Goal: Task Accomplishment & Management: Manage account settings

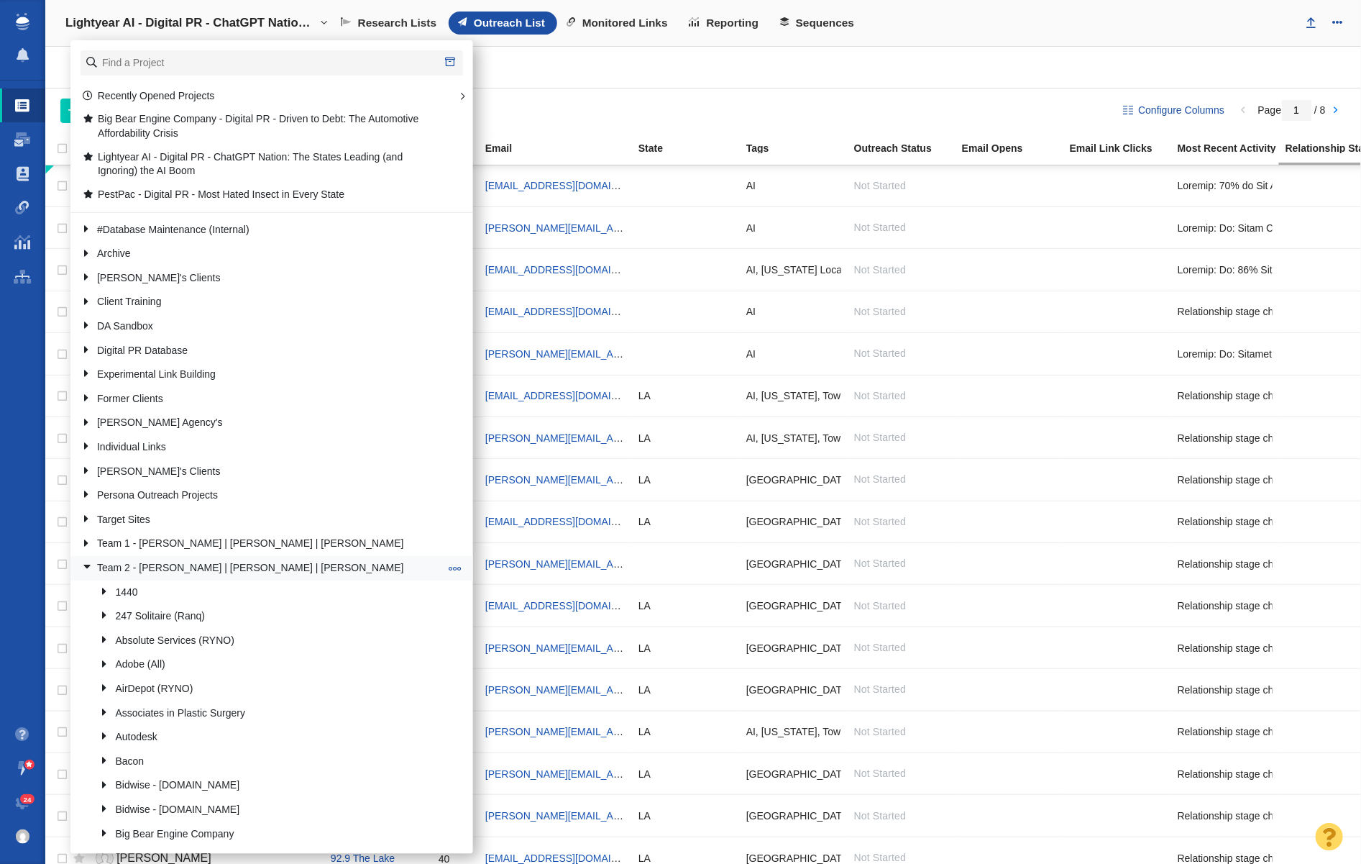
click at [85, 566] on link at bounding box center [81, 568] width 19 height 18
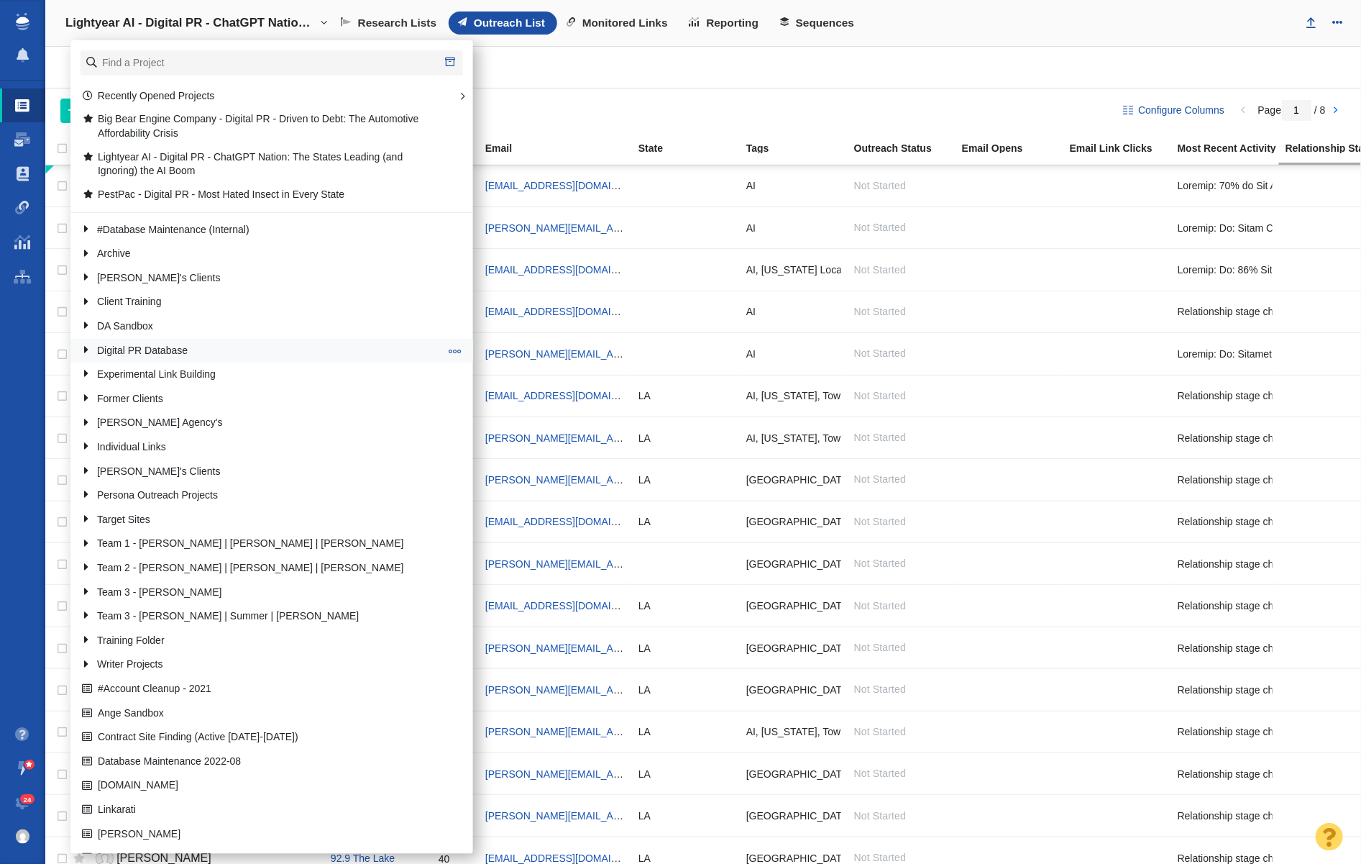
click at [84, 353] on link at bounding box center [81, 350] width 19 height 18
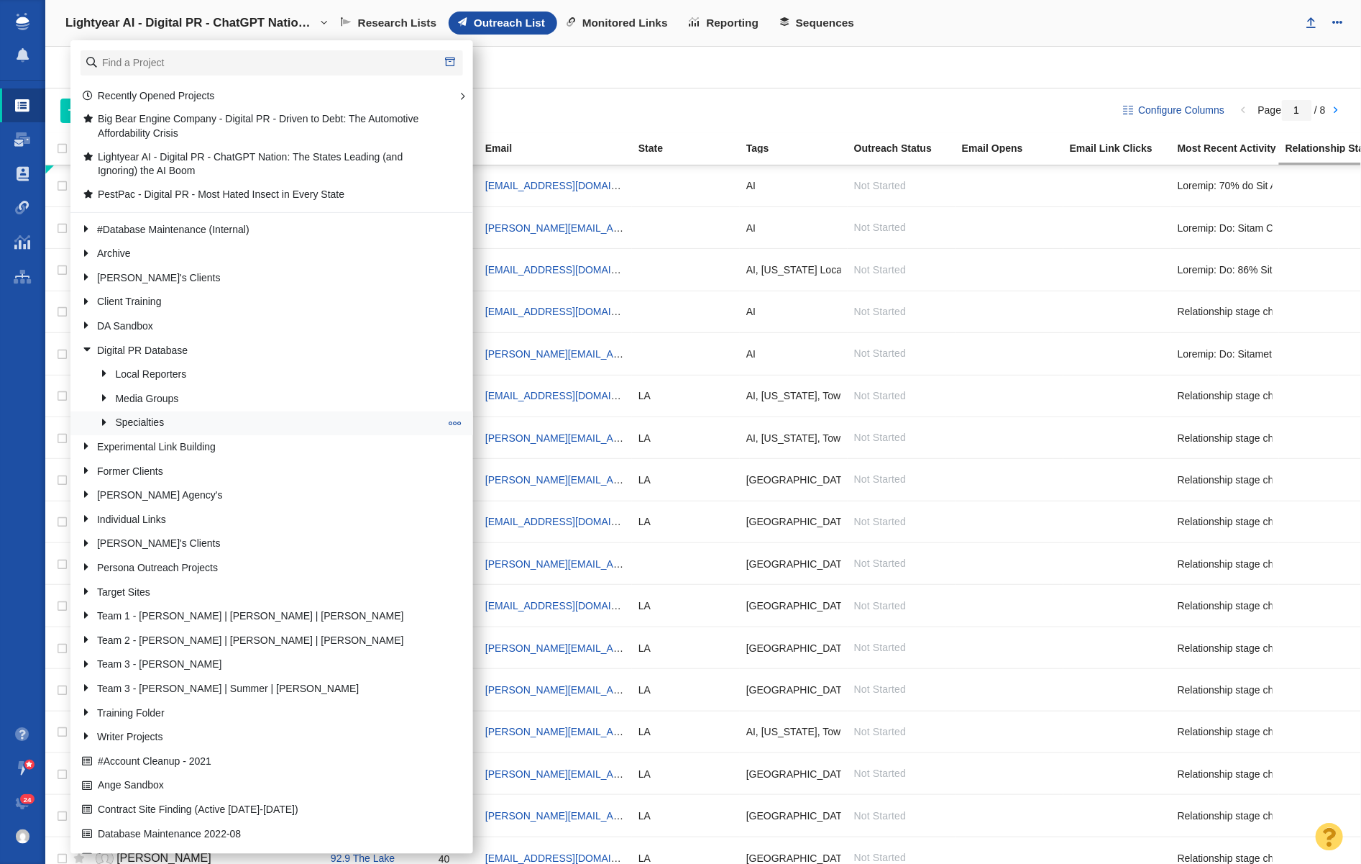
click at [101, 425] on link at bounding box center [99, 422] width 19 height 18
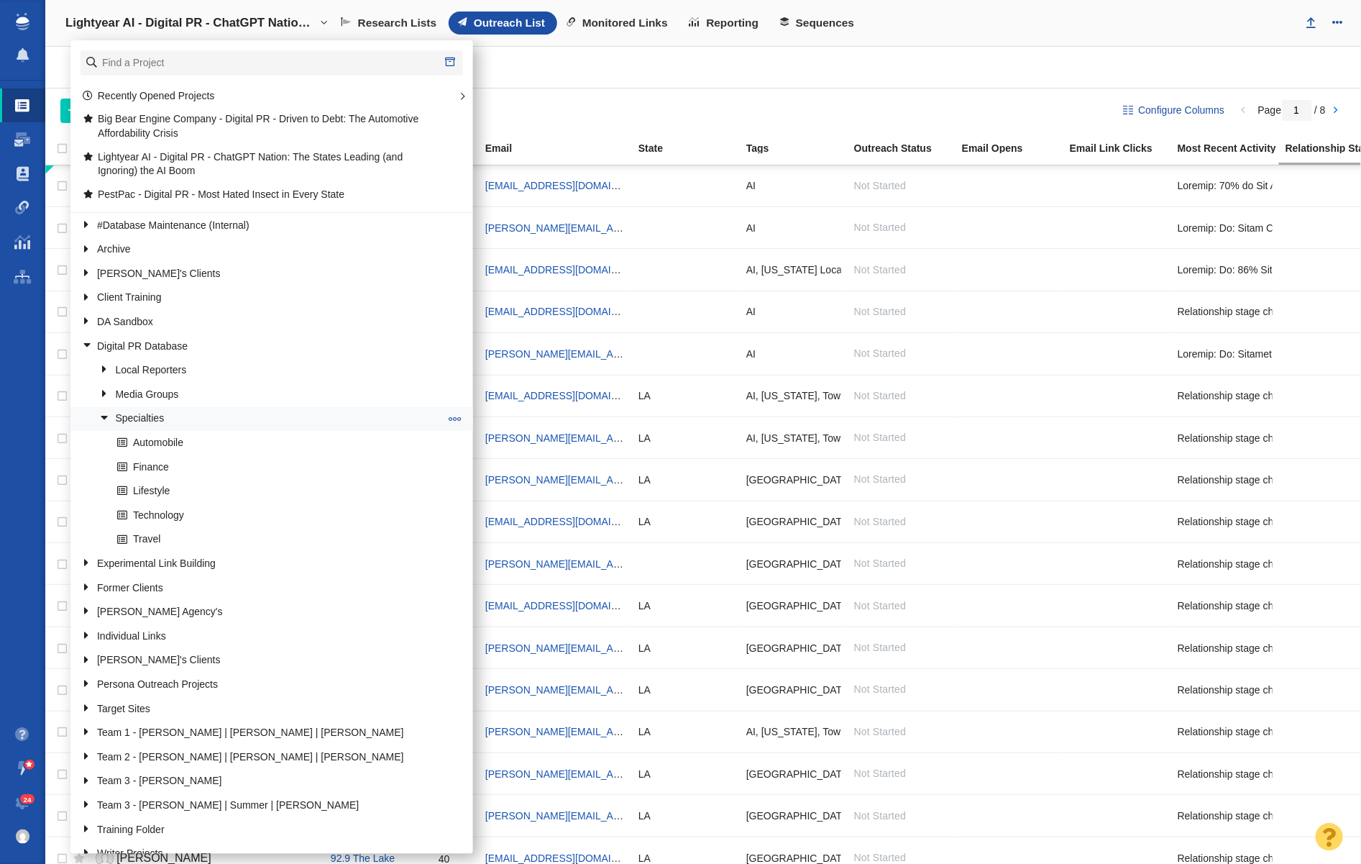
click at [101, 425] on link at bounding box center [99, 418] width 19 height 18
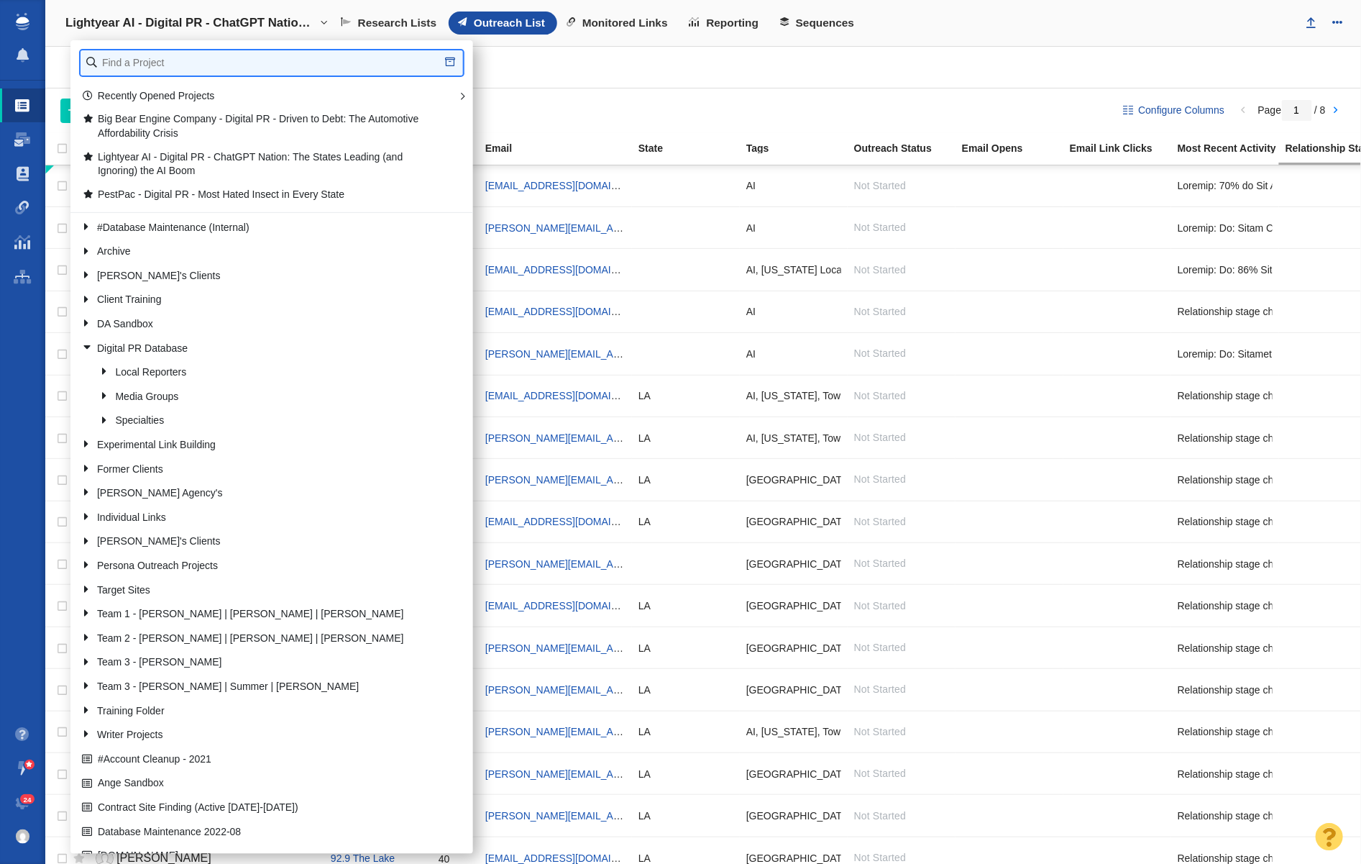
click at [143, 71] on input "text" at bounding box center [272, 62] width 383 height 25
type input "u"
type input "full frame"
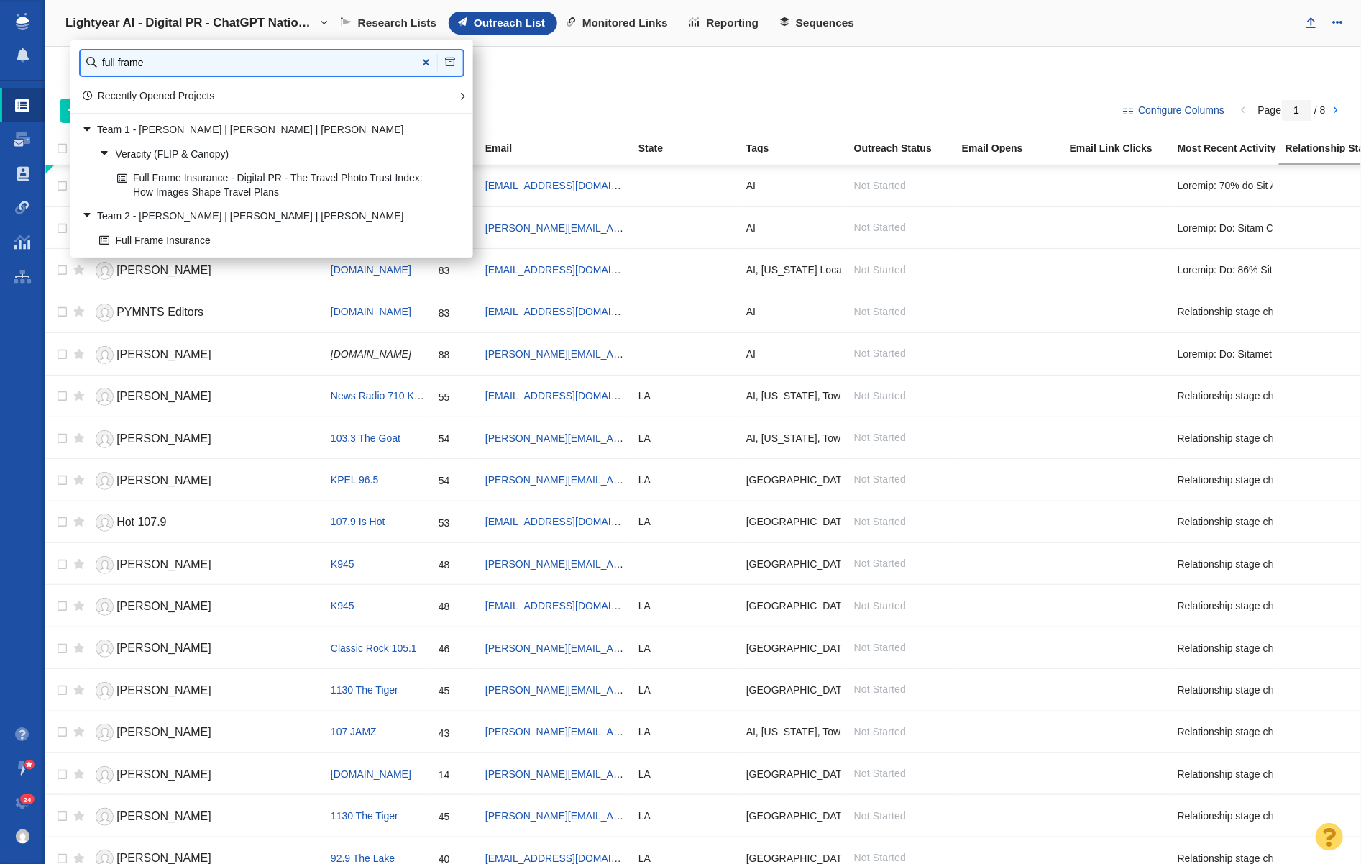
scroll to position [0, 0]
click at [236, 196] on link "Full Frame Insurance - Digital PR - The Travel Photo Trust Index: How Images Sh…" at bounding box center [279, 186] width 330 height 36
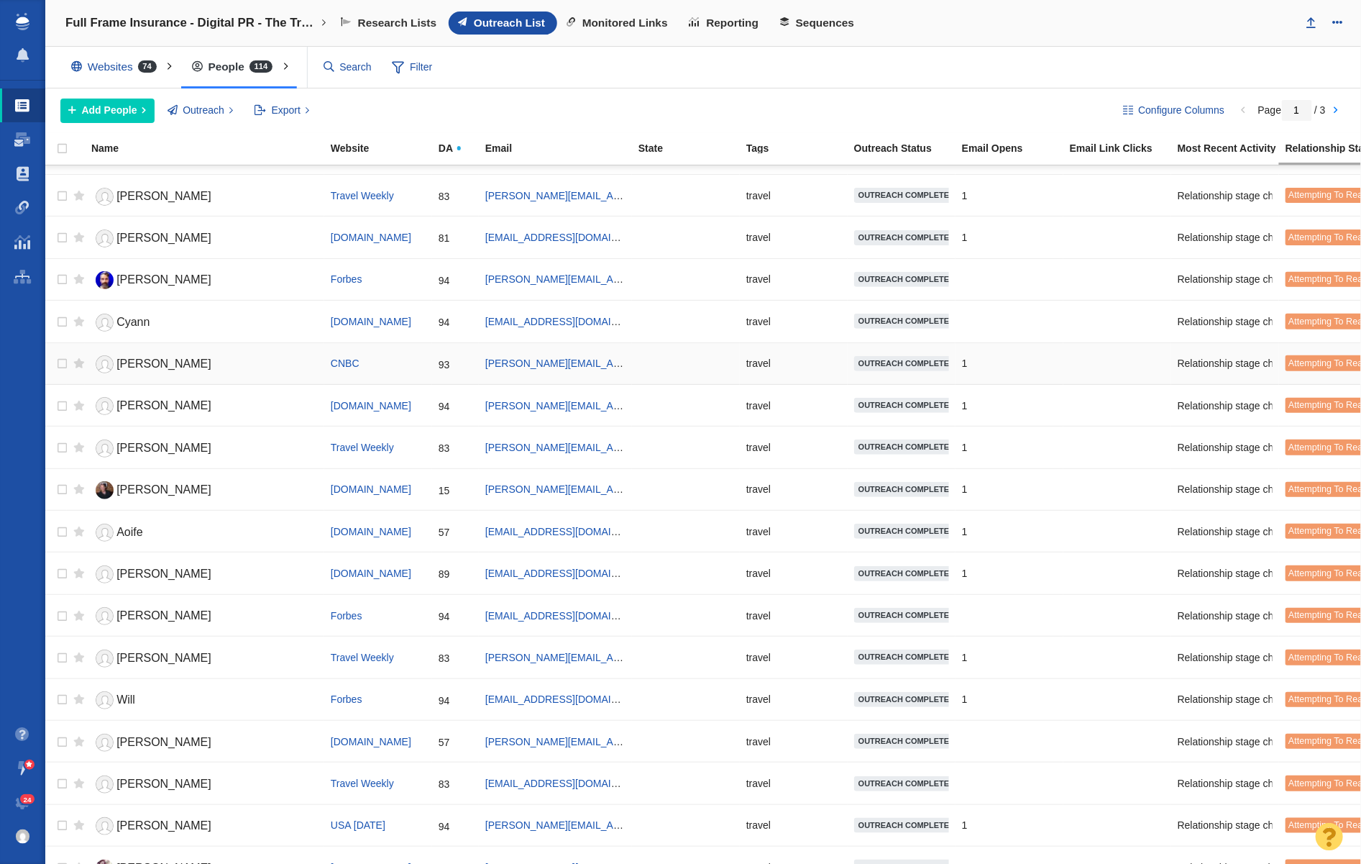
scroll to position [1396, 0]
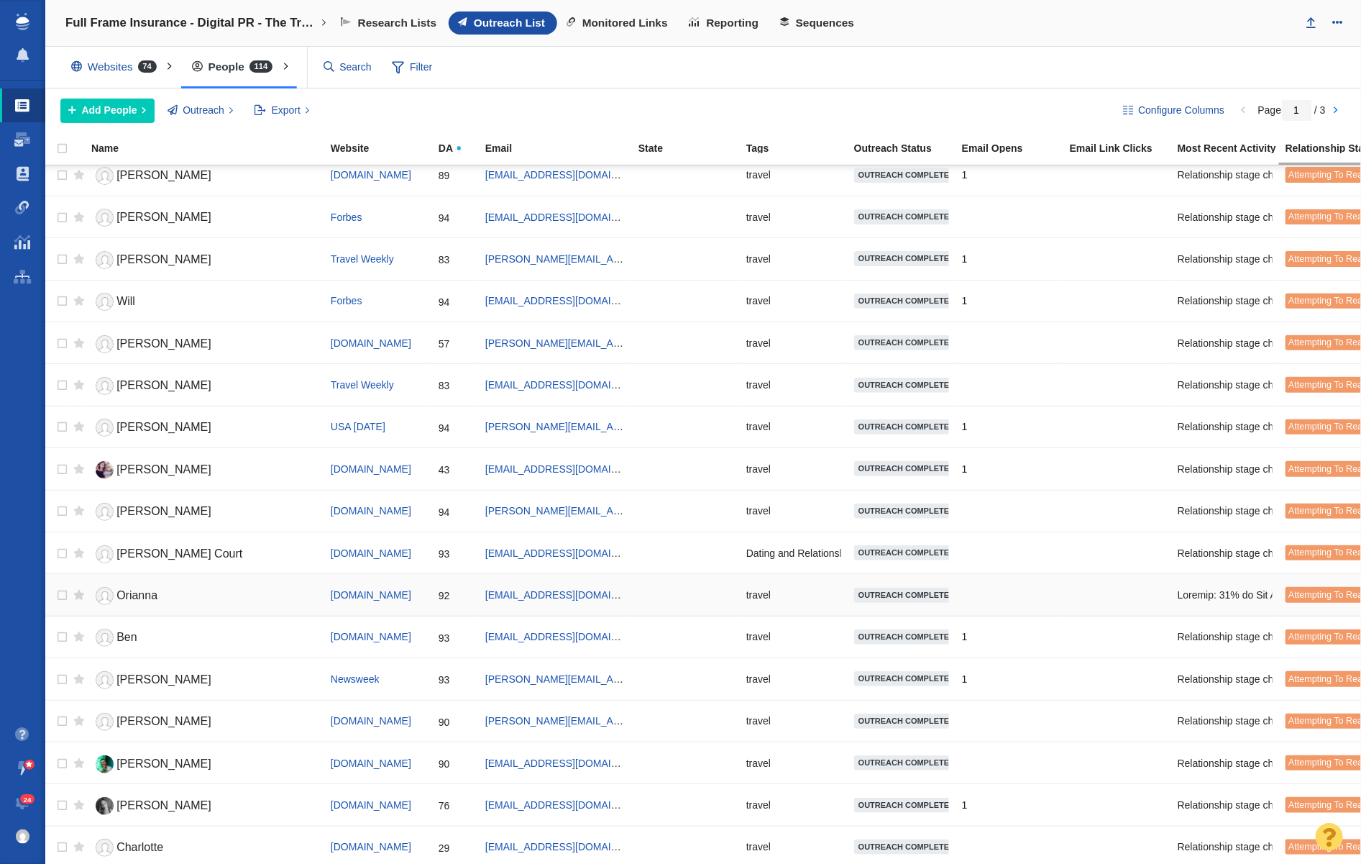
click at [142, 599] on link "Orianna" at bounding box center [204, 595] width 226 height 25
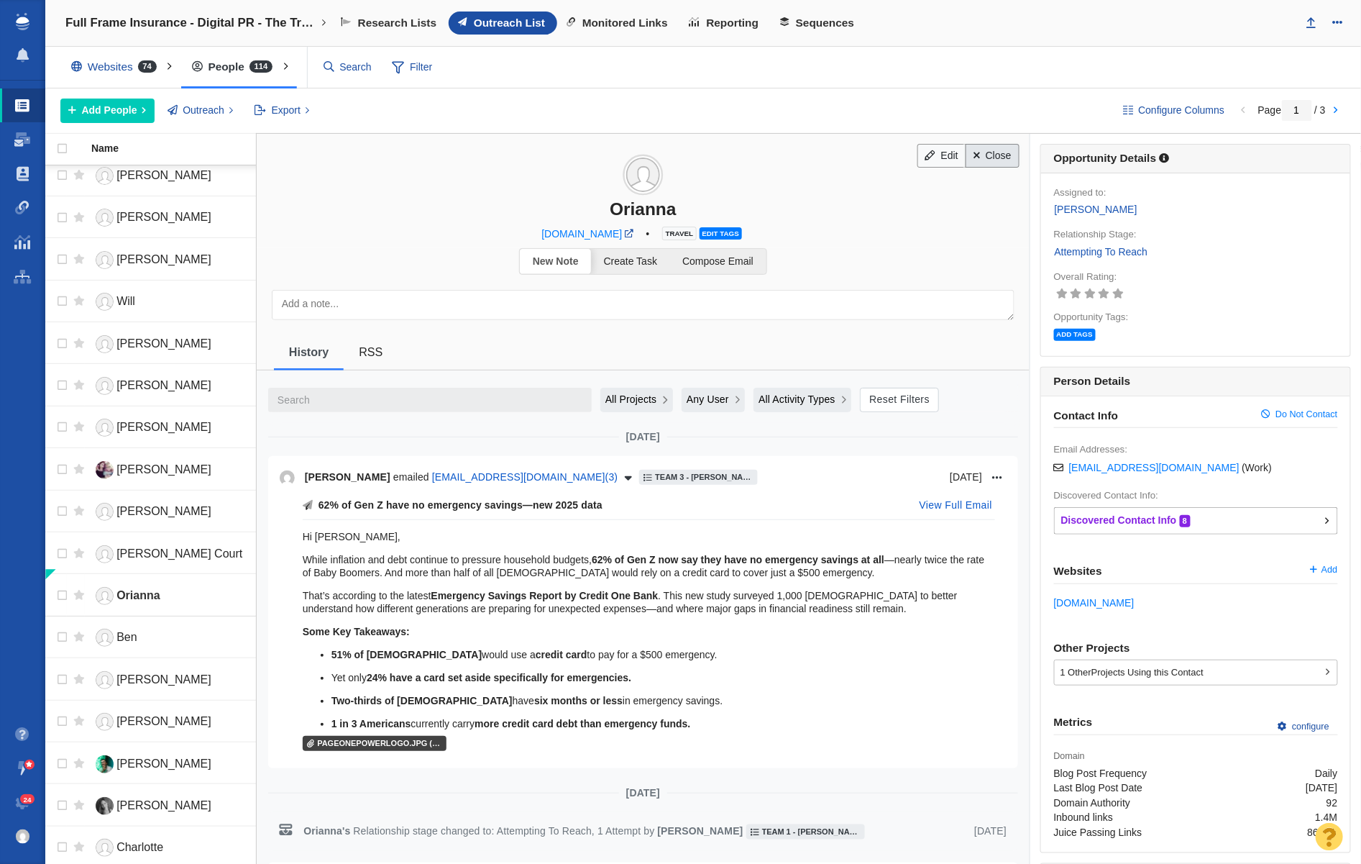
click at [1010, 160] on link "Close" at bounding box center [993, 156] width 54 height 24
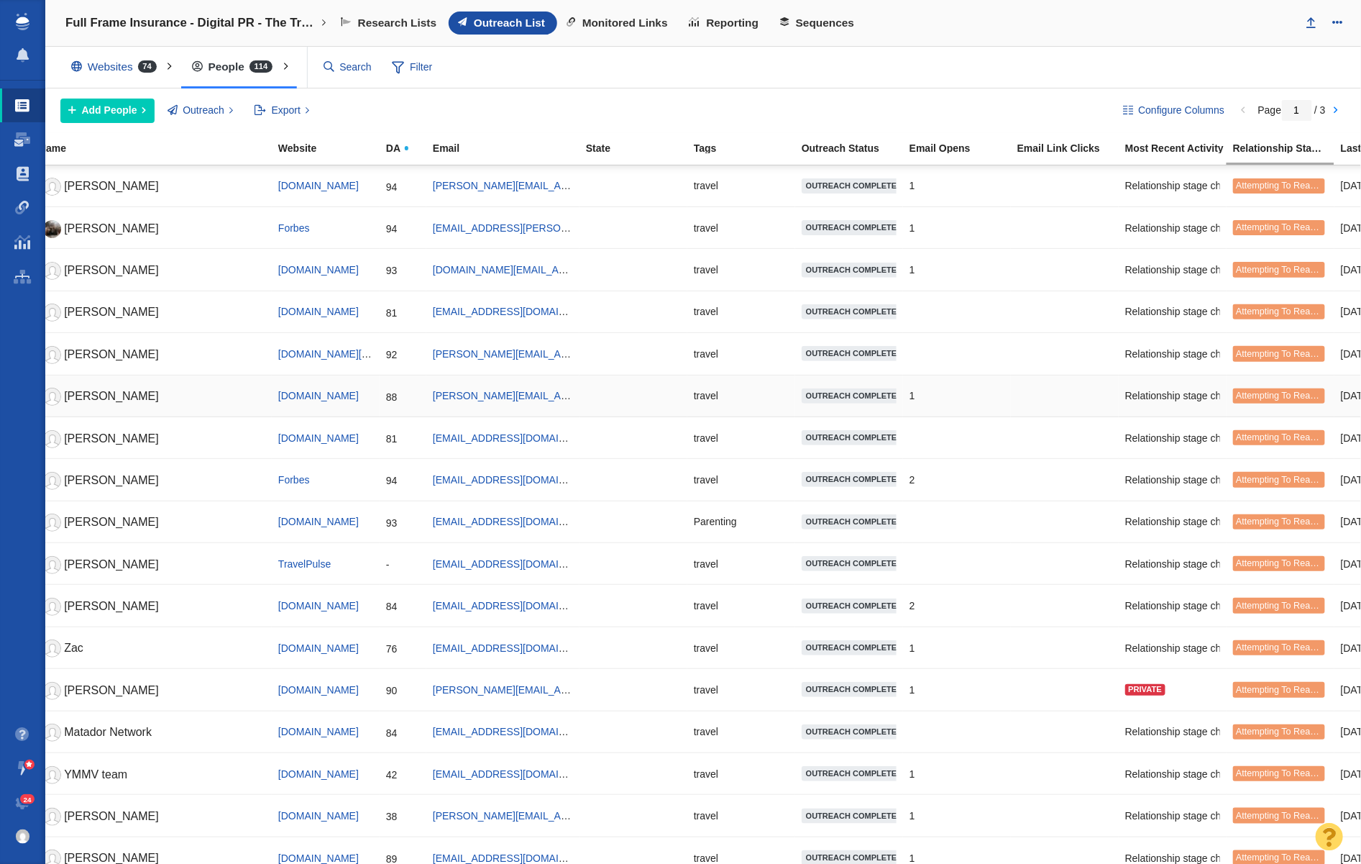
scroll to position [0, 0]
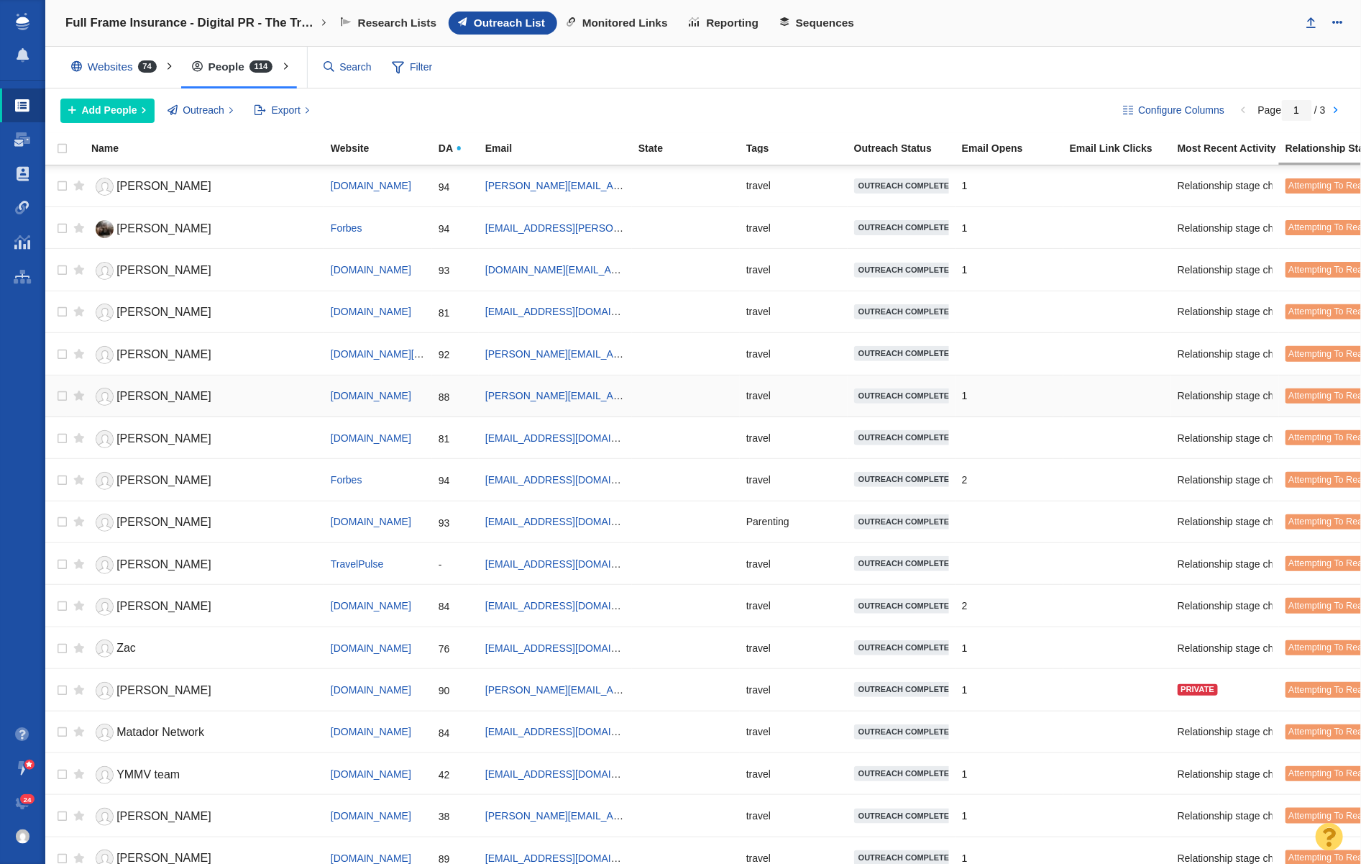
click at [195, 395] on link "Stacey Leasca" at bounding box center [204, 396] width 226 height 25
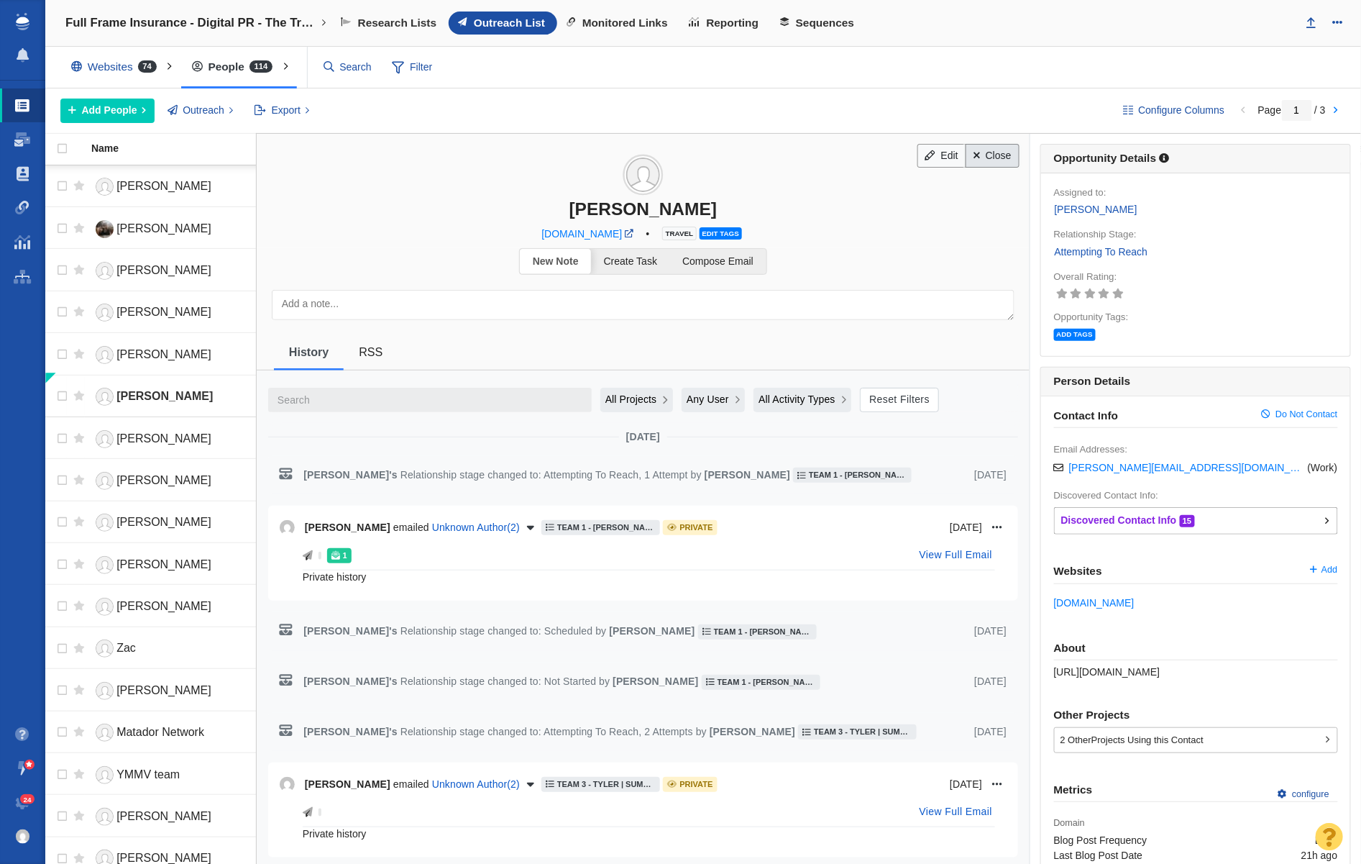
click at [993, 152] on link "Close" at bounding box center [993, 156] width 54 height 24
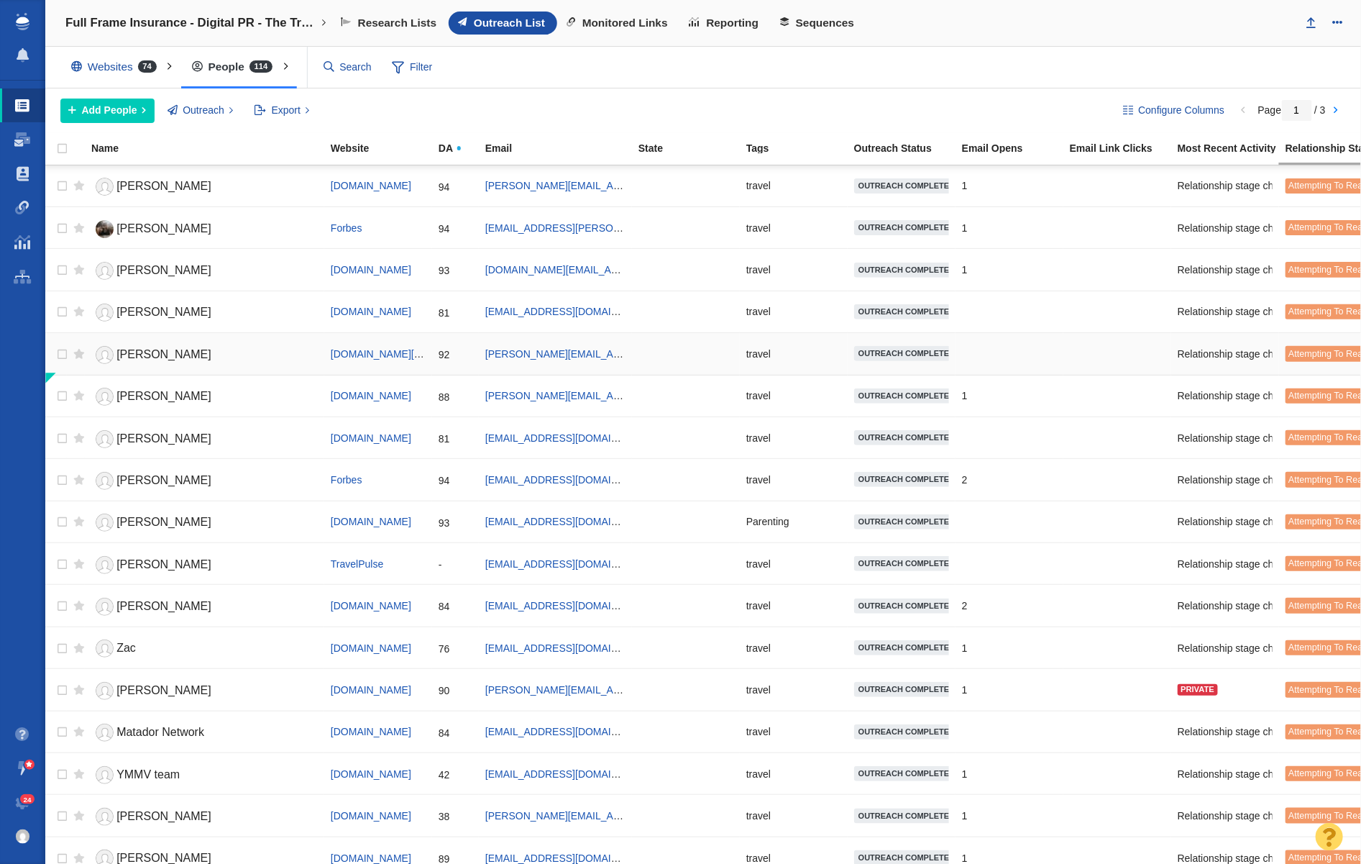
click at [159, 352] on span "Erika Mailman" at bounding box center [163, 354] width 95 height 12
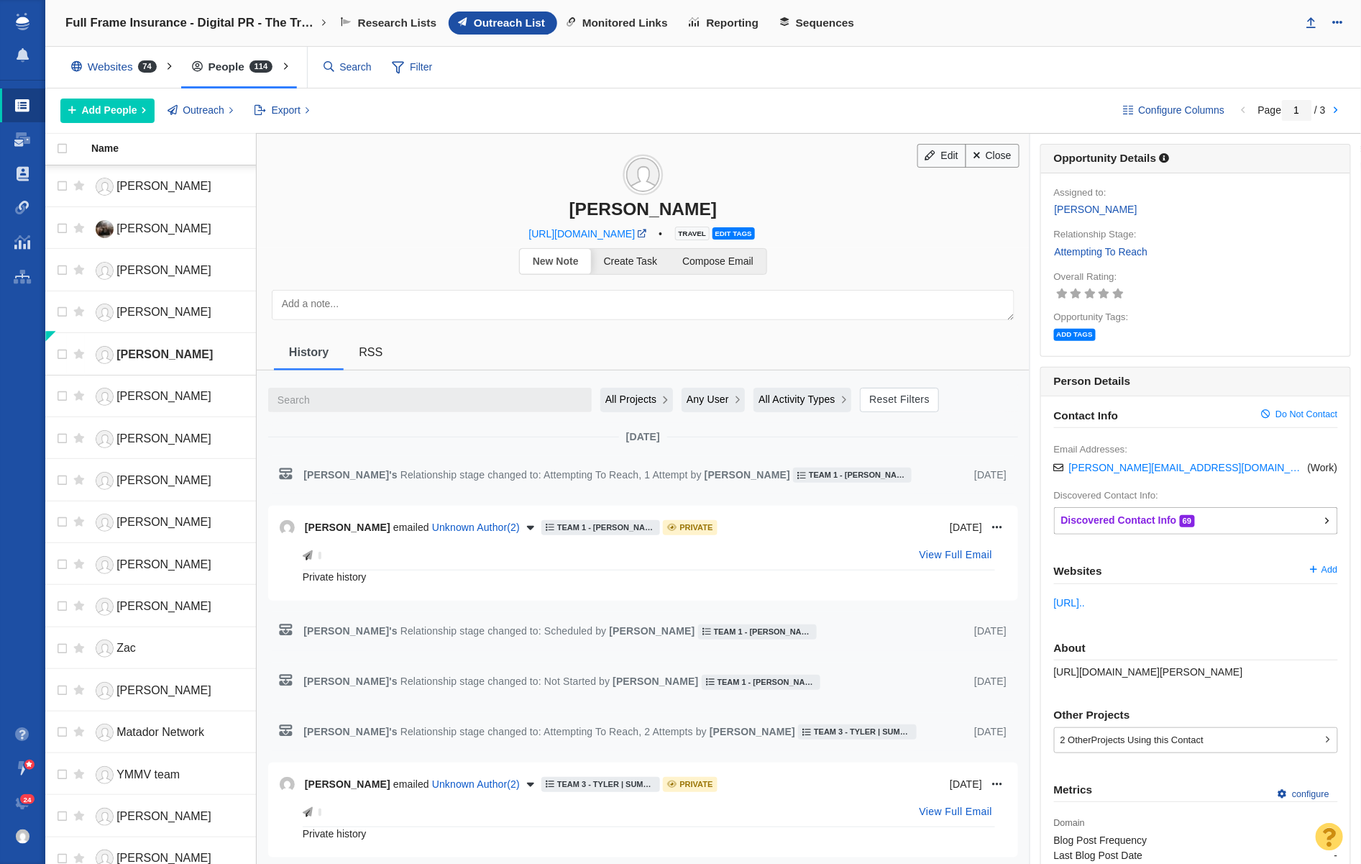
click at [633, 397] on span "All Projects" at bounding box center [631, 399] width 52 height 15
click at [641, 465] on li "Current Project" at bounding box center [643, 459] width 86 height 24
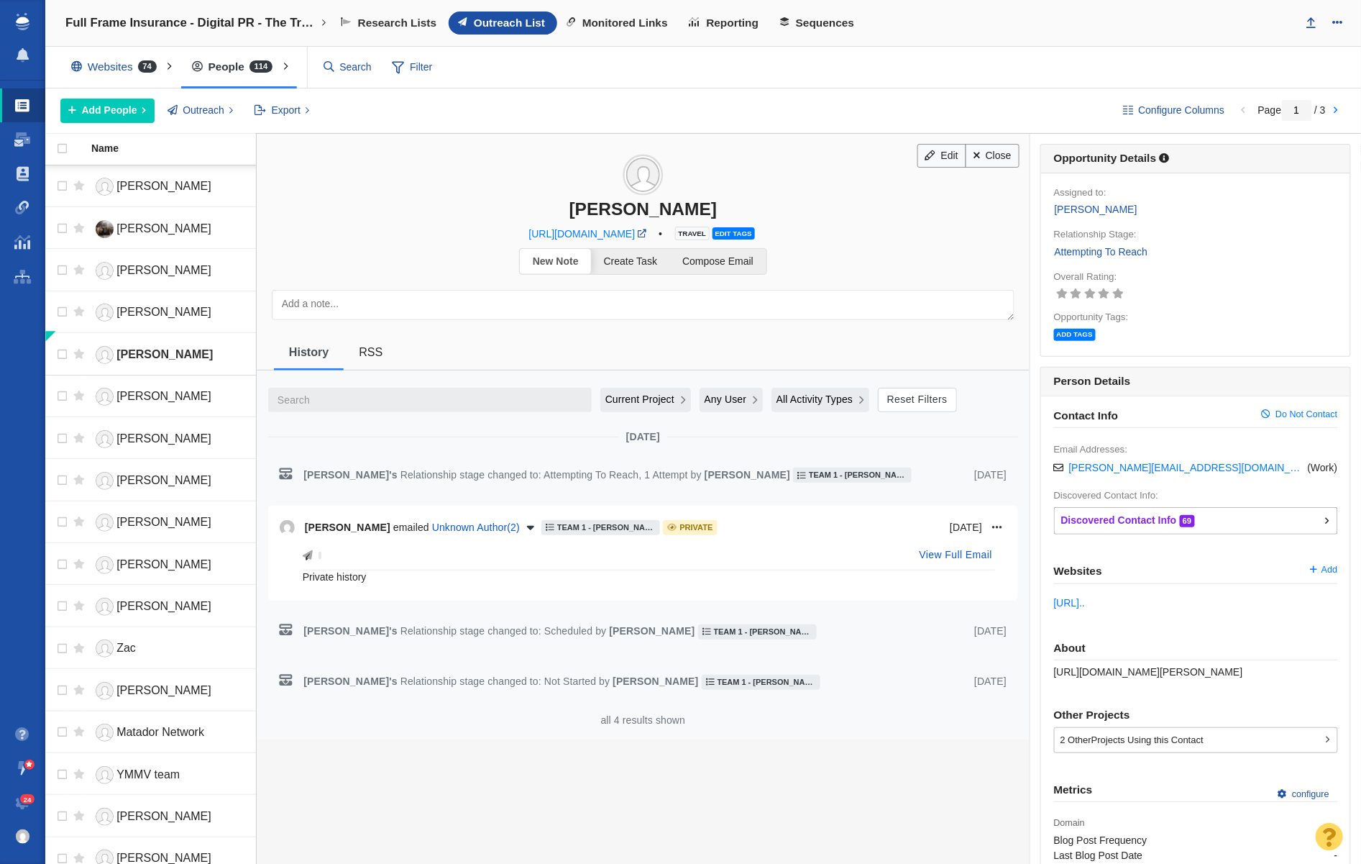
click at [605, 528] on span "Team 1 - Jaymee | Andrew | Vince\Veracity (FLIP & Canopy)\Full Frame Insurance …" at bounding box center [606, 527] width 99 height 8
click at [613, 529] on span "Team 1 - Jaymee | Andrew | Vince\Veracity (FLIP & Canopy)\Full Frame Insurance …" at bounding box center [606, 527] width 99 height 8
click at [1011, 154] on link "Close" at bounding box center [993, 156] width 54 height 24
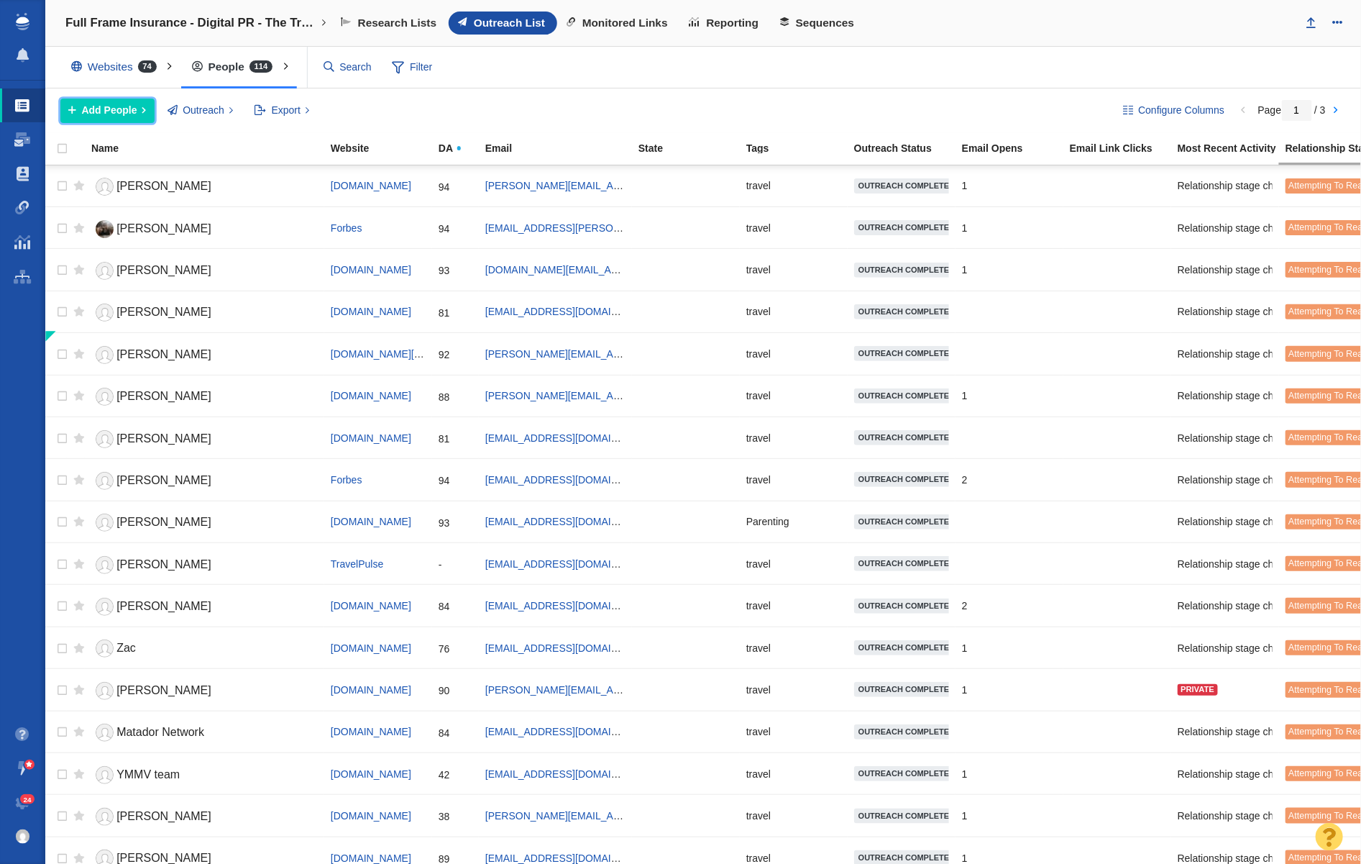
click at [116, 117] on button "Add People" at bounding box center [107, 111] width 94 height 24
click at [480, 111] on div "Add People Add a Person Add From List of URLs Import from CSV Outreach No Conta…" at bounding box center [580, 111] width 1040 height 24
checkbox input "true"
click at [57, 186] on input "checkbox" at bounding box center [61, 186] width 22 height 32
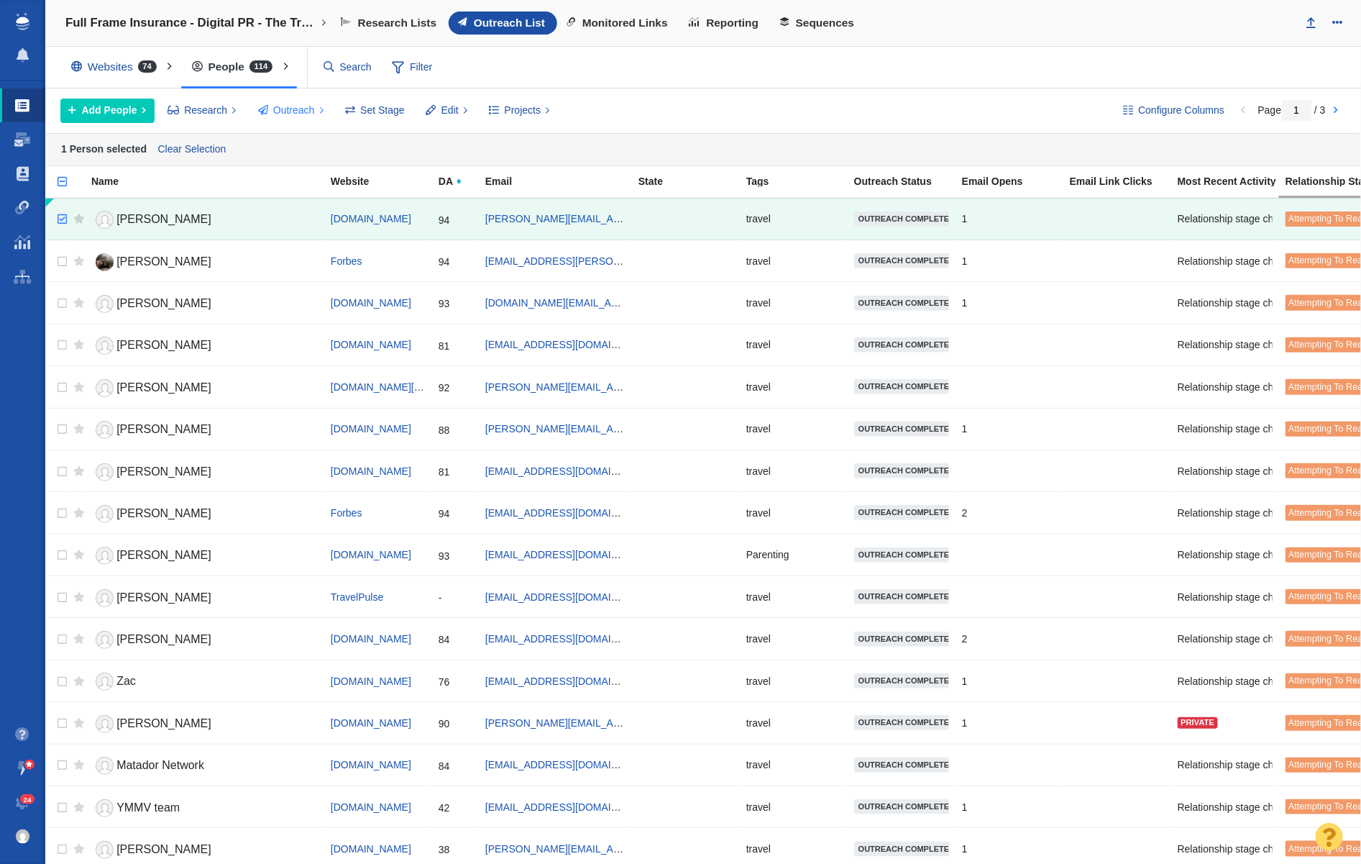
drag, startPoint x: 293, startPoint y: 114, endPoint x: 303, endPoint y: 119, distance: 10.3
click at [293, 114] on span "Outreach" at bounding box center [294, 110] width 42 height 15
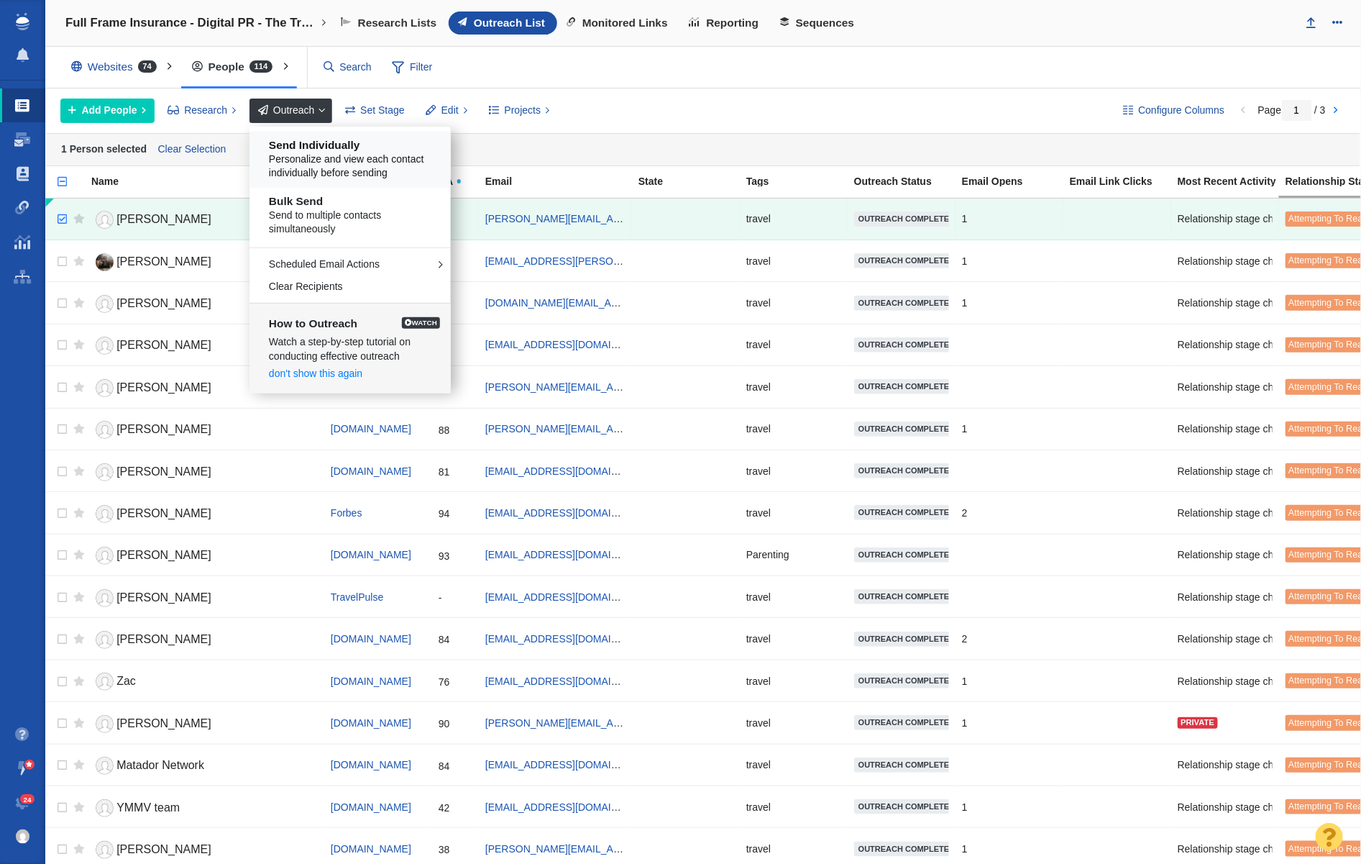
click at [331, 145] on h5 "Send Individually" at bounding box center [355, 145] width 173 height 13
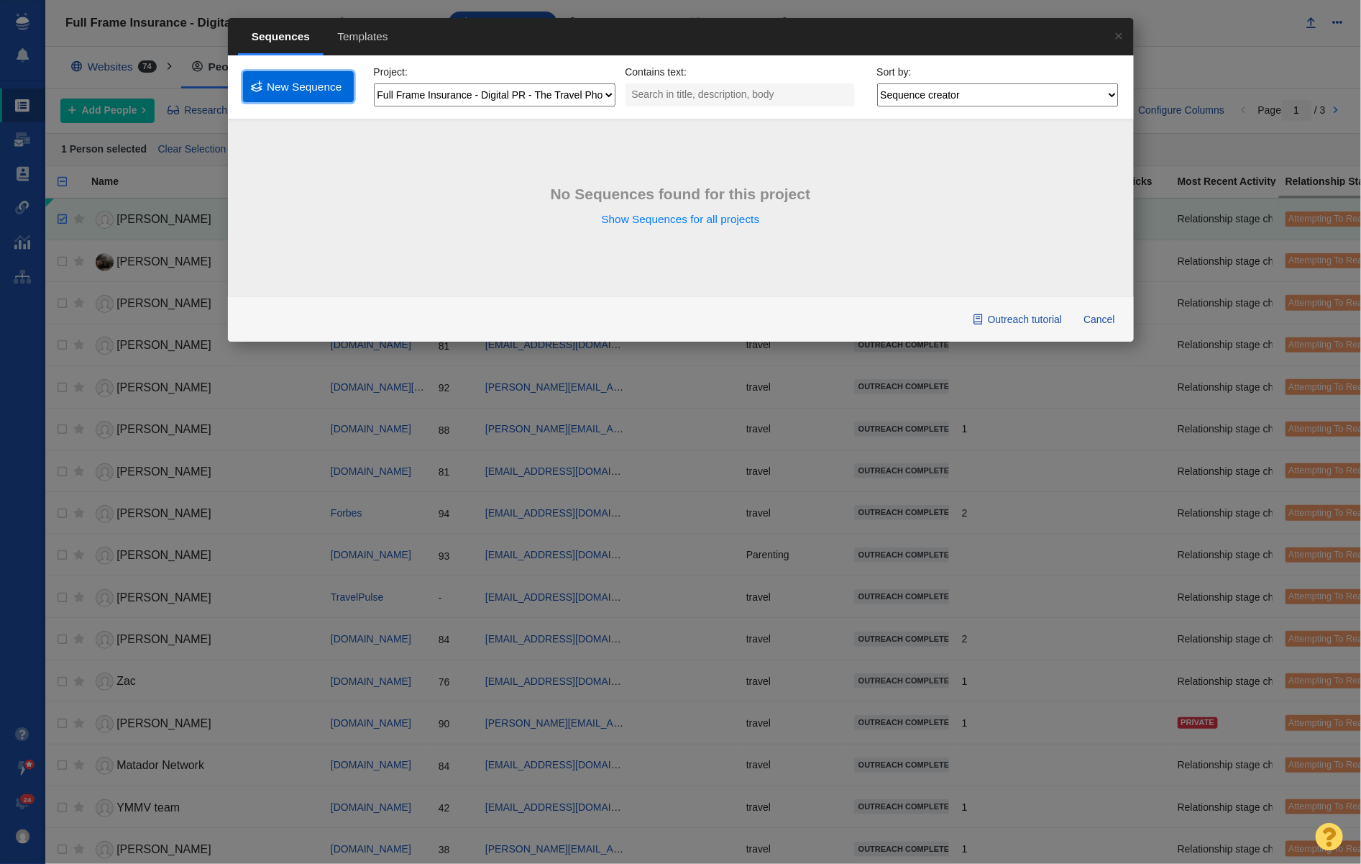
click at [307, 91] on link "New Sequence" at bounding box center [298, 86] width 111 height 31
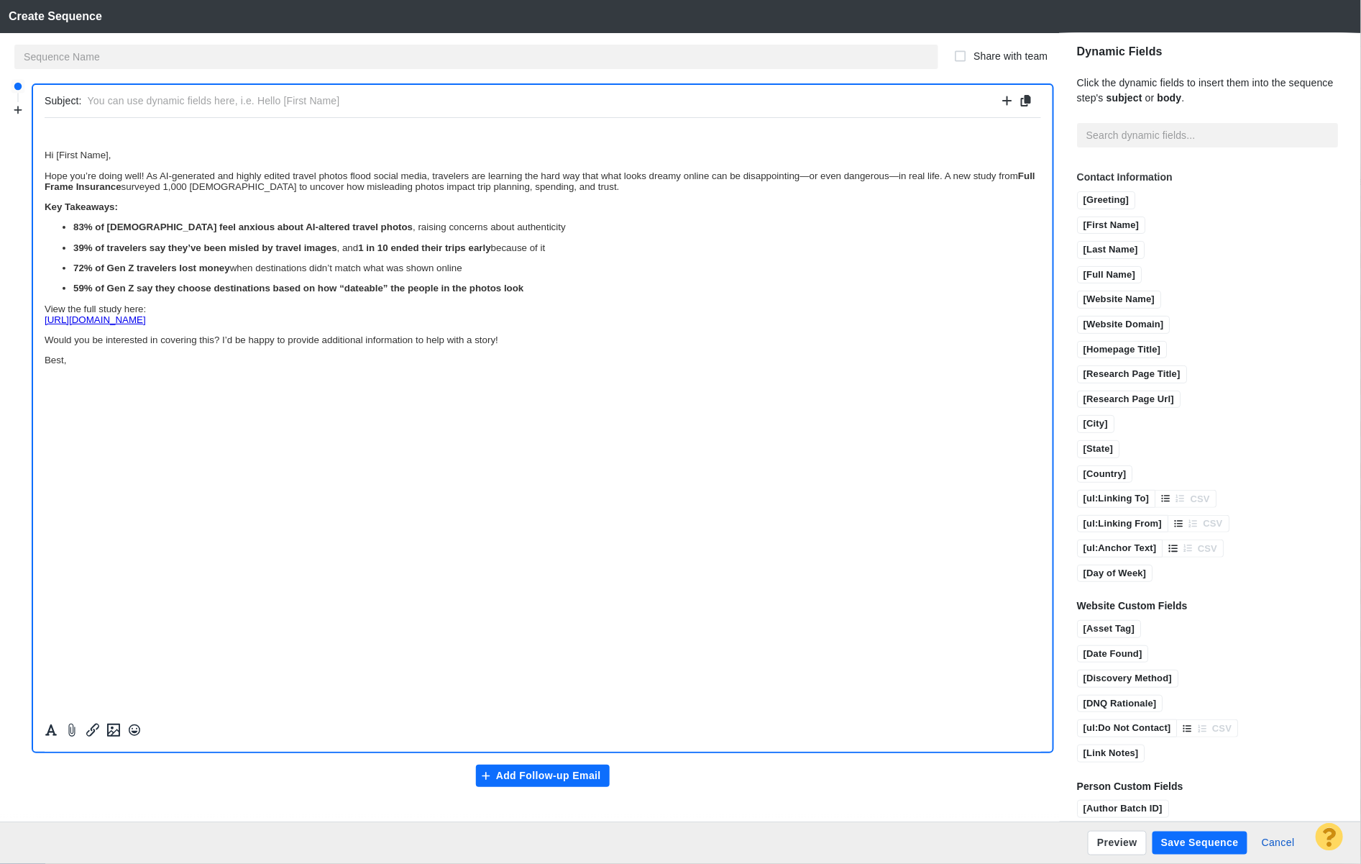
click at [90, 137] on p "﻿" at bounding box center [542, 134] width 997 height 11
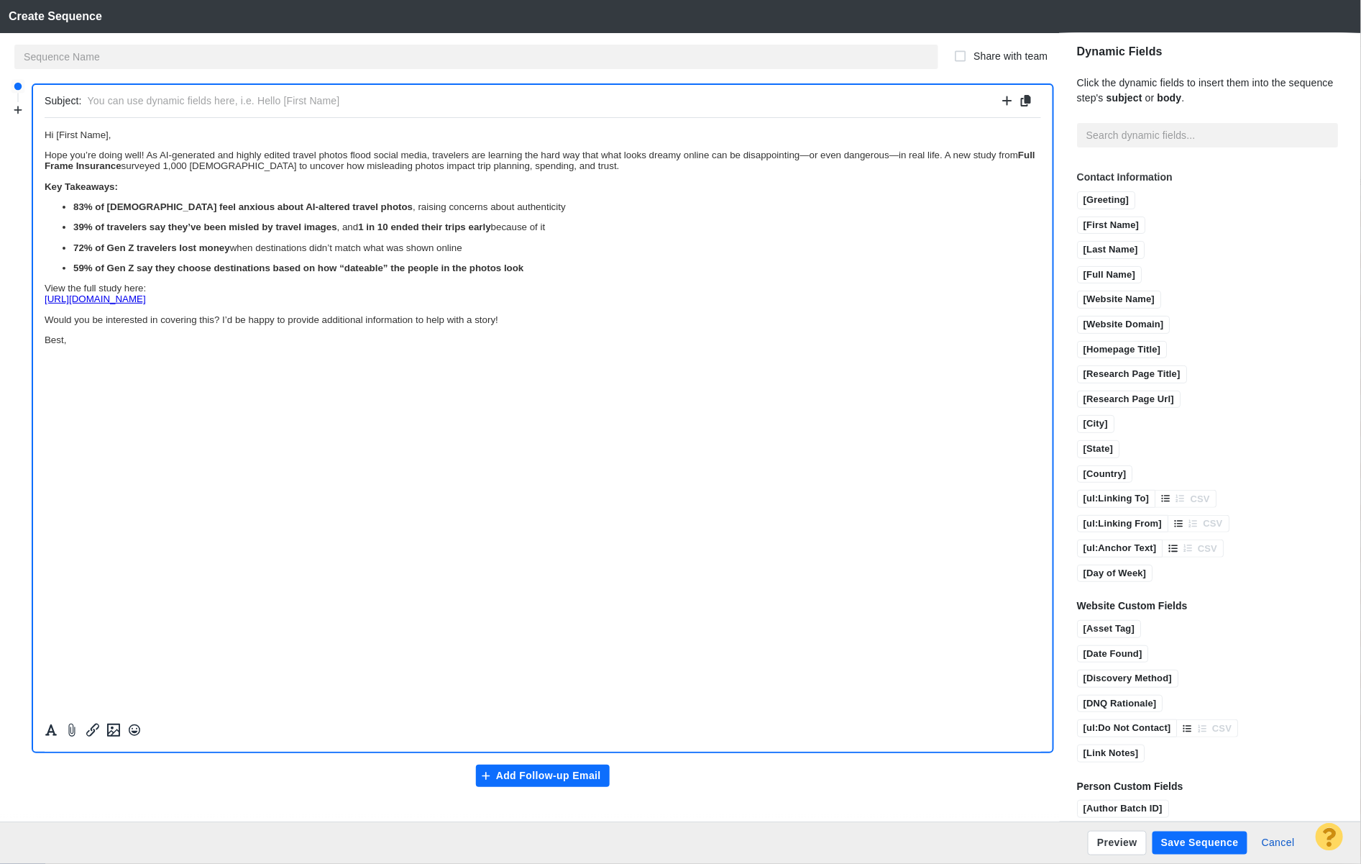
click at [127, 151] on p "Hope you’re doing well! As AI-generated and highly edited travel photos flood s…" at bounding box center [542, 160] width 997 height 22
click at [86, 344] on p "Best," at bounding box center [542, 339] width 997 height 11
click at [97, 346] on p "Best, Zach Ball COO, Page One Power "Our clients always make it to the top of t…" at bounding box center [542, 355] width 997 height 43
copy p "Zach Ball COO, Page One Power"
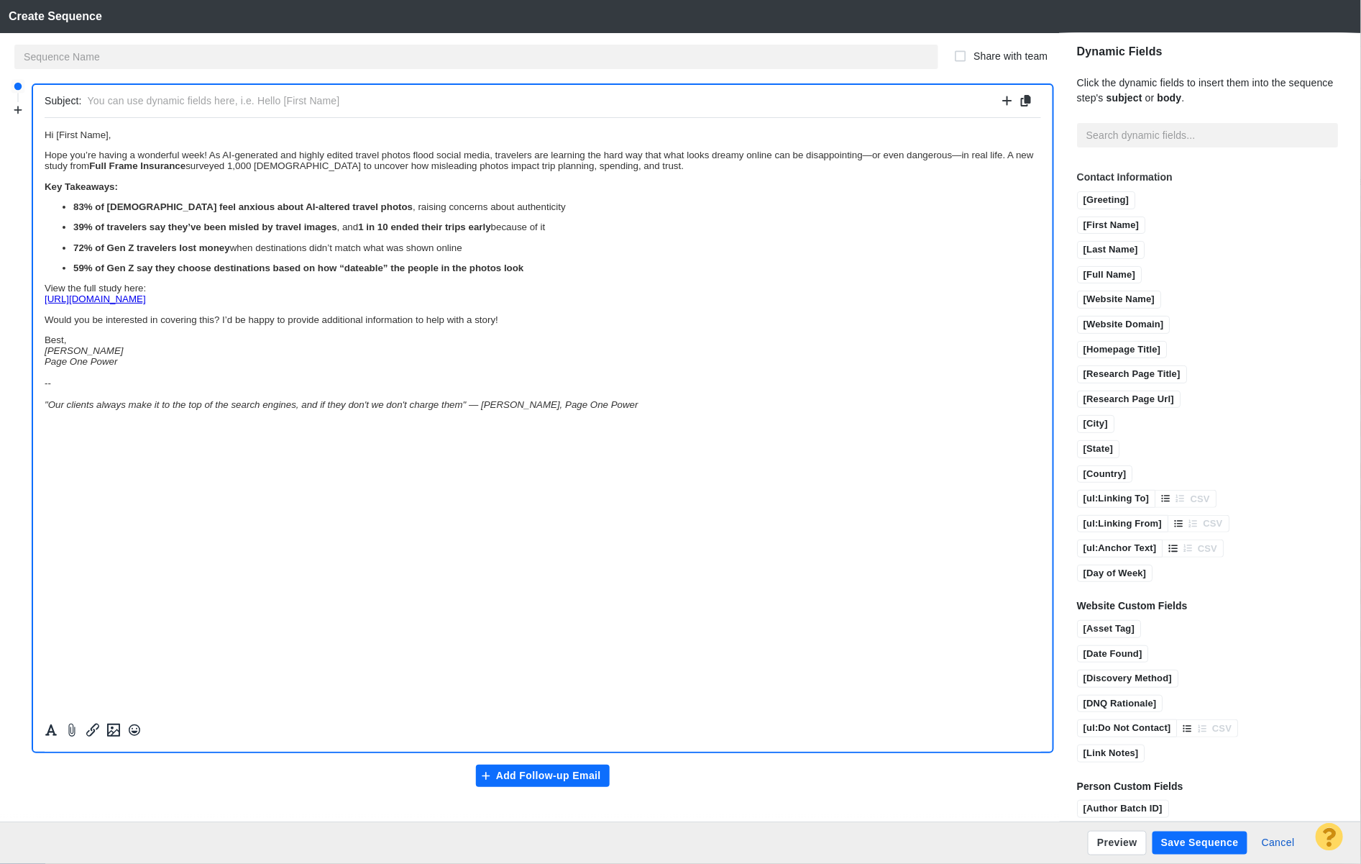
click at [522, 409] on em ""Our clients always make it to the top of the search engines, and if they don't…" at bounding box center [341, 403] width 594 height 11
click at [461, 409] on em ""Our clients always make it to the top of the search engines, and if they don't…" at bounding box center [354, 403] width 621 height 11
drag, startPoint x: 166, startPoint y: 163, endPoint x: 167, endPoint y: 173, distance: 9.4
click at [165, 163] on strong "Full Frame Insurance" at bounding box center [136, 165] width 96 height 11
click at [501, 231] on p "39% of travelers say they’ve been misled by travel images , and 1 in 10 ended t…" at bounding box center [557, 226] width 968 height 11
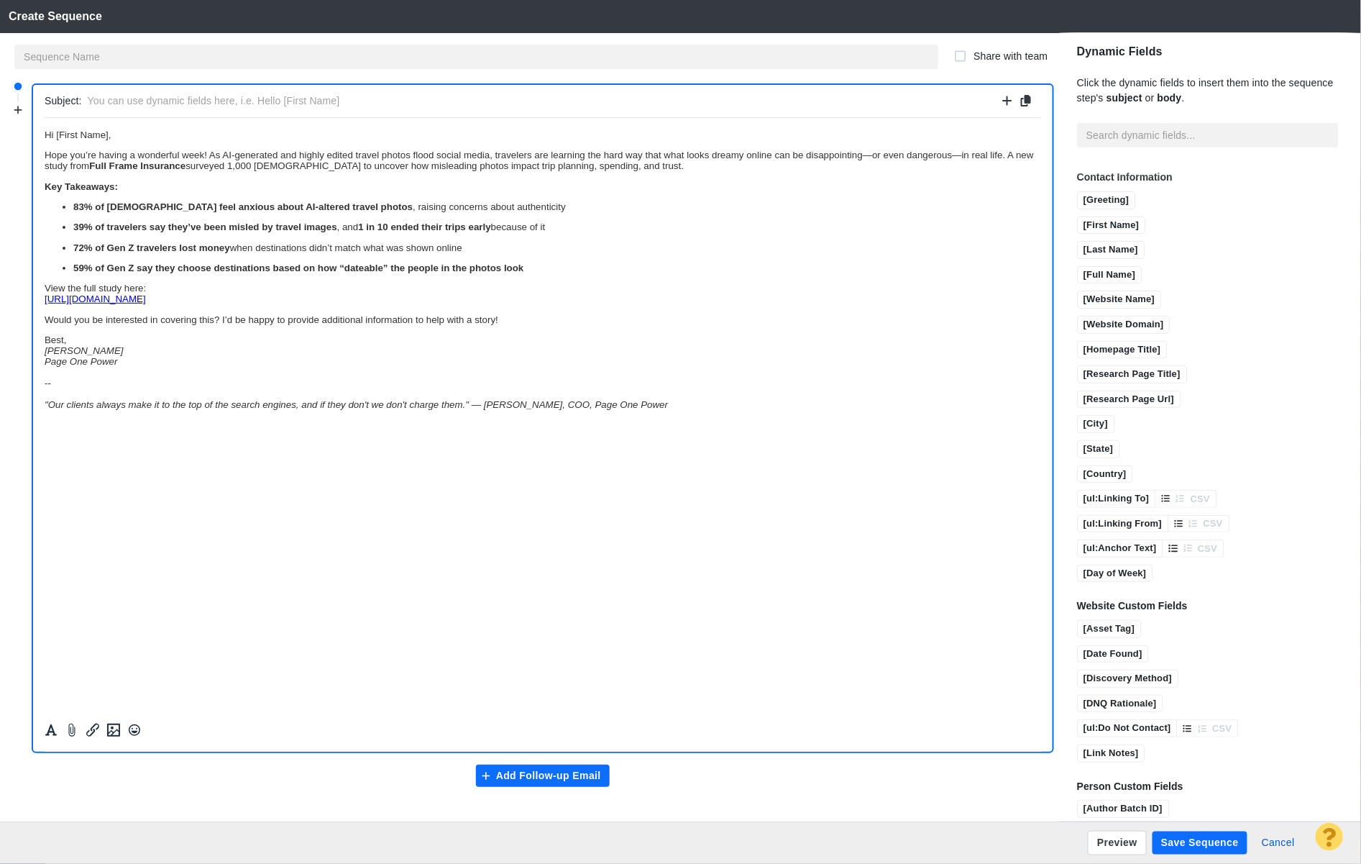
click at [184, 295] on p "View the full study here: https://www.fullframeinsurance.com/how-photos-shape-t…" at bounding box center [542, 293] width 997 height 22
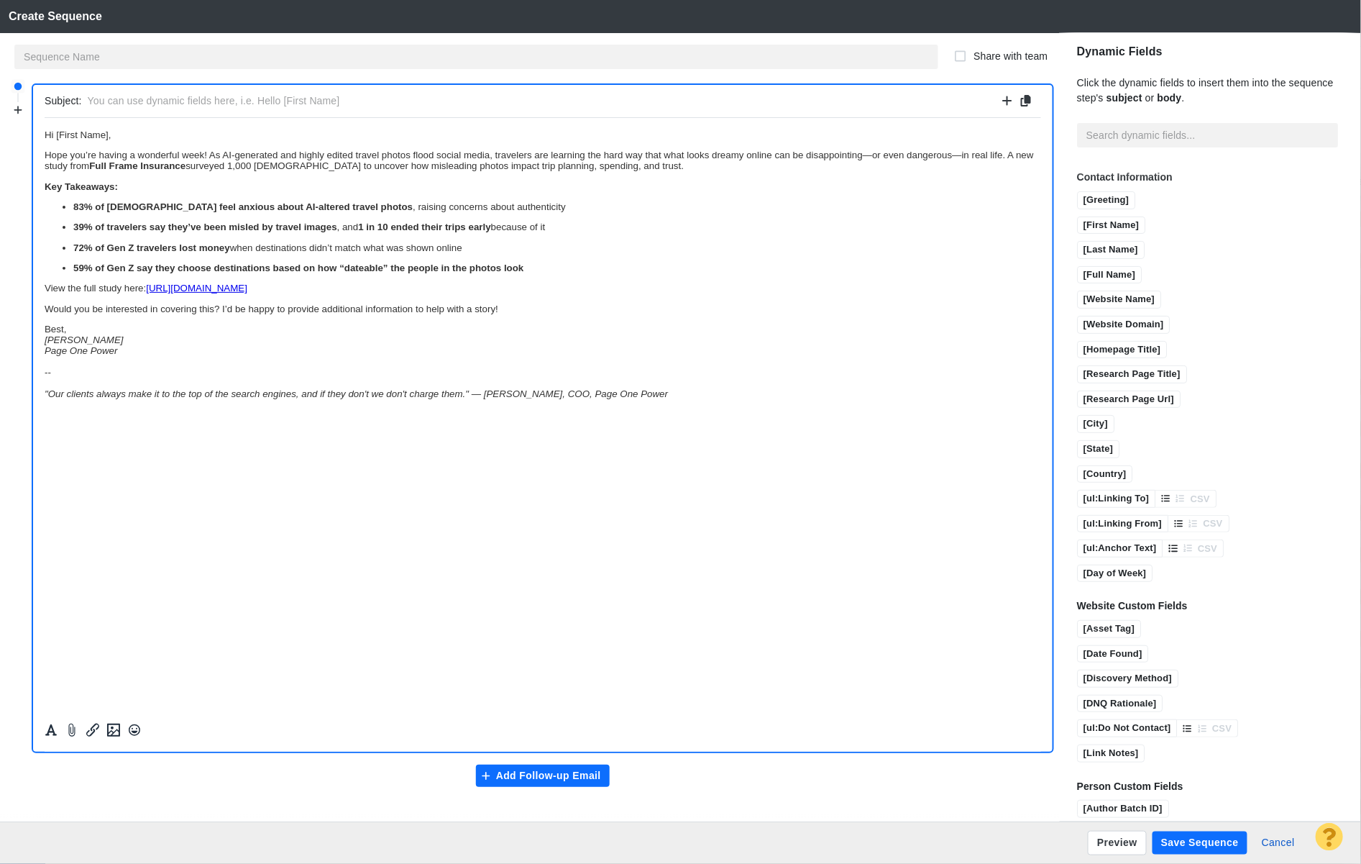
drag, startPoint x: 196, startPoint y: 316, endPoint x: 209, endPoint y: 316, distance: 12.2
click at [196, 313] on p "Would you be interested in covering this? I’d be happy to provide additional in…" at bounding box center [542, 308] width 997 height 11
drag, startPoint x: 437, startPoint y: 297, endPoint x: 142, endPoint y: 275, distance: 295.6
click at [149, 293] on p "View the full study here: https://www.fullframeinsurance.com/how-photos-shape-t…" at bounding box center [542, 287] width 997 height 11
copy link "https://www.fullframeinsurance.com/how-photos-shape-travel-plans﻿"
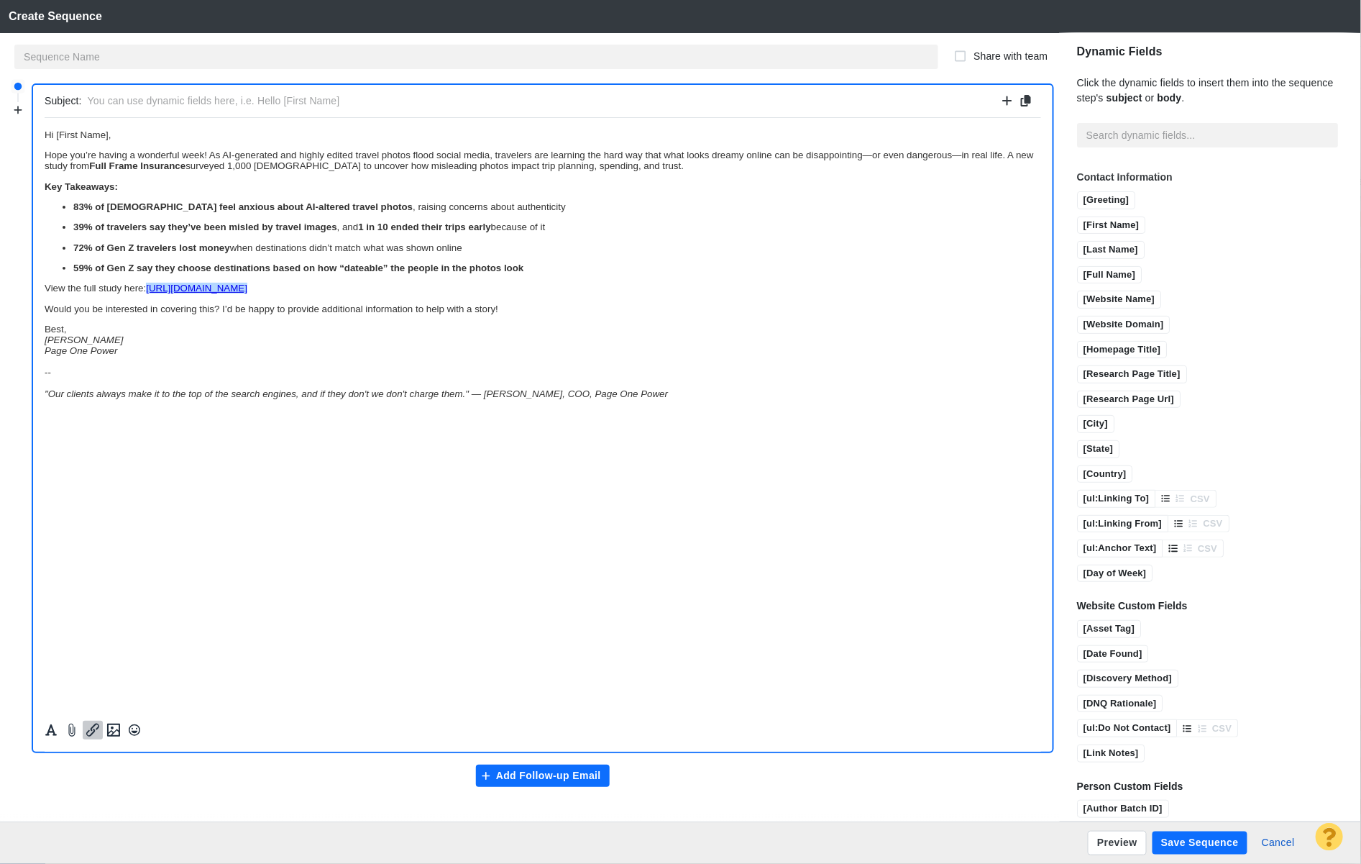
click at [155, 180] on body "Hi [First Name], Hope you’re having a wonderful week! As AI-generated and highl…" at bounding box center [542, 264] width 997 height 270
drag, startPoint x: 188, startPoint y: 166, endPoint x: 92, endPoint y: 166, distance: 95.6
click at [92, 167] on p "Hope you’re having a wonderful week! As AI-generated and highly edited travel p…" at bounding box center [542, 160] width 997 height 22
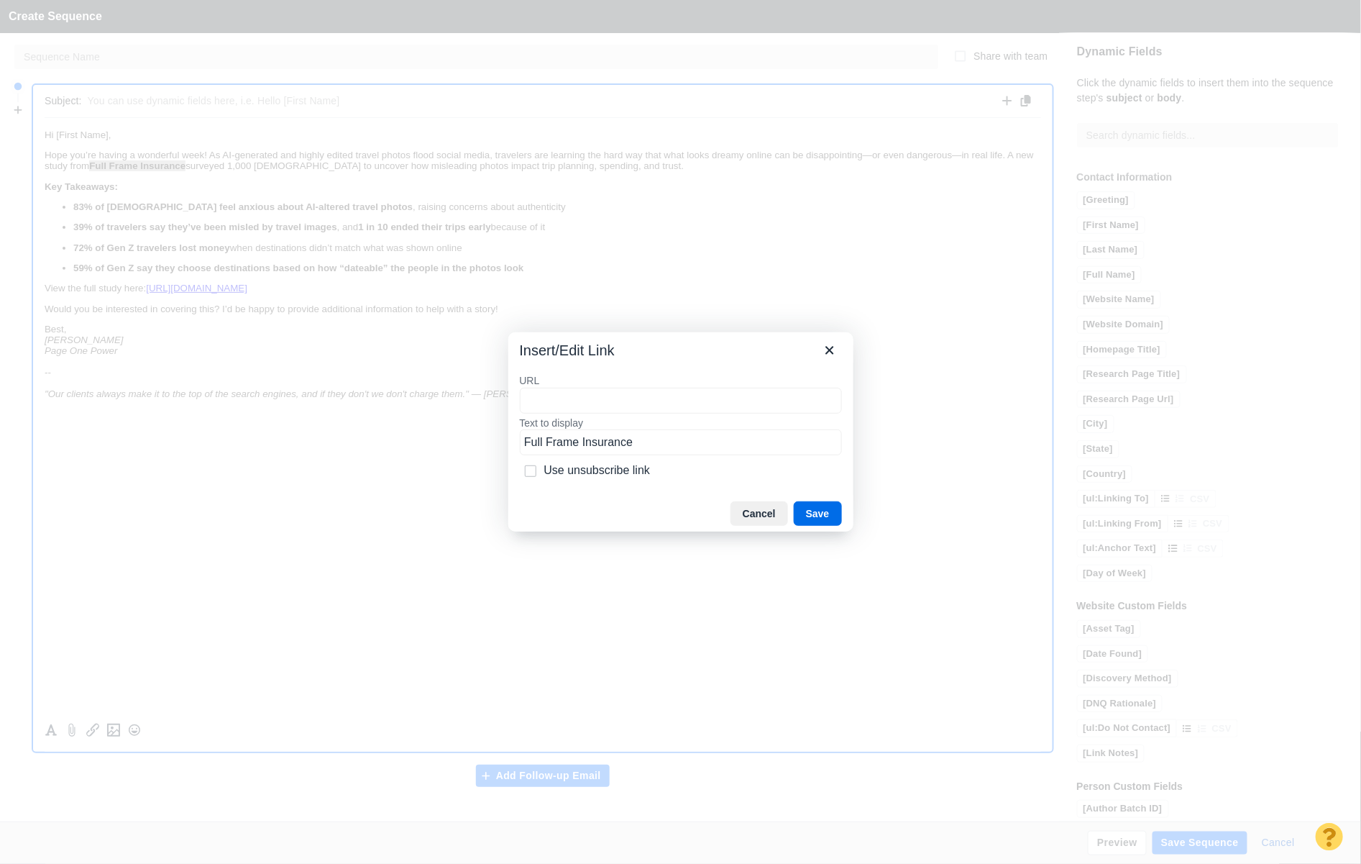
type input "v"
type input "https://www.fullframeinsurance.com/how-photos-shape-travel-plans"
click at [739, 383] on label "URL" at bounding box center [681, 380] width 322 height 13
click at [739, 388] on input "https://www.fullframeinsurance.com/how-photos-shape-travel-plans" at bounding box center [681, 401] width 322 height 26
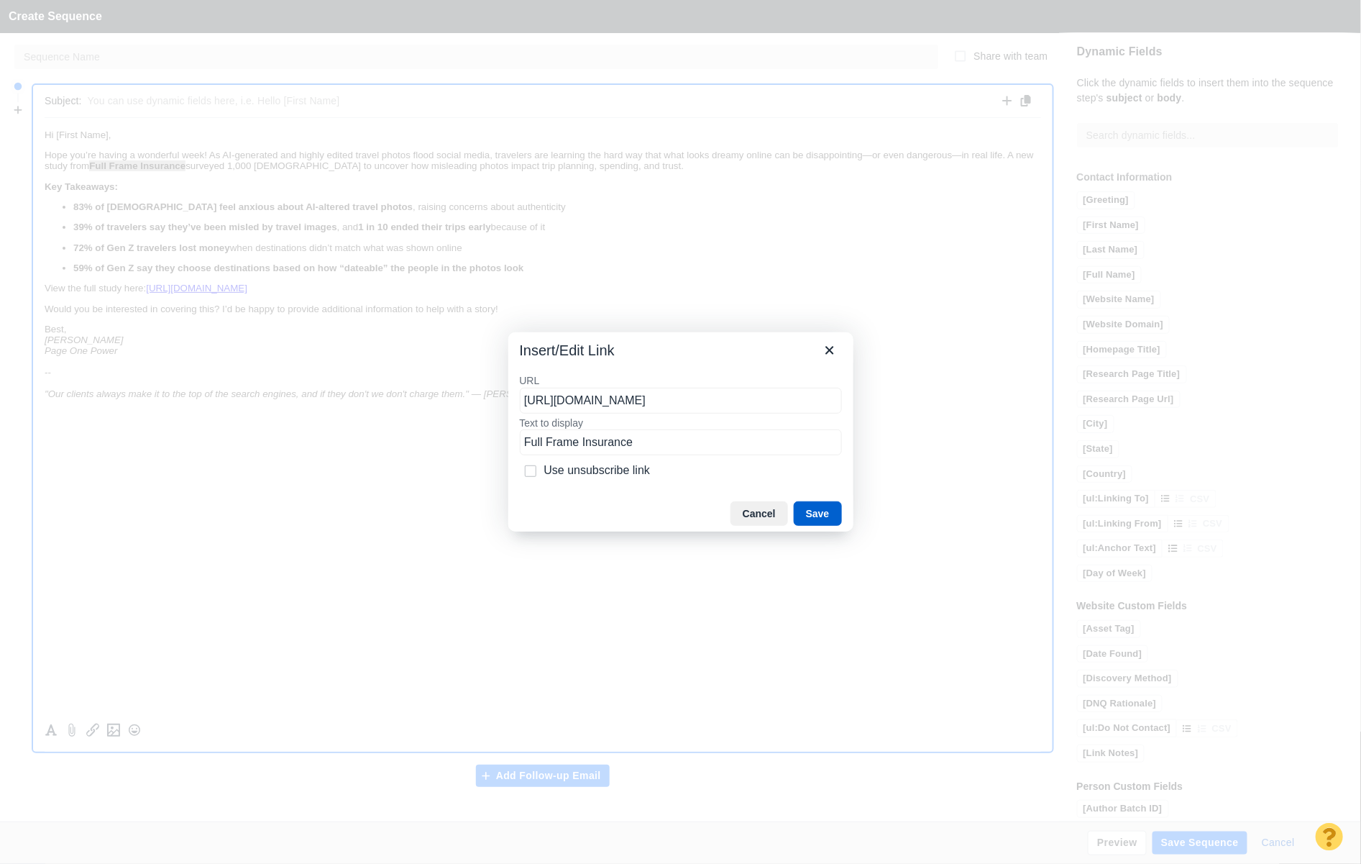
click at [830, 516] on button "Save" at bounding box center [818, 513] width 48 height 24
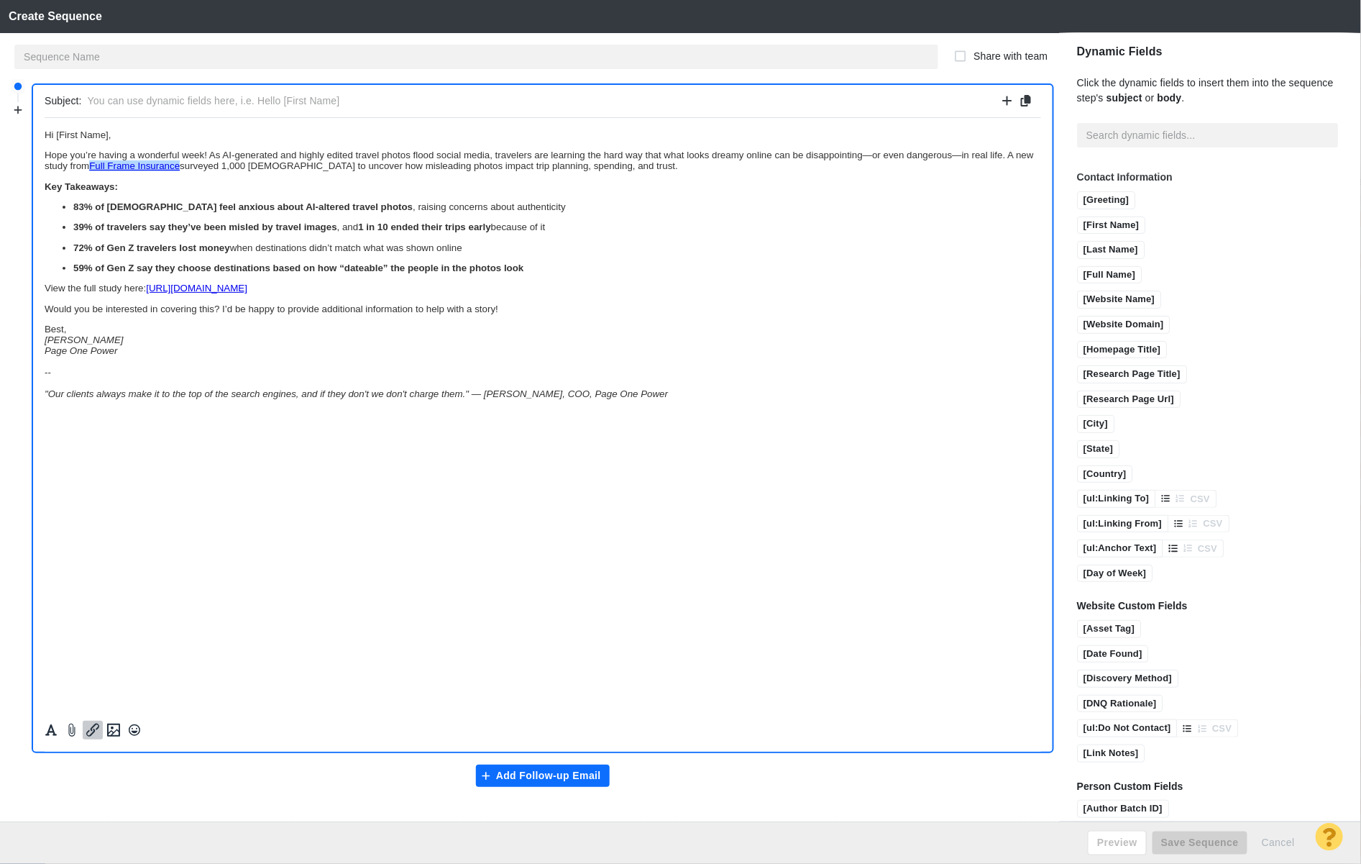
click at [160, 221] on ul "83% of Americans feel anxious about AI-altered travel photos , raising concerns…" at bounding box center [542, 237] width 997 height 72
click at [477, 178] on body "Hi [First Name], Hope you’re having a wonderful week! As AI-generated and highl…" at bounding box center [542, 264] width 997 height 270
click at [751, 178] on body "Hi [First Name], Hope you’re having a wonderful week! As AI-generated and highl…" at bounding box center [542, 264] width 997 height 270
click at [147, 362] on p "Best, Jay Taylor Page One Power -- "Our clients always make it to the top of th…" at bounding box center [542, 360] width 997 height 75
click at [99, 351] on p "Best, Jay Taylor Page One Power -- "Our clients always make it to the top of th…" at bounding box center [542, 360] width 997 height 75
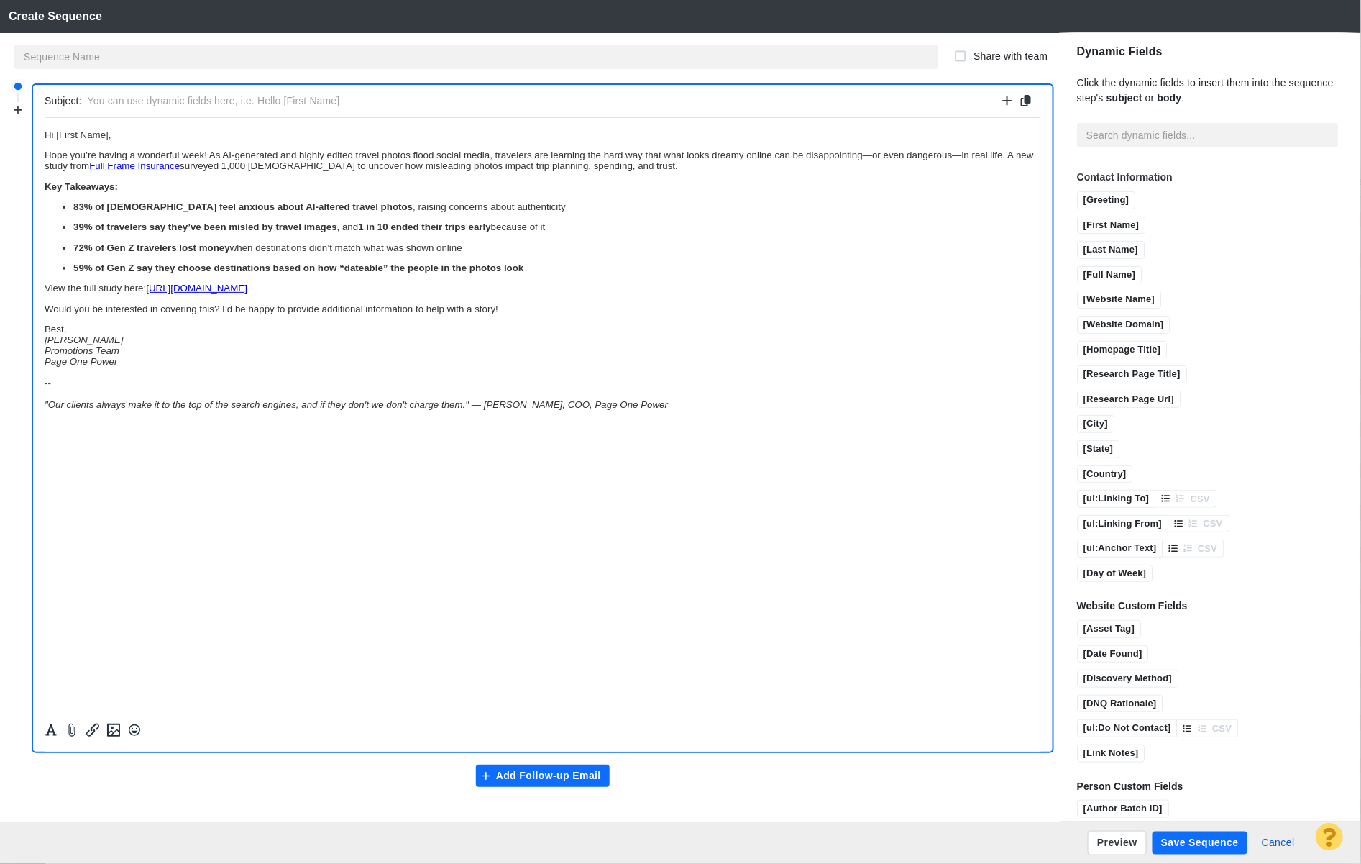
click at [183, 375] on p "Best, Jay Taylor Promotions Team Page One Power -- "Our clients always make it …" at bounding box center [542, 366] width 997 height 86
click at [168, 376] on p "Best, Jay Taylor Promotions Team Page One Power -- "Our clients always make it …" at bounding box center [542, 366] width 997 height 86
drag, startPoint x: 137, startPoint y: 371, endPoint x: 41, endPoint y: 336, distance: 102.6
click at [44, 336] on html "Hi [First Name], Hope you’re having a wonderful week! As AI-generated and highl…" at bounding box center [542, 268] width 997 height 303
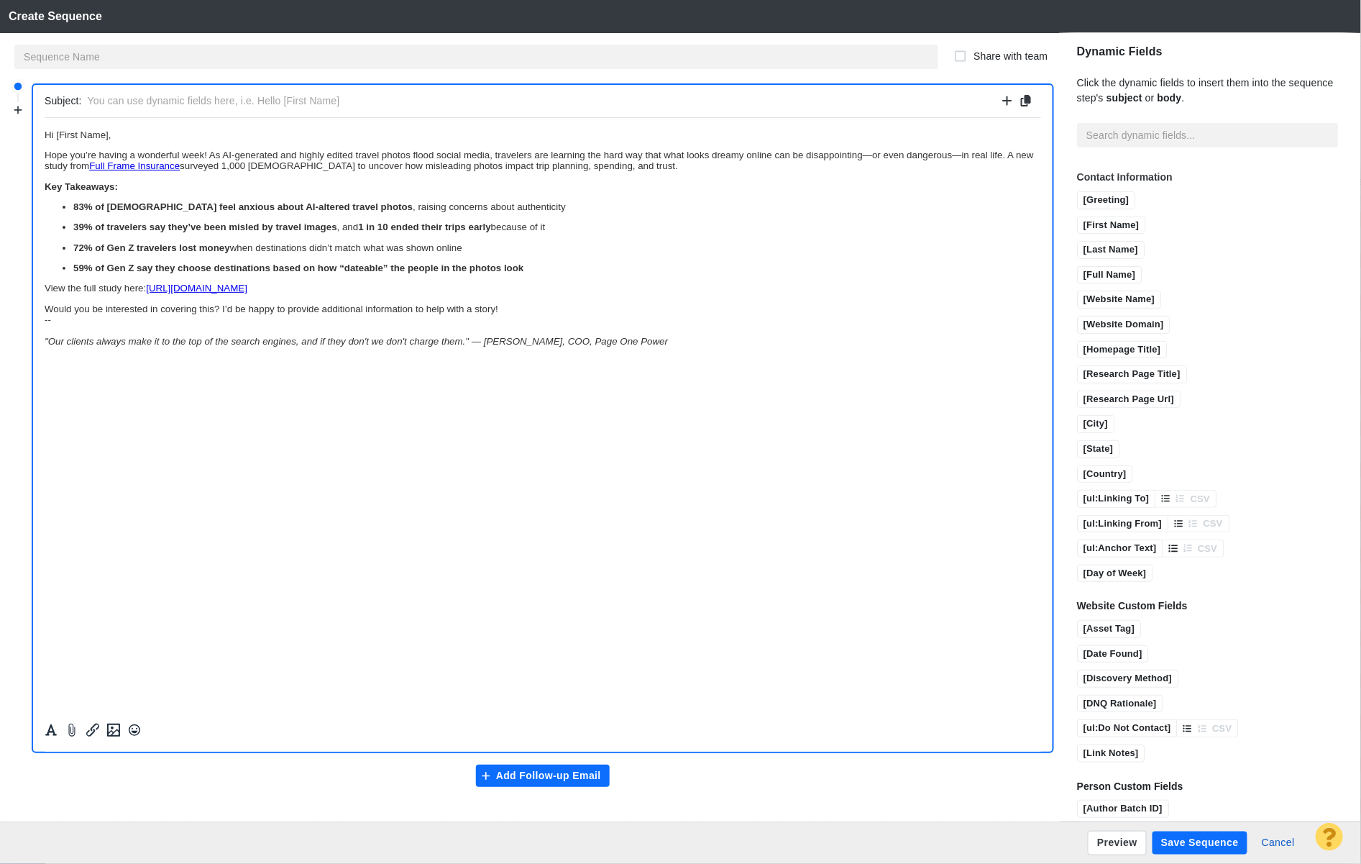
click at [176, 102] on input "text" at bounding box center [543, 101] width 910 height 21
type input "Study: Nearly 2 in 5 Travelers Misled by Vacation Photos"
click at [127, 59] on input "text" at bounding box center [476, 57] width 924 height 24
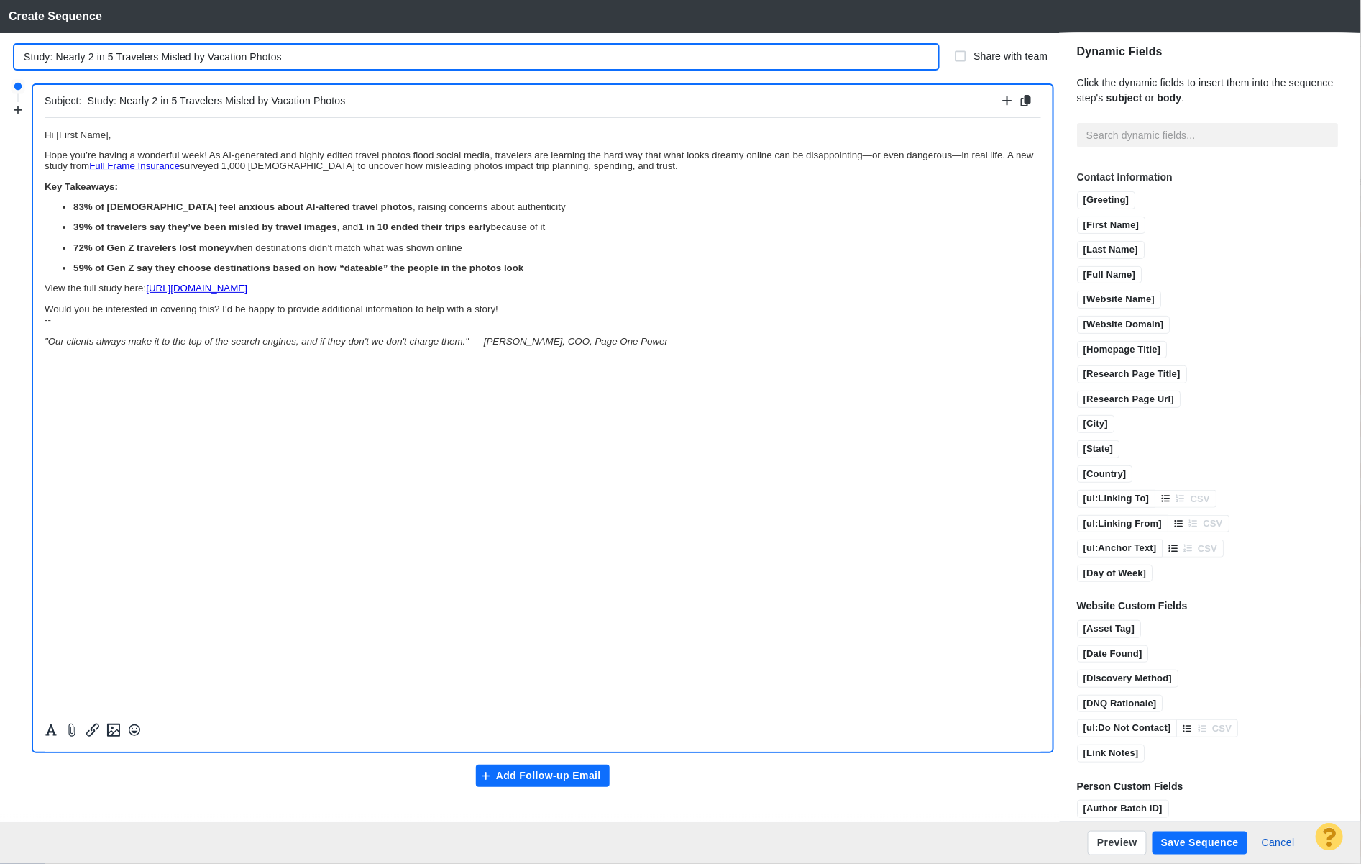
type input "Study: Nearly 2 in 5 Travelers Misled by Vacation Photos"
click at [675, 196] on body "Hi [First Name], Hope you’re having a wonderful week! As AI-generated and highl…" at bounding box center [542, 237] width 997 height 217
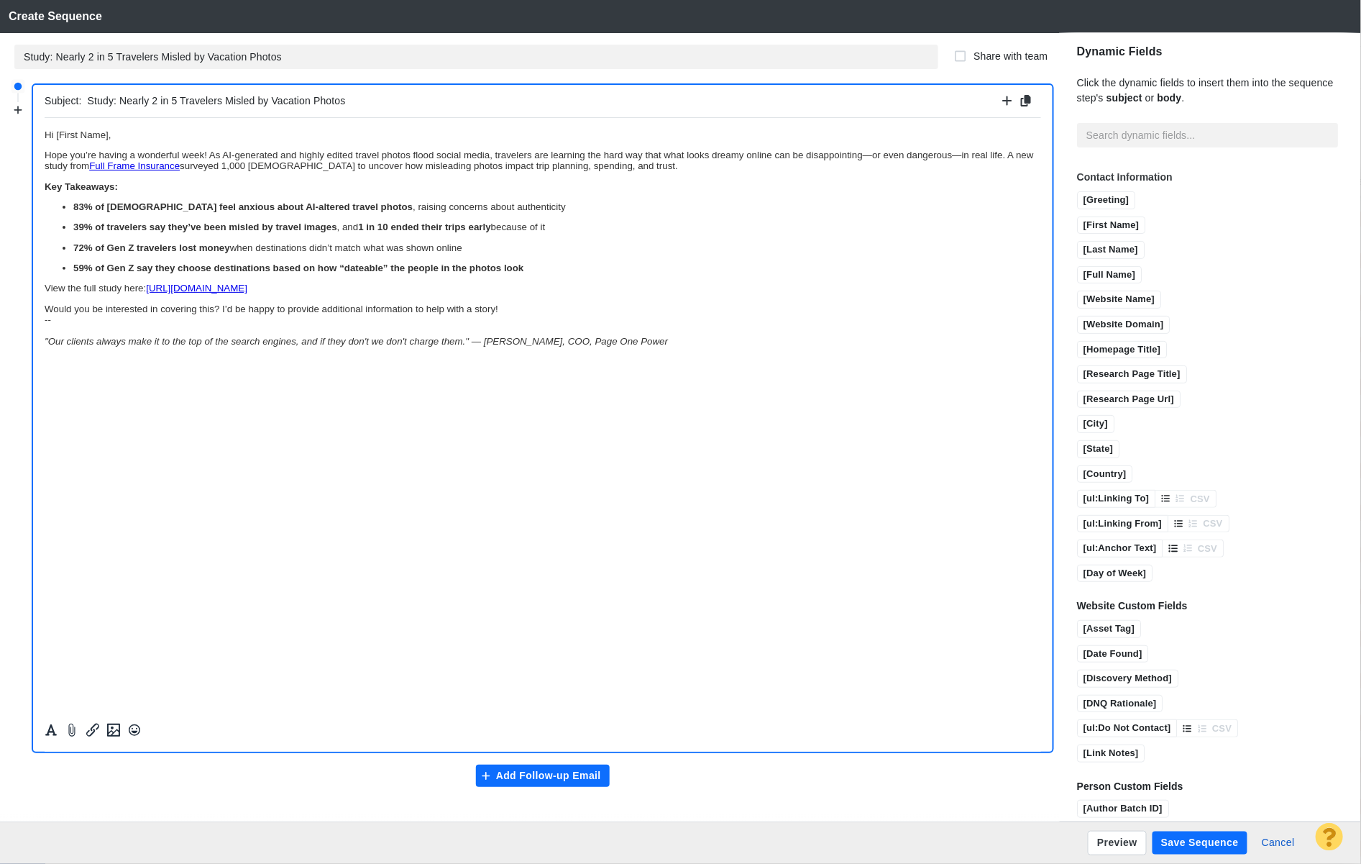
click at [530, 775] on button "Add Follow-up Email" at bounding box center [543, 775] width 134 height 23
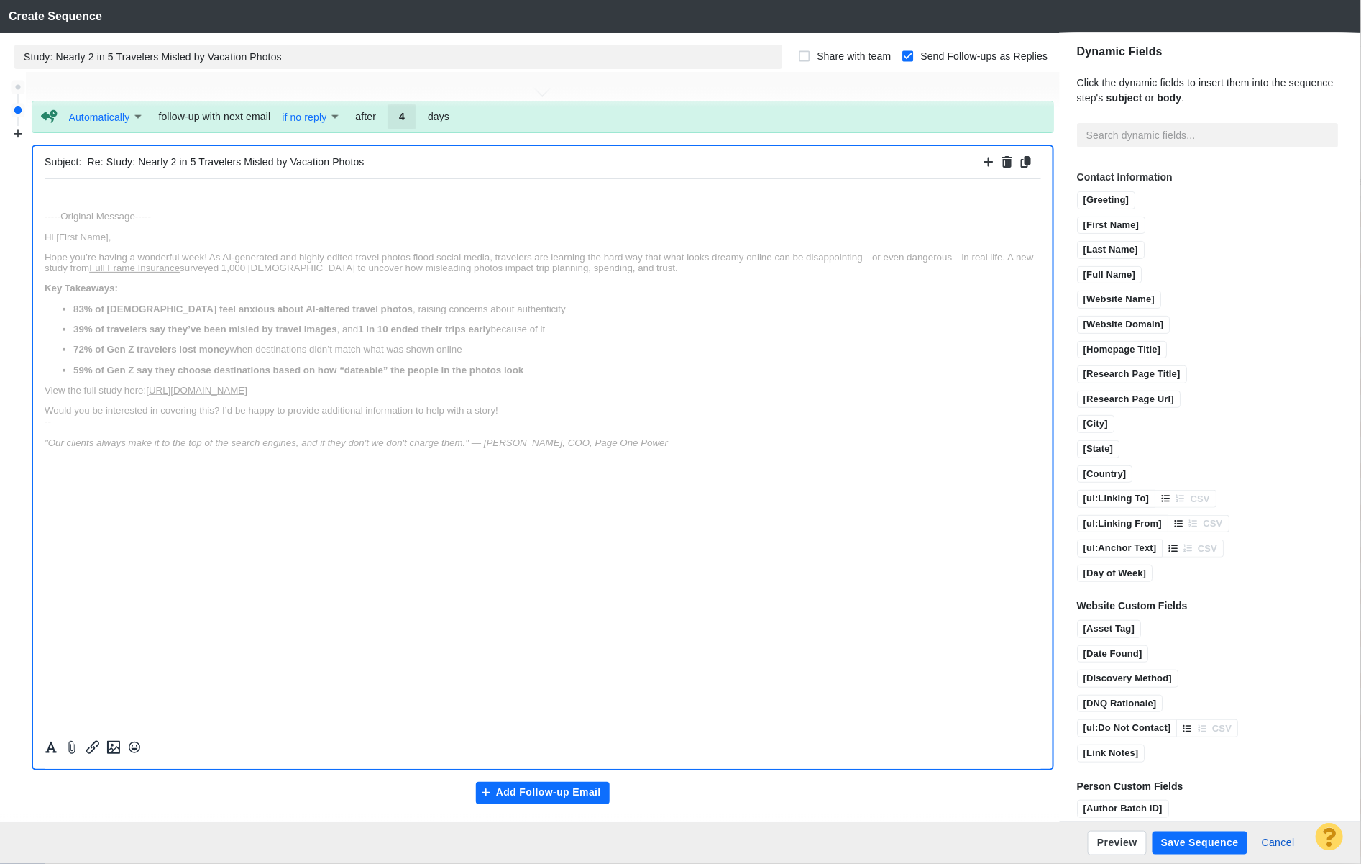
scroll to position [737, 0]
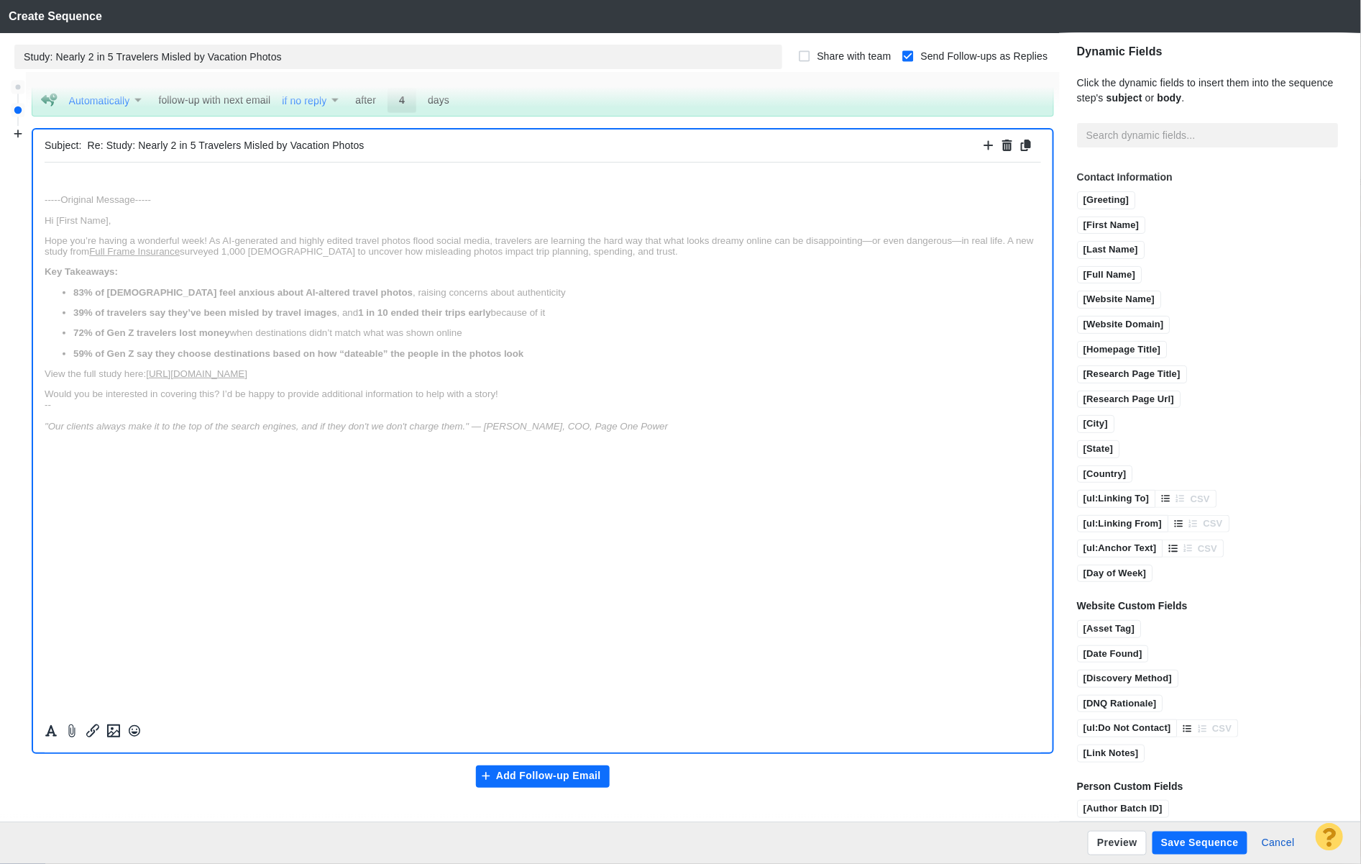
click at [407, 101] on input "4" at bounding box center [402, 100] width 29 height 24
click at [239, 230] on div "-----Original Message----- Hi [First Name], Hope you’re having a wonderful week…" at bounding box center [542, 311] width 997 height 237
type input "2"
click at [107, 180] on p "Rich Text Area. Press ALT-0 for help." at bounding box center [542, 178] width 997 height 11
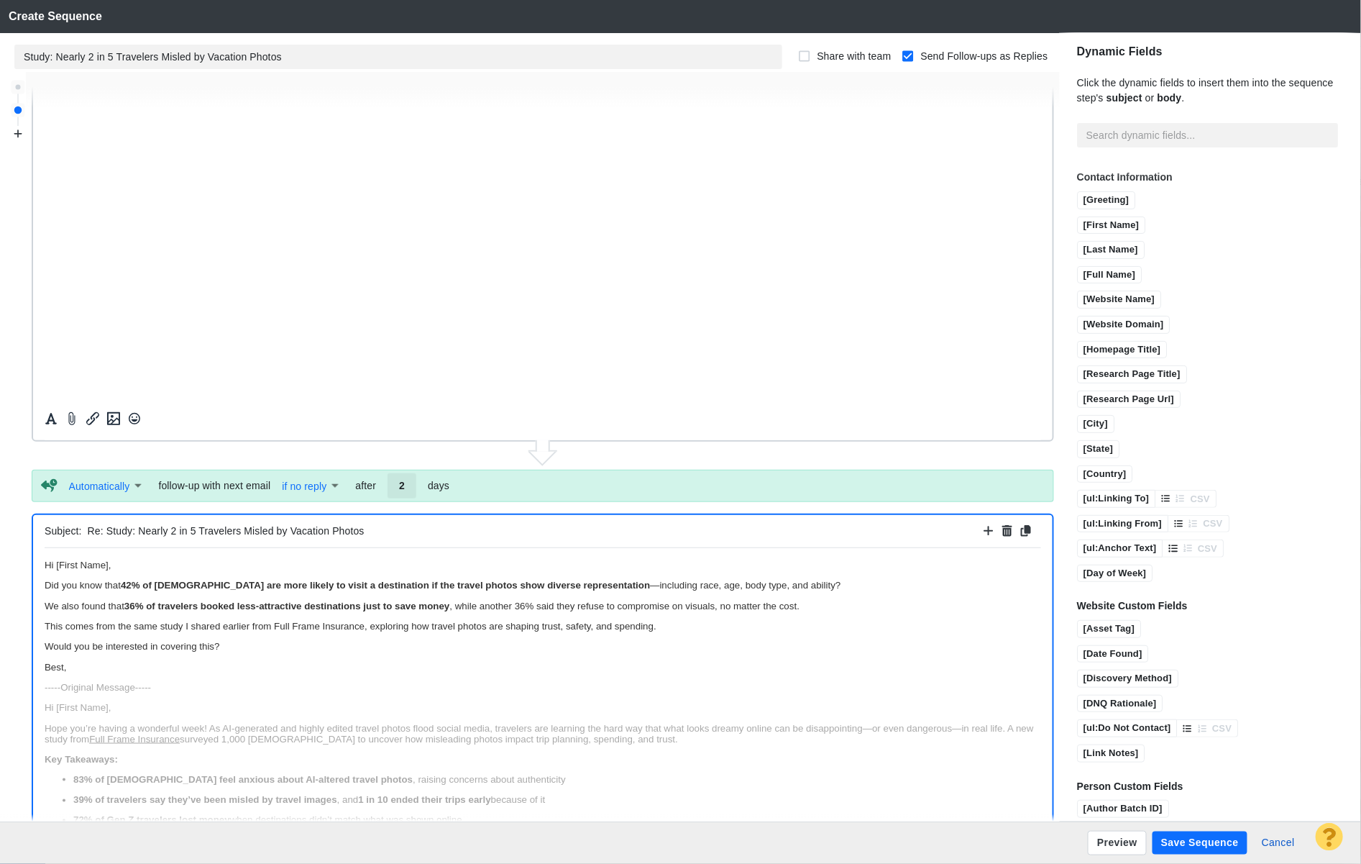
scroll to position [0, 0]
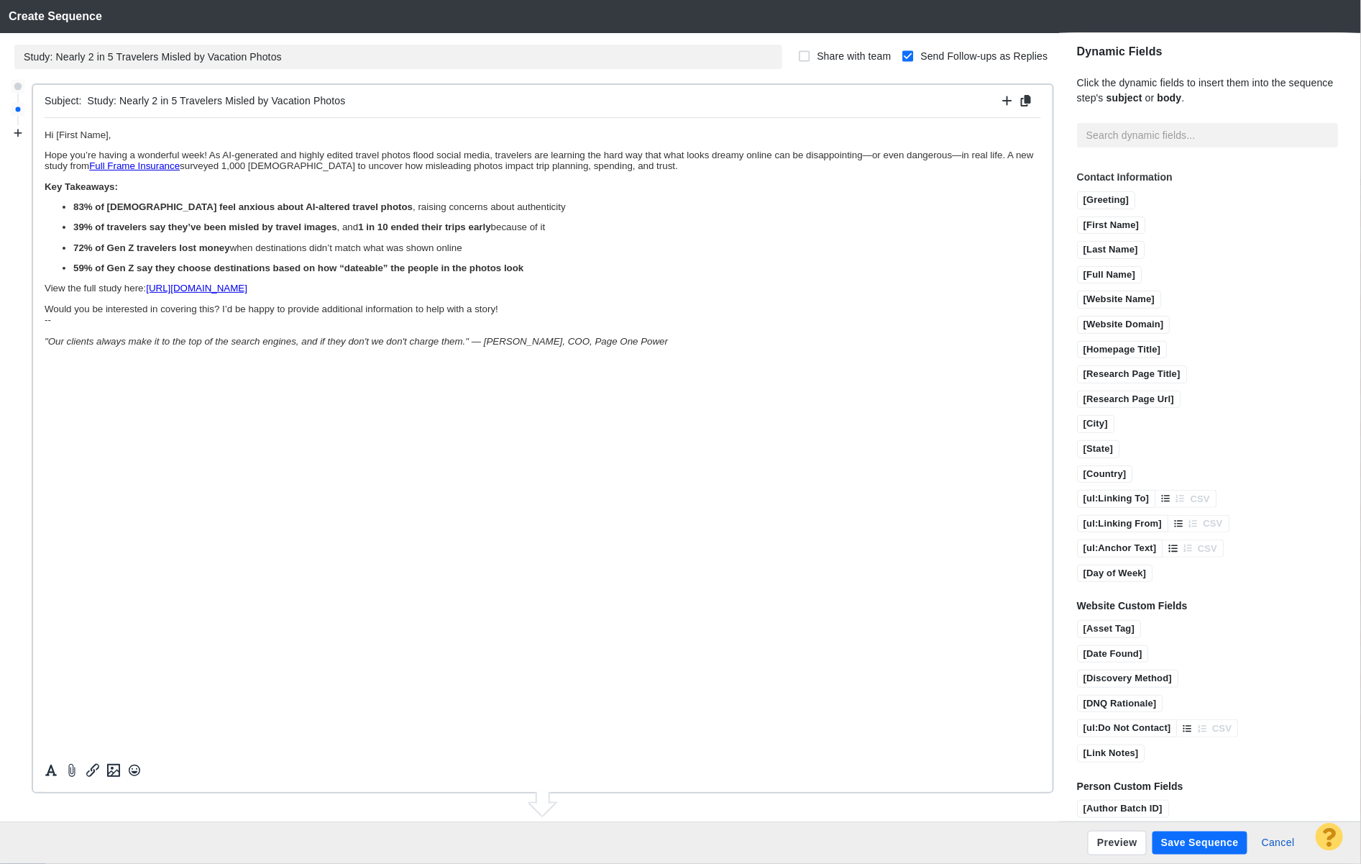
click at [504, 313] on p "Would you be interested in covering this? I’d be happy to provide additional in…" at bounding box center [542, 324] width 997 height 43
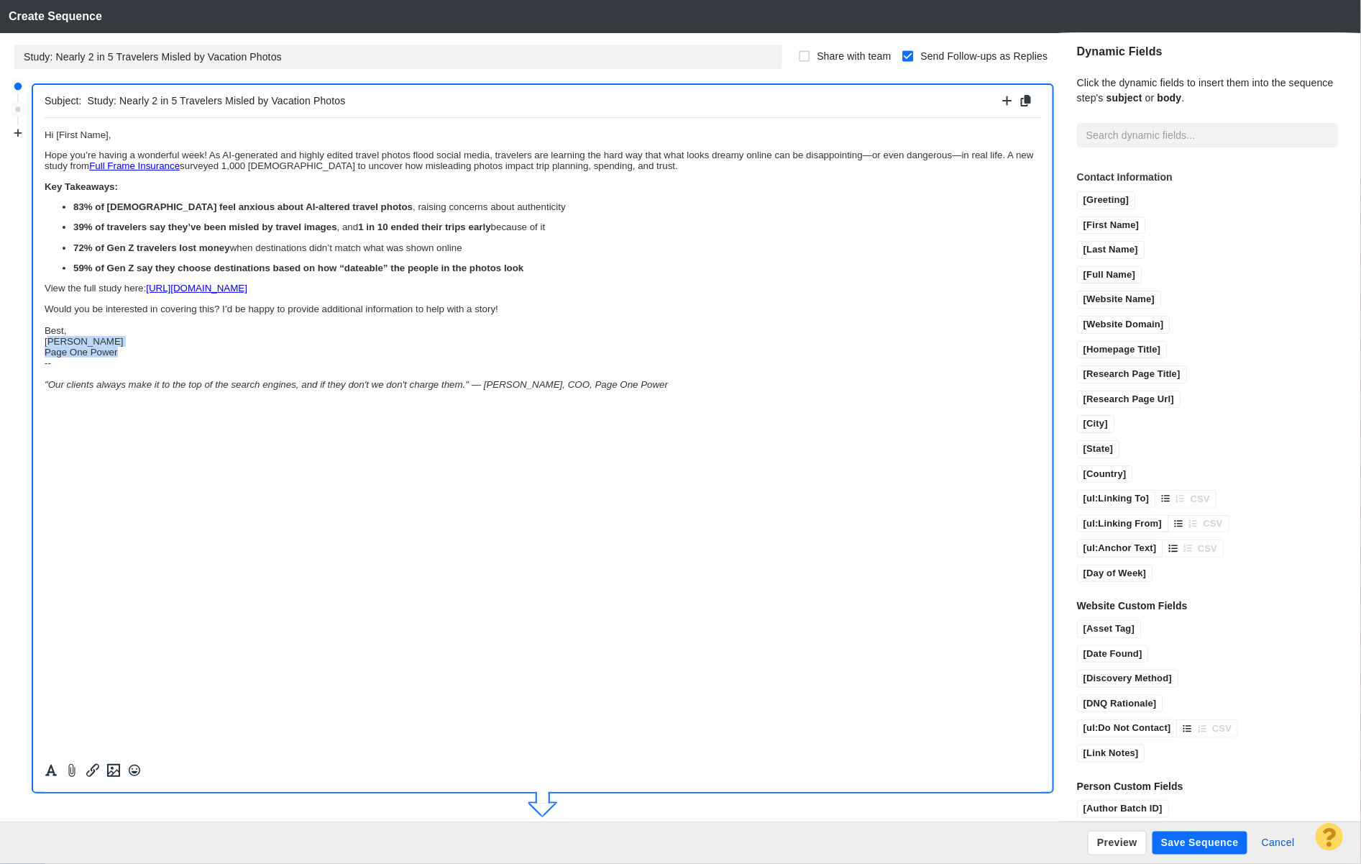
drag, startPoint x: 125, startPoint y: 362, endPoint x: 46, endPoint y: 347, distance: 80.5
click at [46, 347] on p "Would you be interested in covering this? I’d be happy to provide additional in…" at bounding box center [542, 346] width 997 height 86
click at [137, 331] on p "Would you be interested in covering this? I’d be happy to provide additional in…" at bounding box center [542, 346] width 997 height 86
click at [135, 358] on p "Would you be interested in covering this? I’d be happy to provide additional in…" at bounding box center [542, 346] width 997 height 86
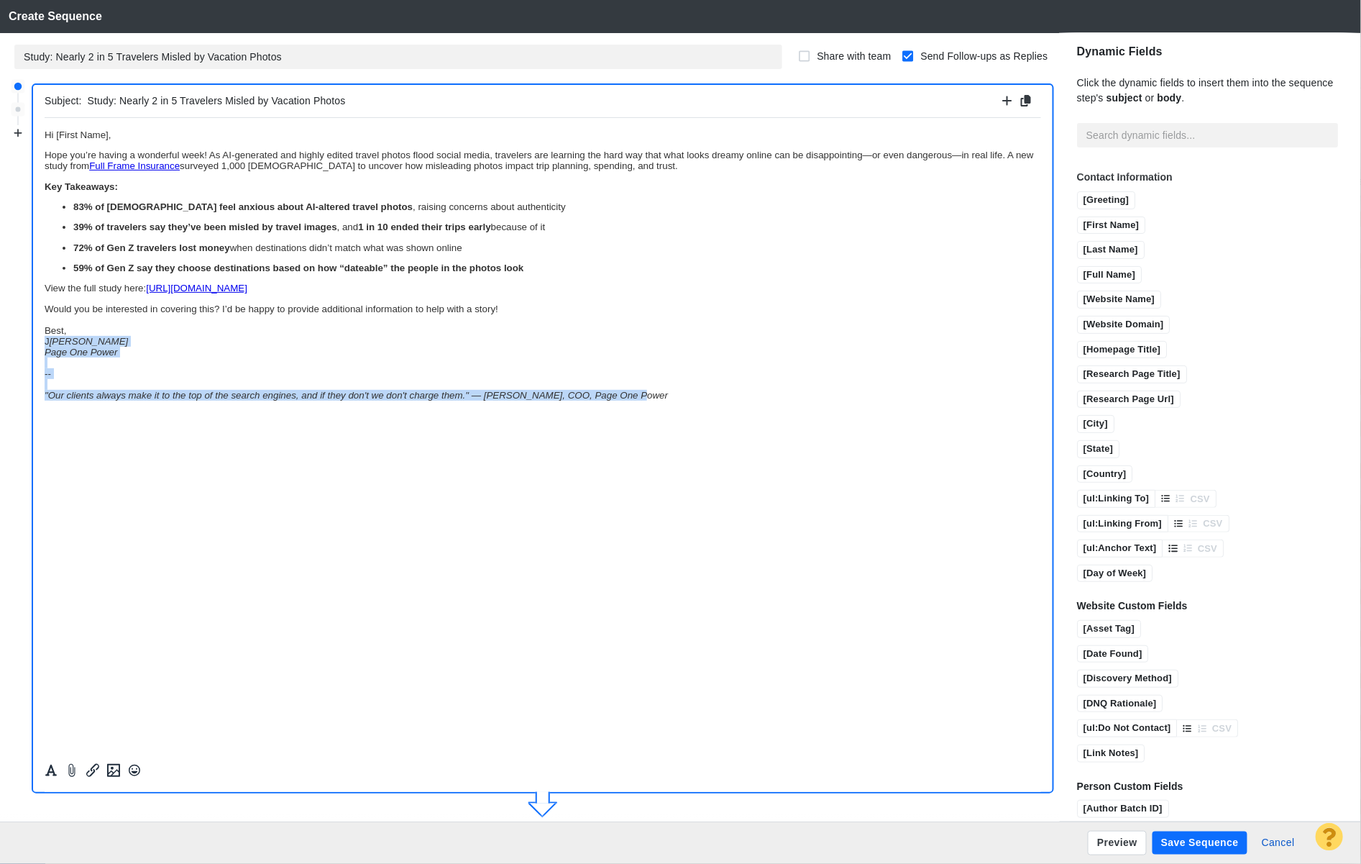
drag, startPoint x: 590, startPoint y: 395, endPoint x: 27, endPoint y: 351, distance: 564.8
click at [44, 351] on html "Hi [First Name], Hope you’re having a wonderful week! As AI-generated and highl…" at bounding box center [542, 264] width 997 height 294
copy p "J ay Taylor Page One Power -- "Our clients always make it to the top of the sea…"
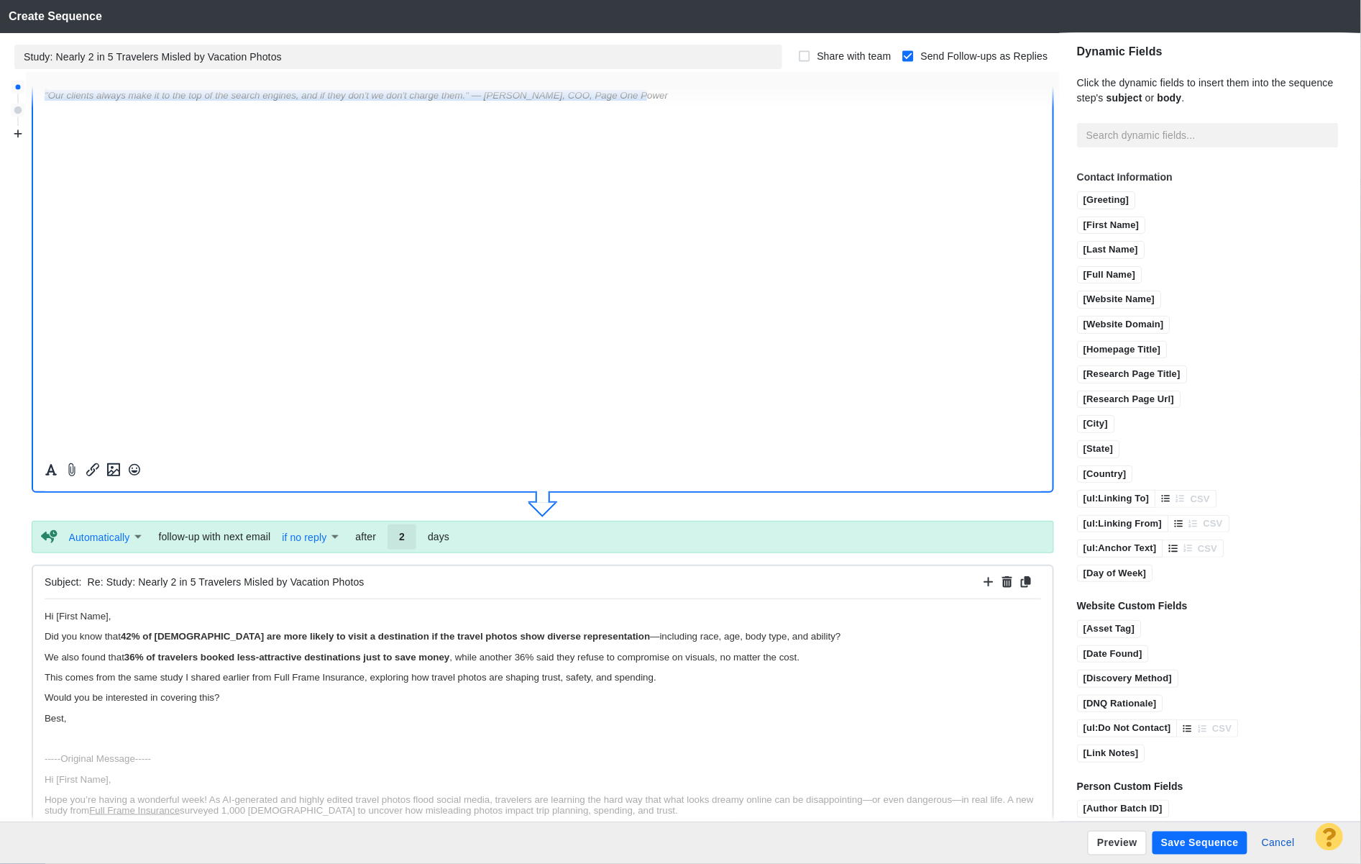
scroll to position [408, 0]
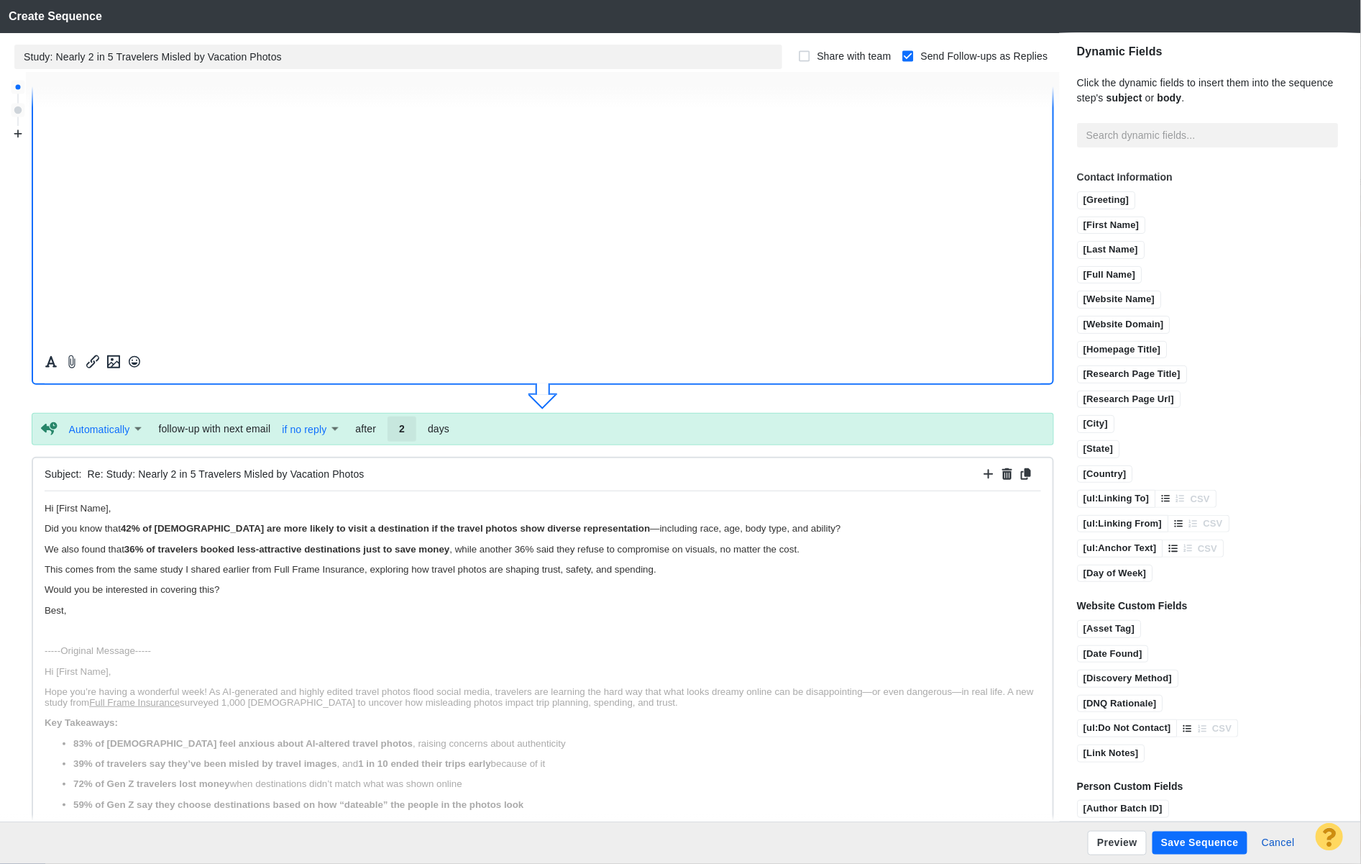
click at [75, 622] on body "Hi [First Name], Did you know that 42% of Americans are more likely to visit a …" at bounding box center [542, 719] width 997 height 434
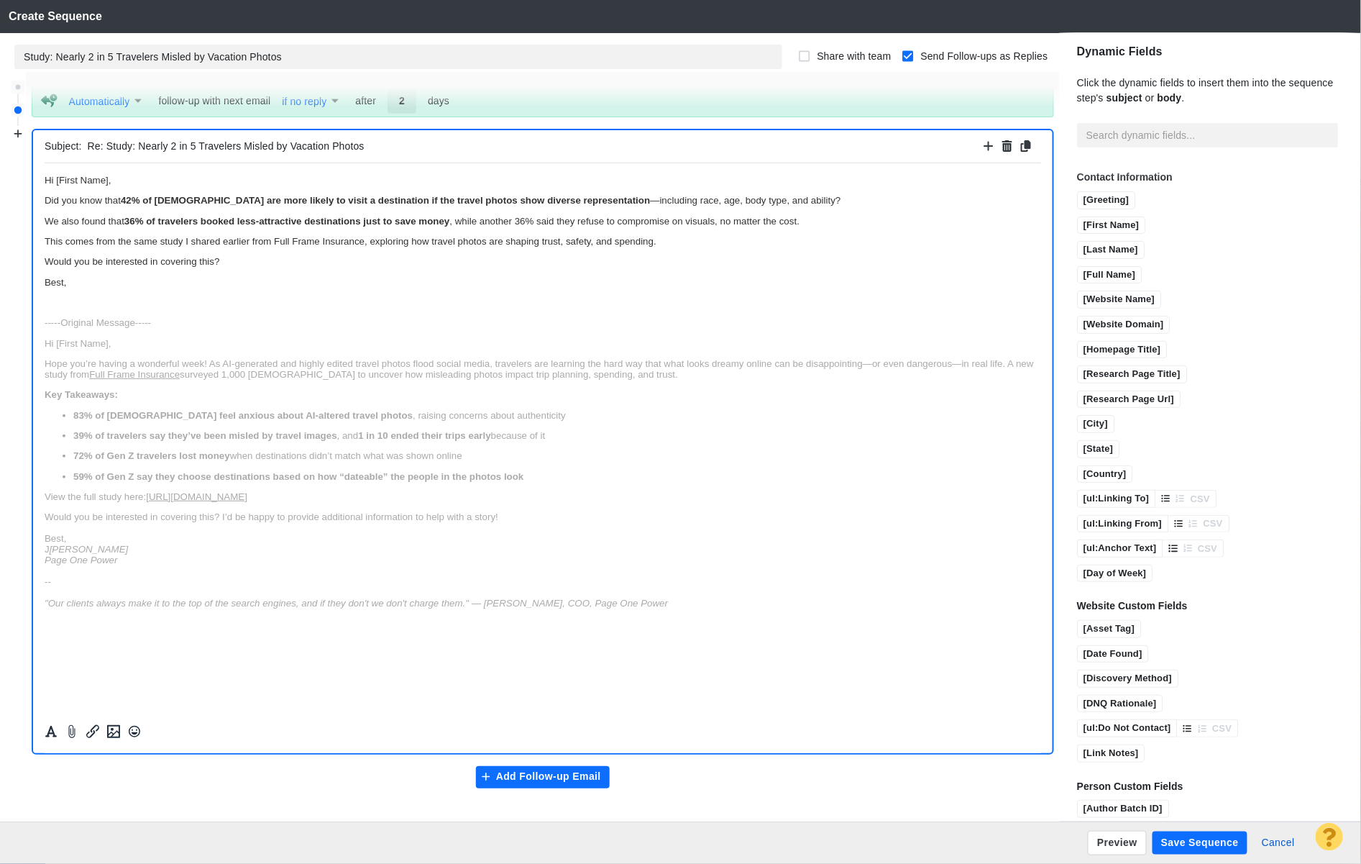
scroll to position [737, 0]
click at [127, 297] on em "Page One Power" at bounding box center [163, 291] width 73 height 11
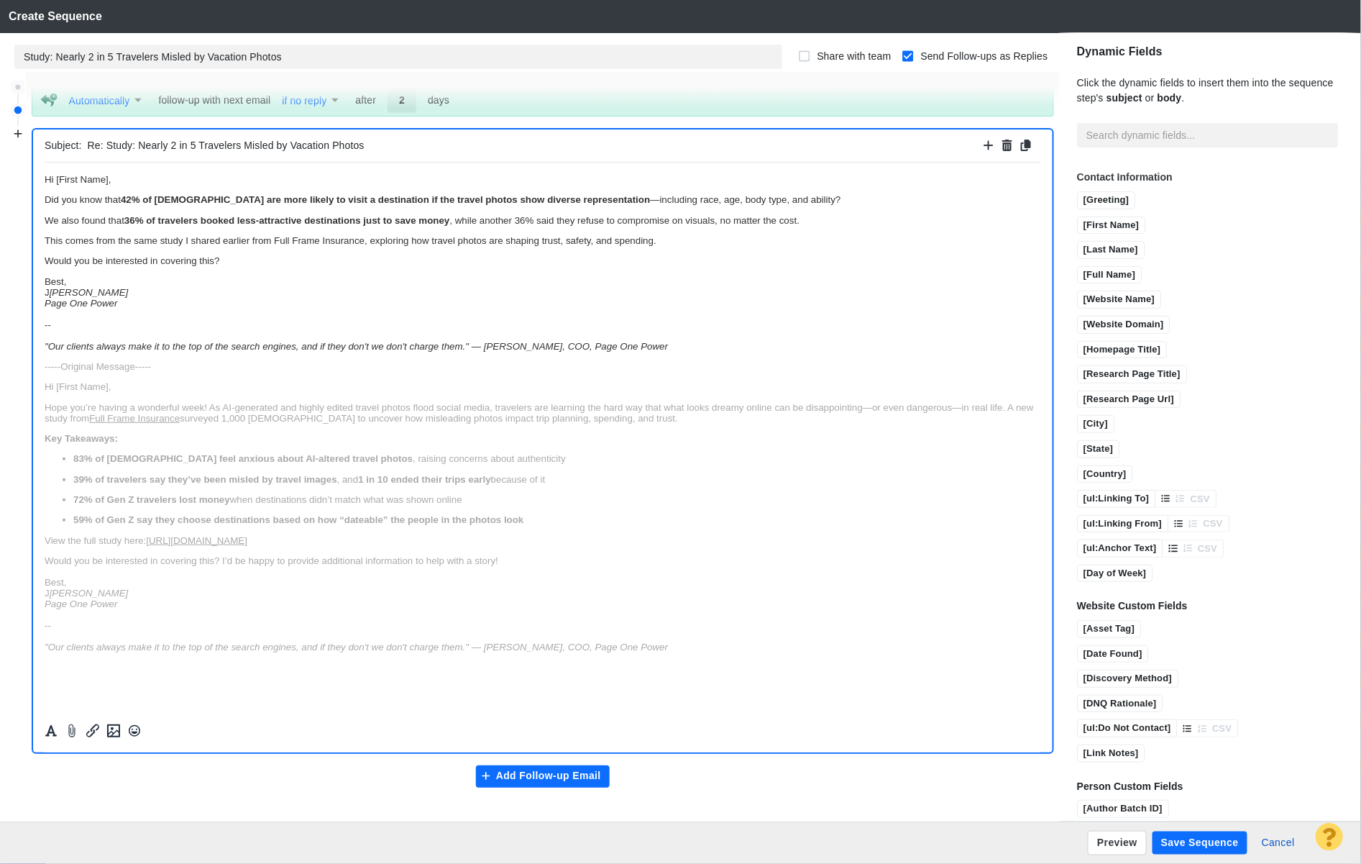
click at [196, 234] on body "Hi [First Name], Did you know that 42% of Americans are more likely to visit a …" at bounding box center [542, 412] width 997 height 478
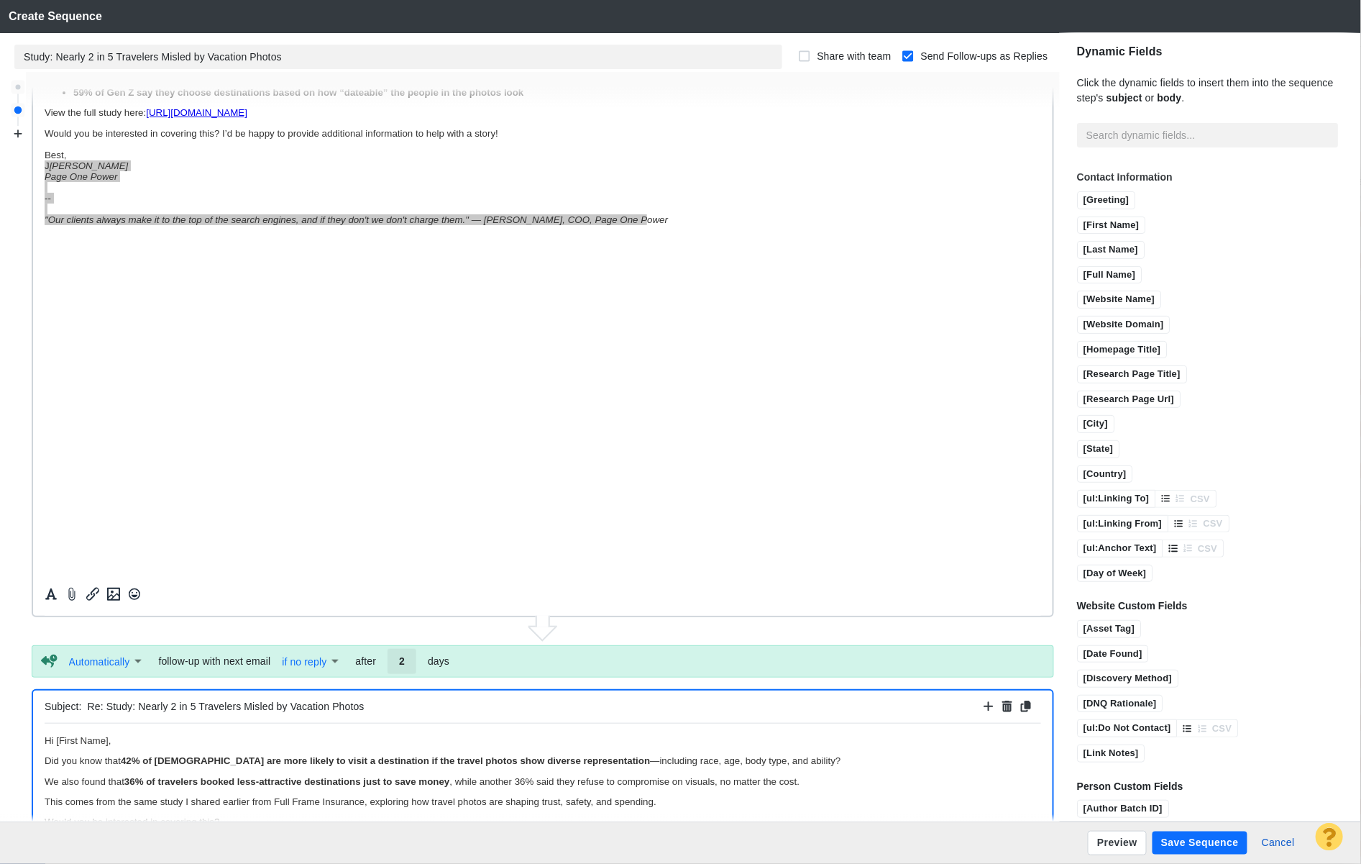
scroll to position [83, 0]
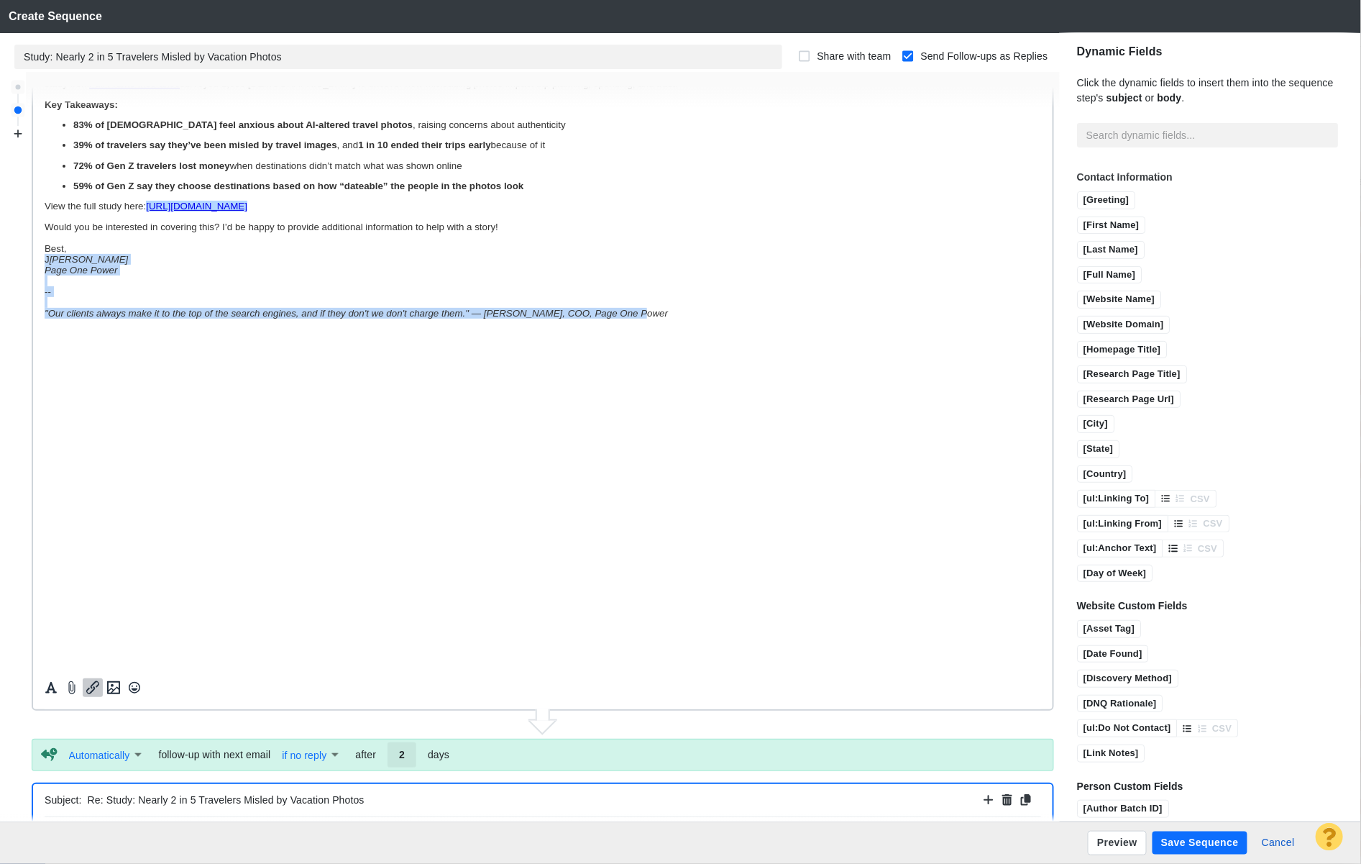
drag, startPoint x: 435, startPoint y: 211, endPoint x: 148, endPoint y: 178, distance: 288.8
click at [147, 210] on p "View the full study here: https://www.fullframeinsurance.com/how-photos-shape-t…" at bounding box center [542, 205] width 997 height 11
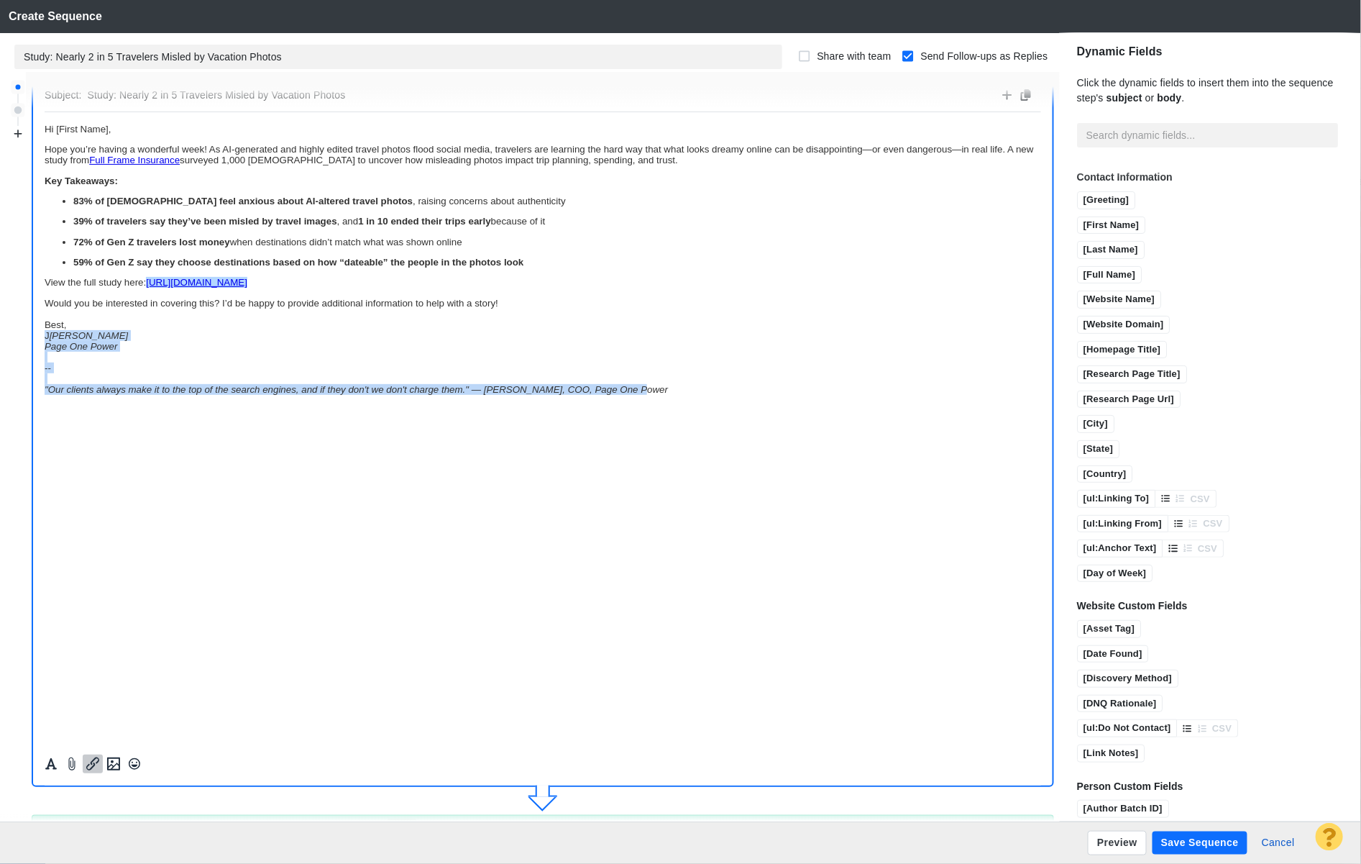
copy link "https://www.fullframeinsurance.com/how-photos-shape-travel-plans﻿"
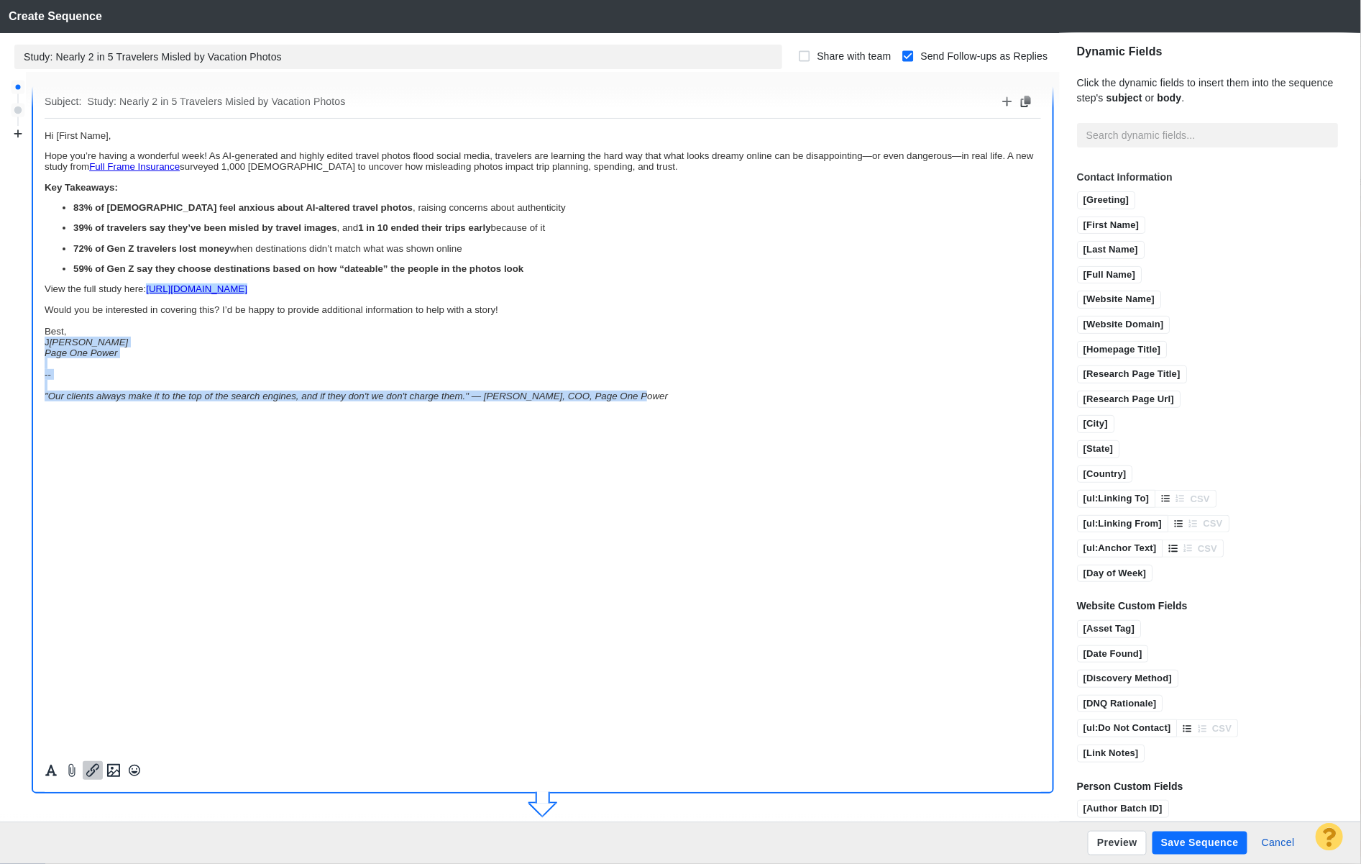
scroll to position [737, 0]
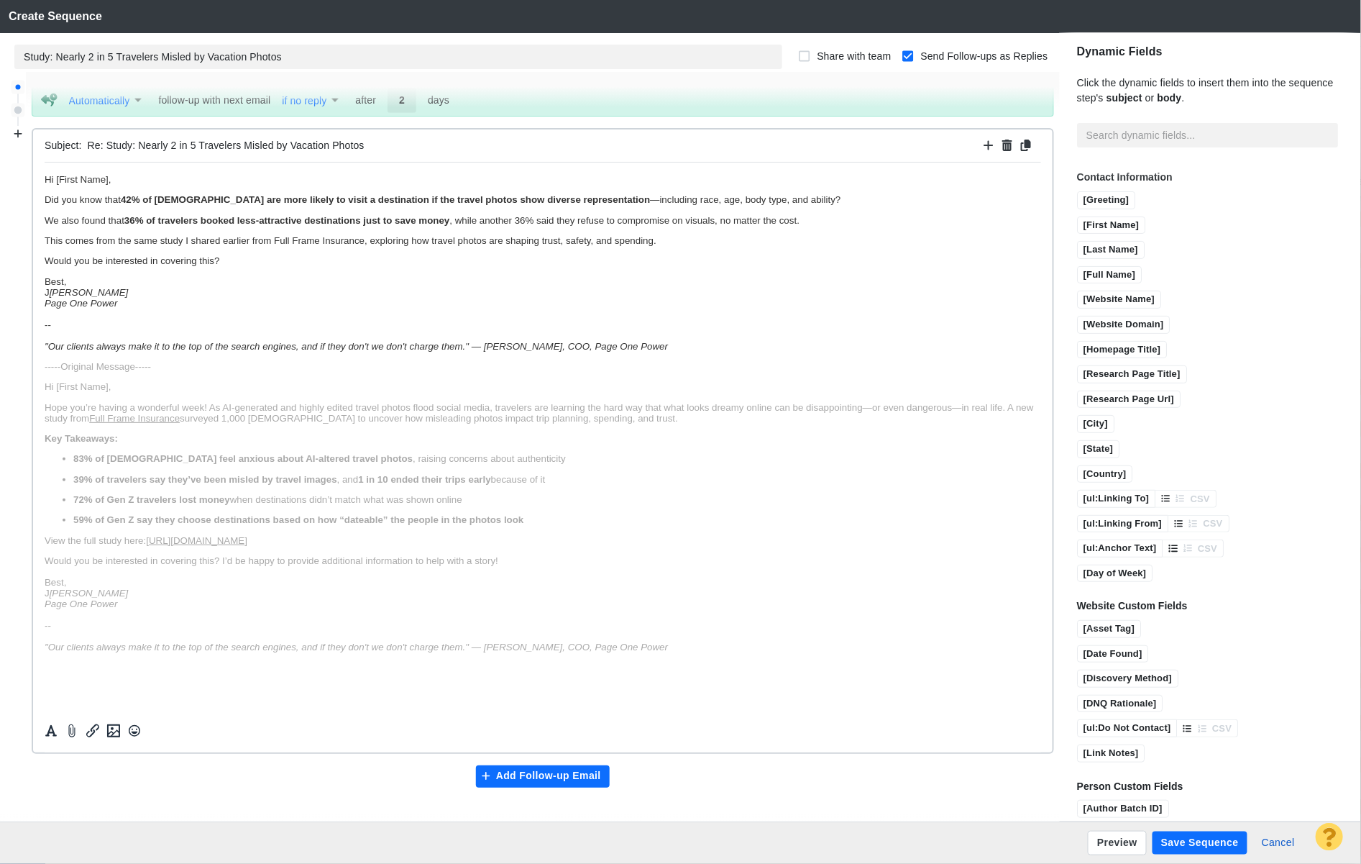
click at [150, 317] on p "Best, J ay Taylor Page One Power -- "Our clients always make it to the top of t…" at bounding box center [542, 312] width 997 height 75
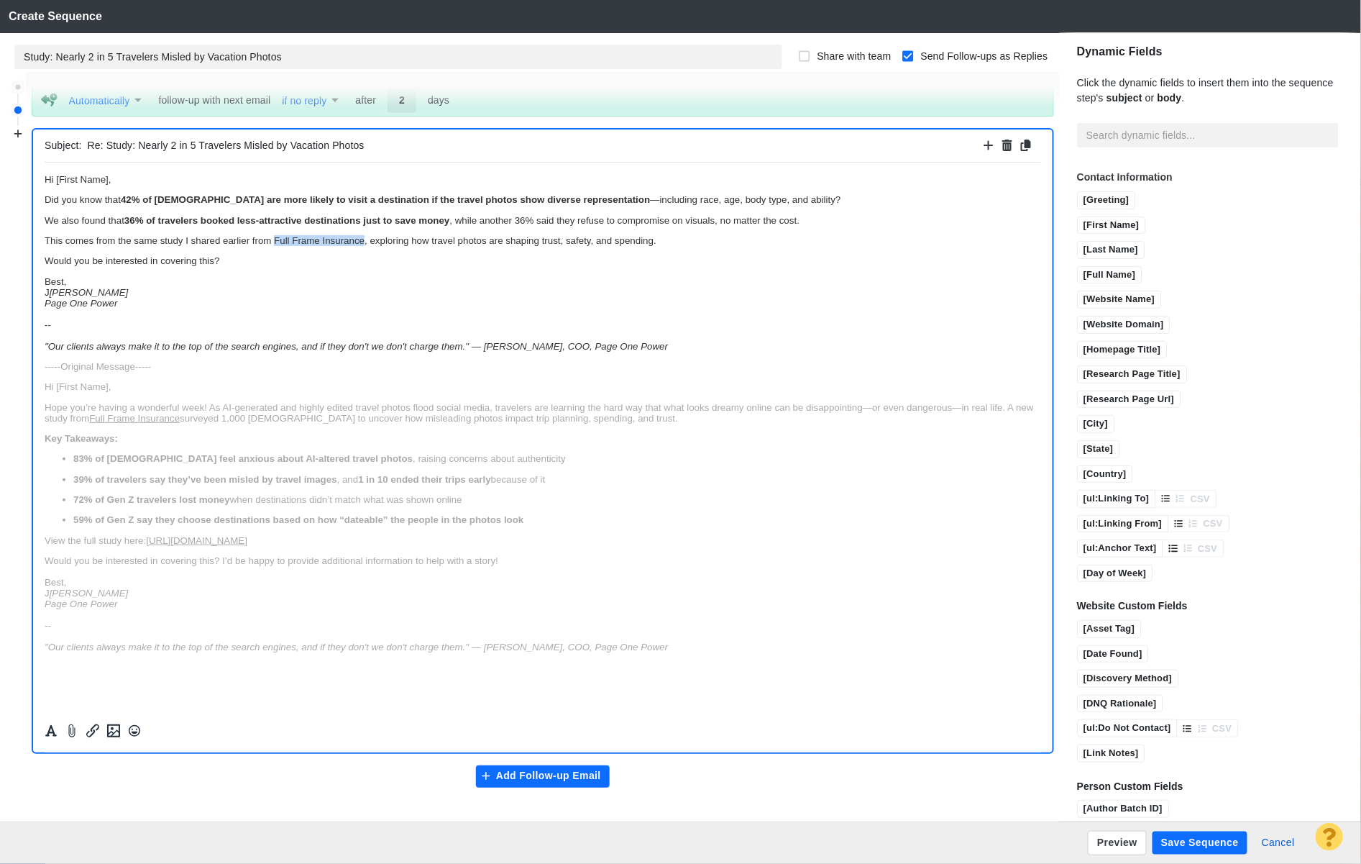
drag, startPoint x: 360, startPoint y: 242, endPoint x: 273, endPoint y: 242, distance: 86.3
click at [273, 242] on p "This comes from the same study I shared earlier from Full Frame Insurance, expl…" at bounding box center [542, 239] width 997 height 11
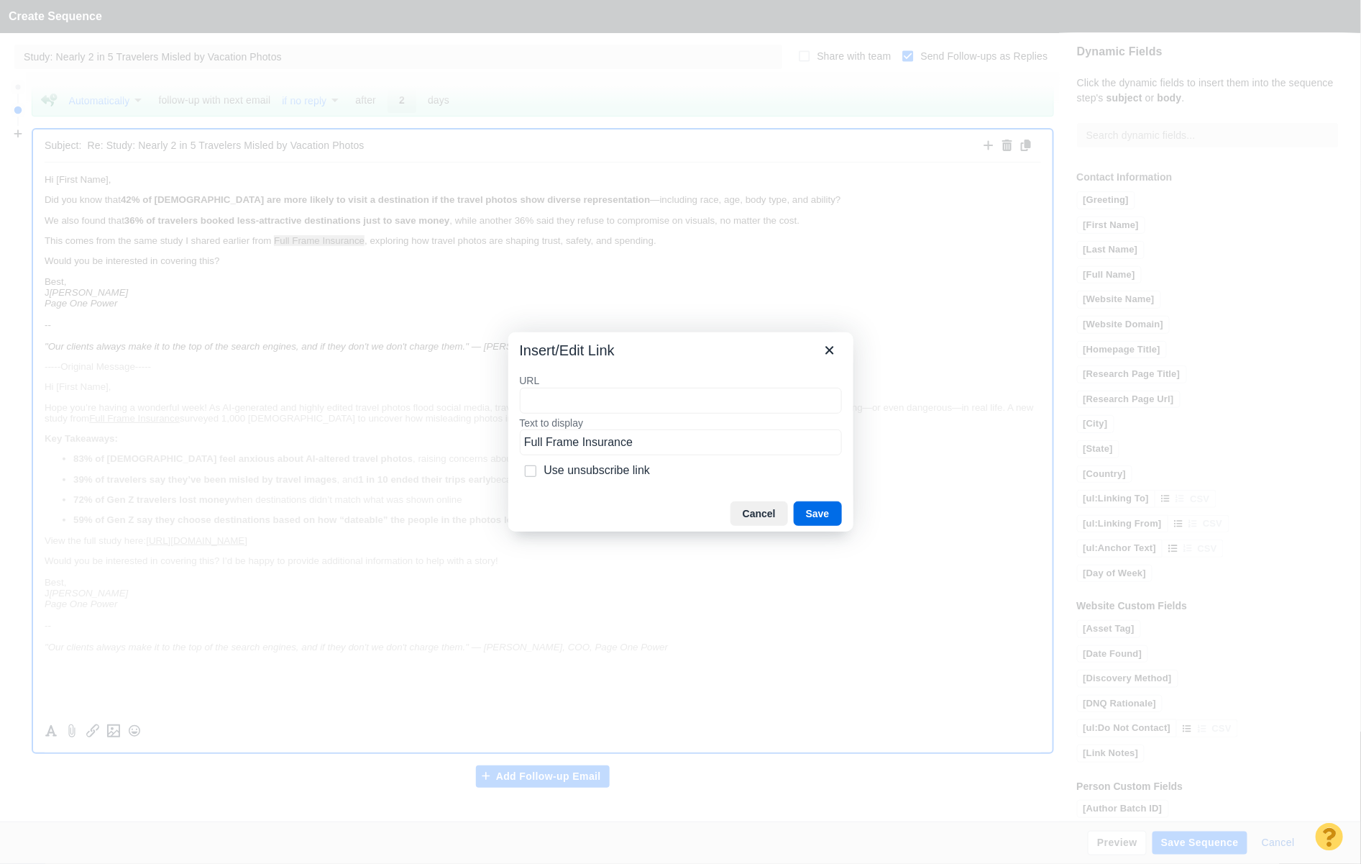
type input "https://www.fullframeinsurance.com/how-photos-shape-travel-plans"
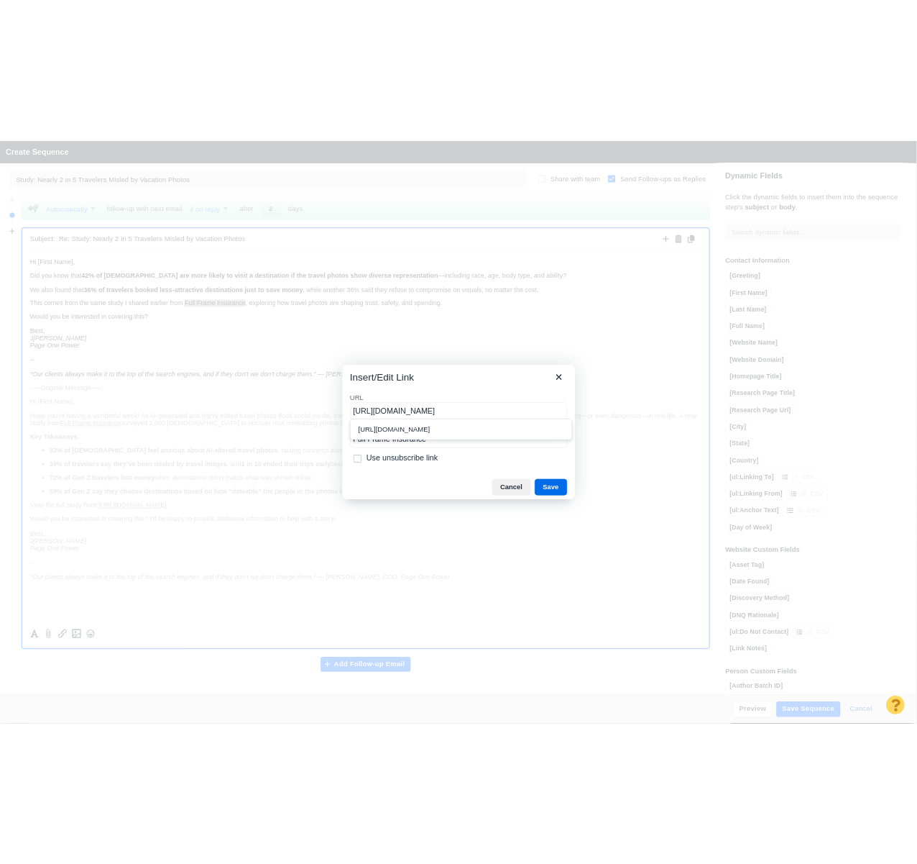
scroll to position [0, 44]
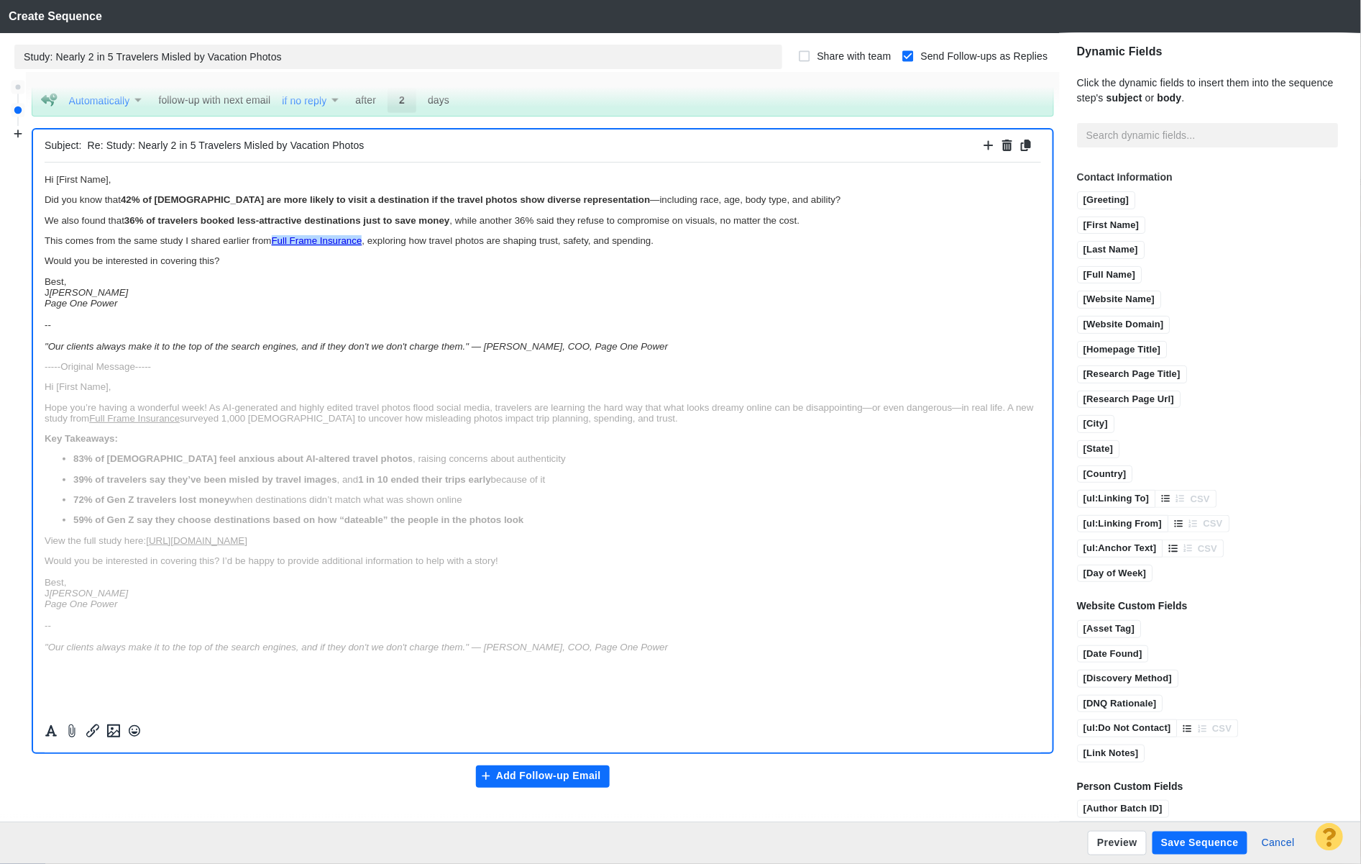
drag, startPoint x: 607, startPoint y: 225, endPoint x: 592, endPoint y: 233, distance: 17.0
click at [607, 225] on p "We also found that 36% of travelers booked less-attractive destinations just to…" at bounding box center [542, 219] width 997 height 11
click at [1183, 845] on button "Save Sequence" at bounding box center [1200, 842] width 95 height 23
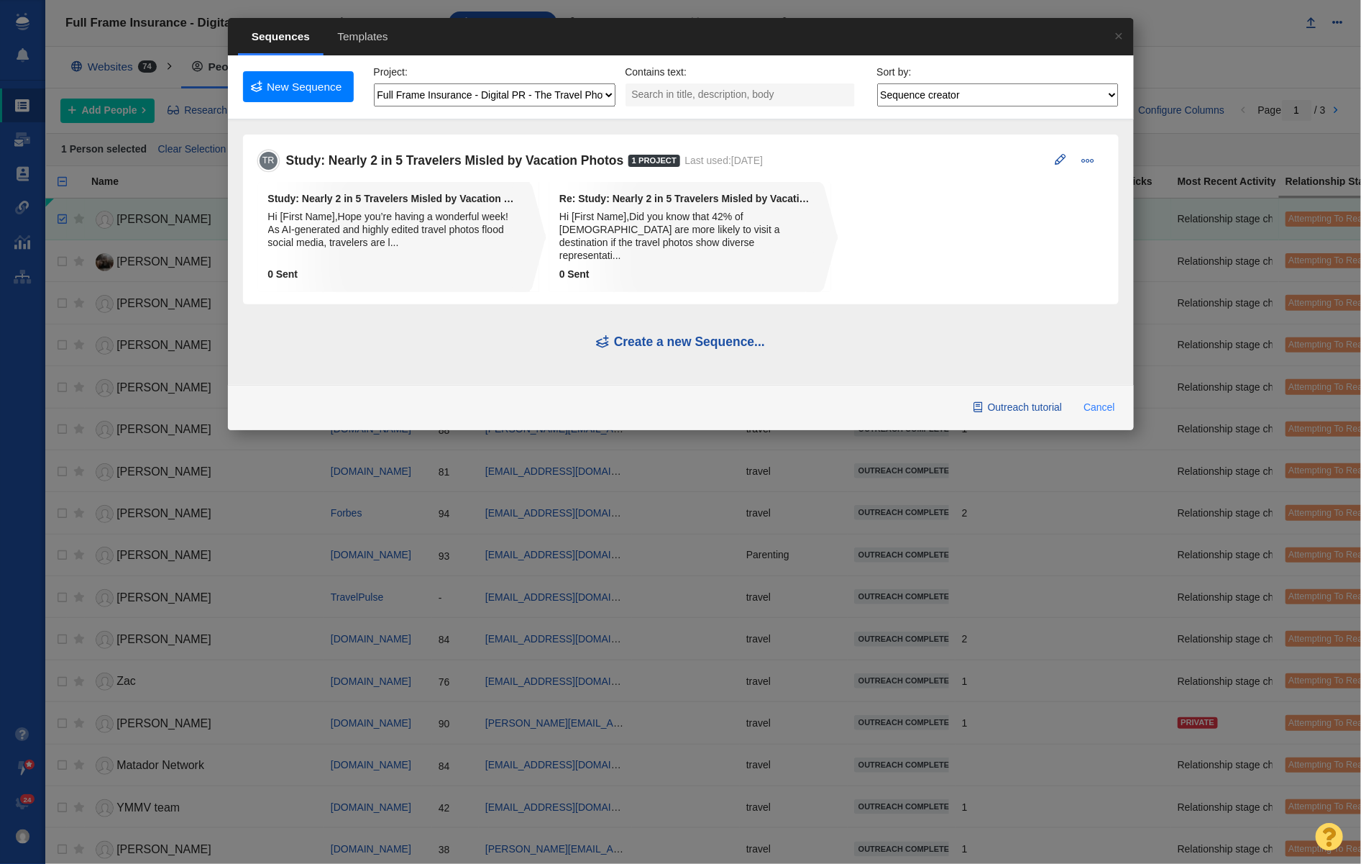
click at [1111, 400] on button "Cancel" at bounding box center [1100, 407] width 48 height 24
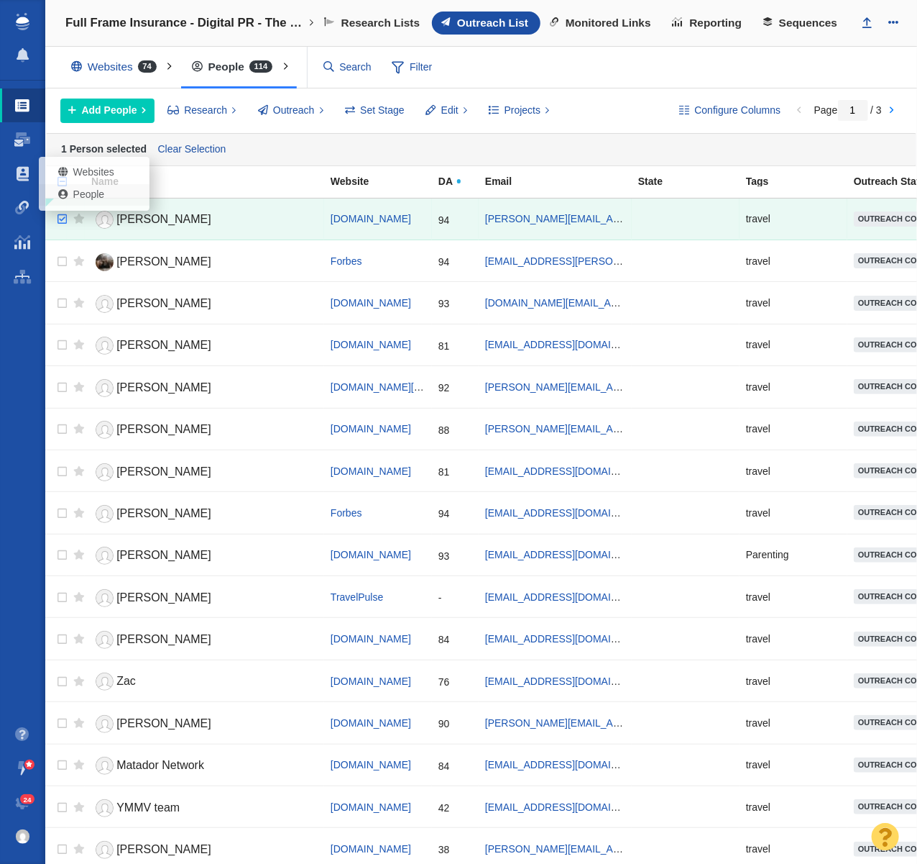
click at [73, 197] on link "People" at bounding box center [94, 195] width 111 height 22
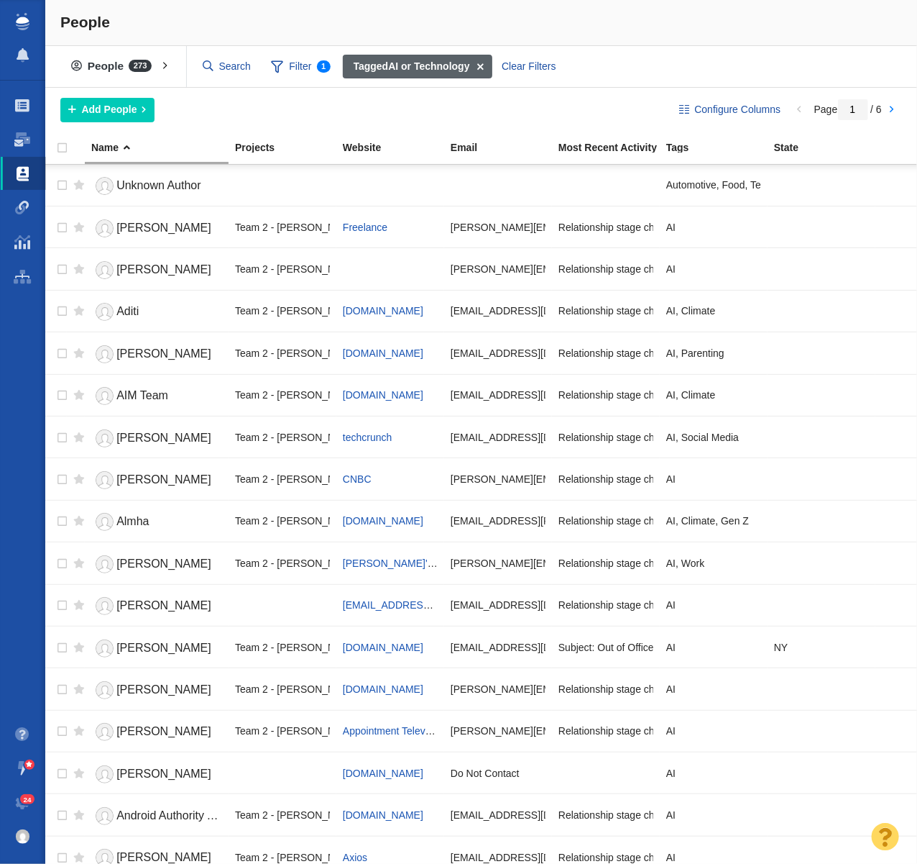
click at [422, 68] on strong "Tagged AI or Technology" at bounding box center [412, 66] width 116 height 15
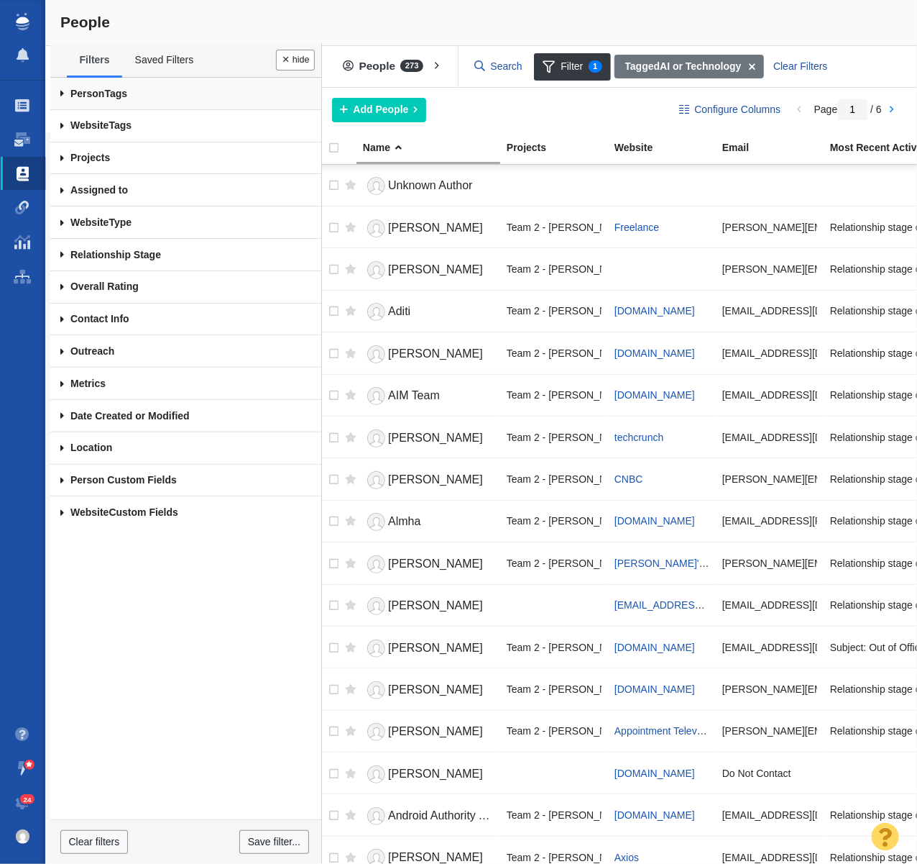
click at [124, 93] on link "Person Tags" at bounding box center [185, 94] width 271 height 32
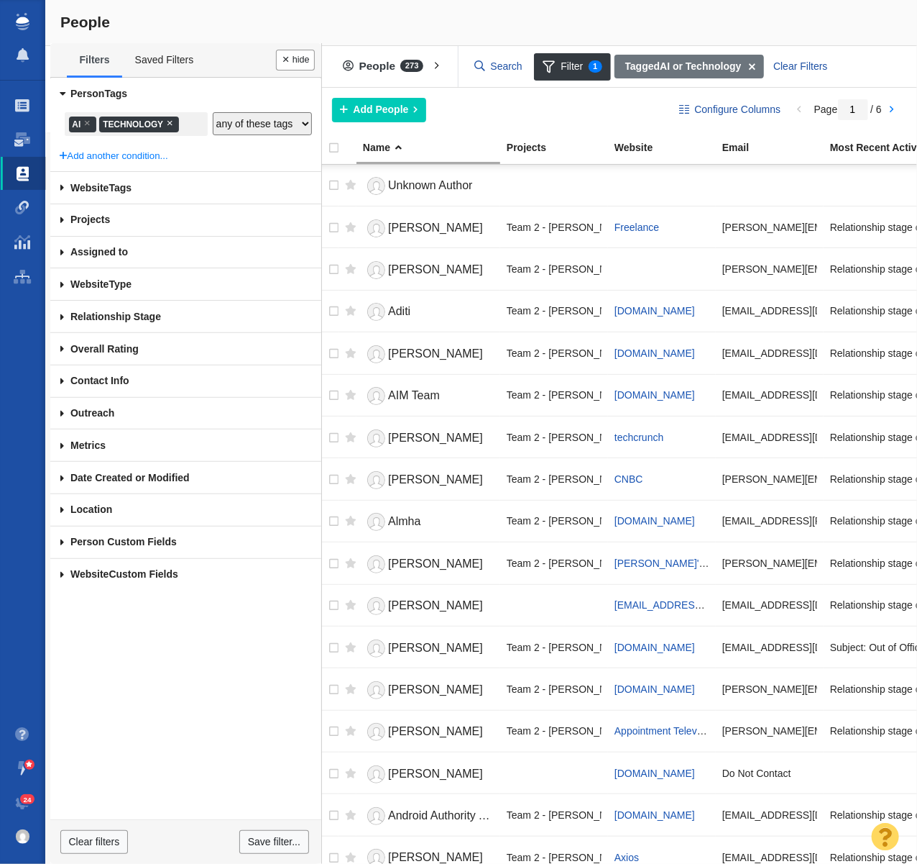
drag, startPoint x: 169, startPoint y: 123, endPoint x: 122, endPoint y: 124, distance: 47.5
click at [169, 122] on span "×" at bounding box center [170, 122] width 6 height 11
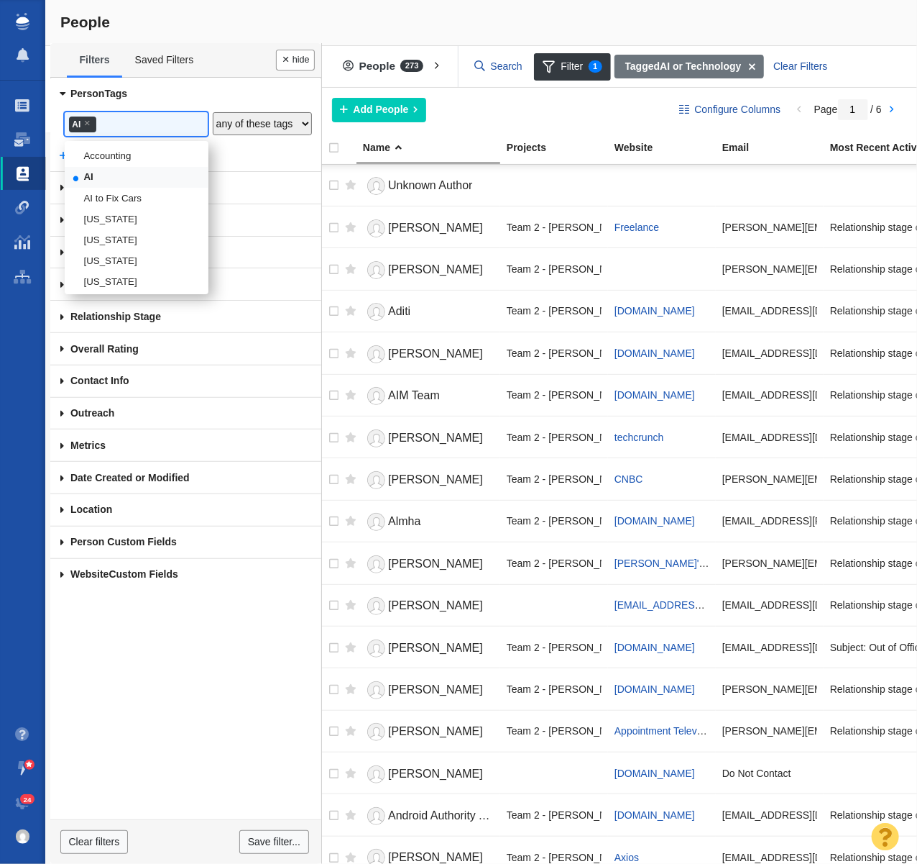
click at [86, 123] on span "×" at bounding box center [87, 122] width 6 height 11
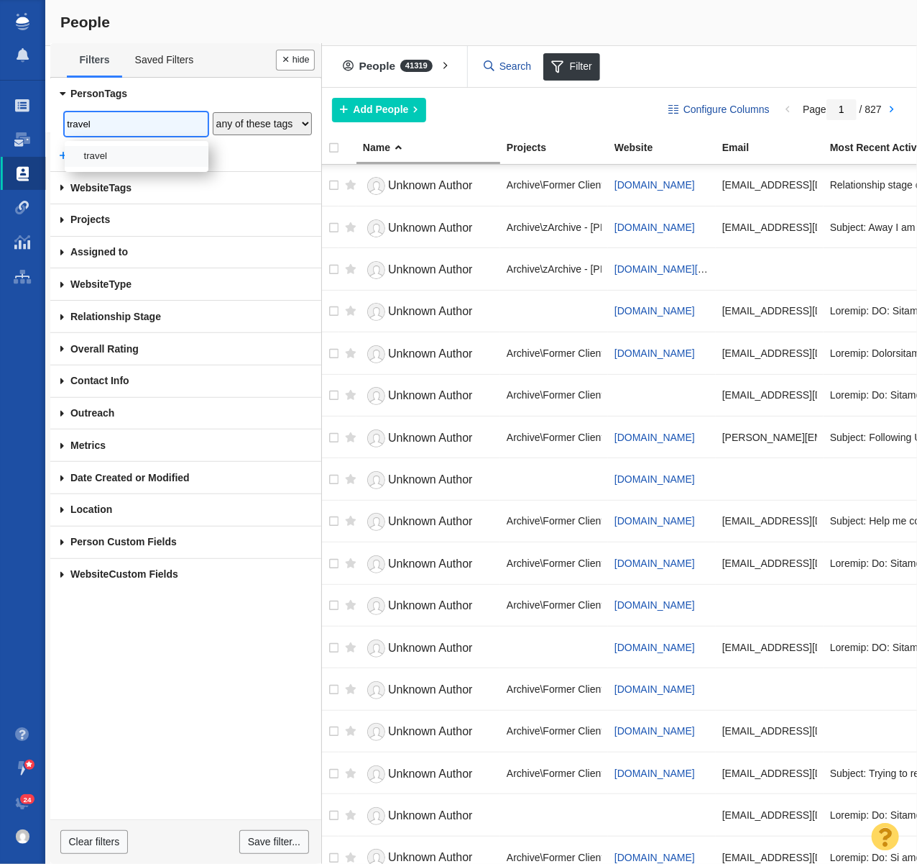
type input "travel"
click at [110, 154] on li "travel" at bounding box center [137, 156] width 144 height 21
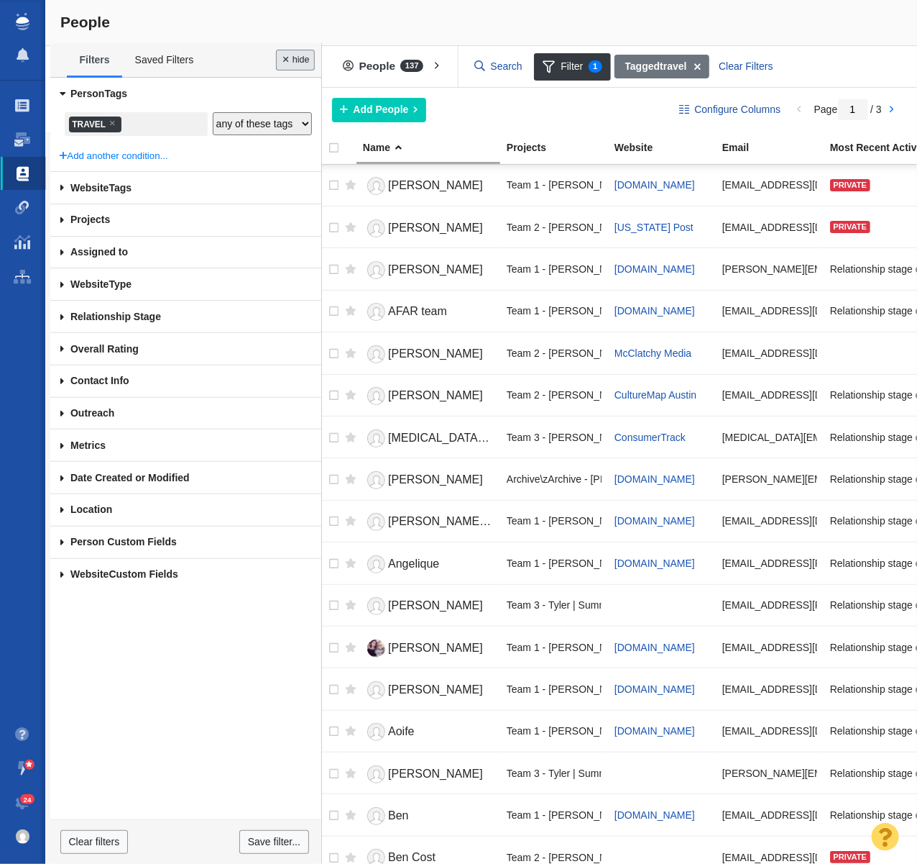
click at [290, 61] on button "Done" at bounding box center [295, 60] width 39 height 21
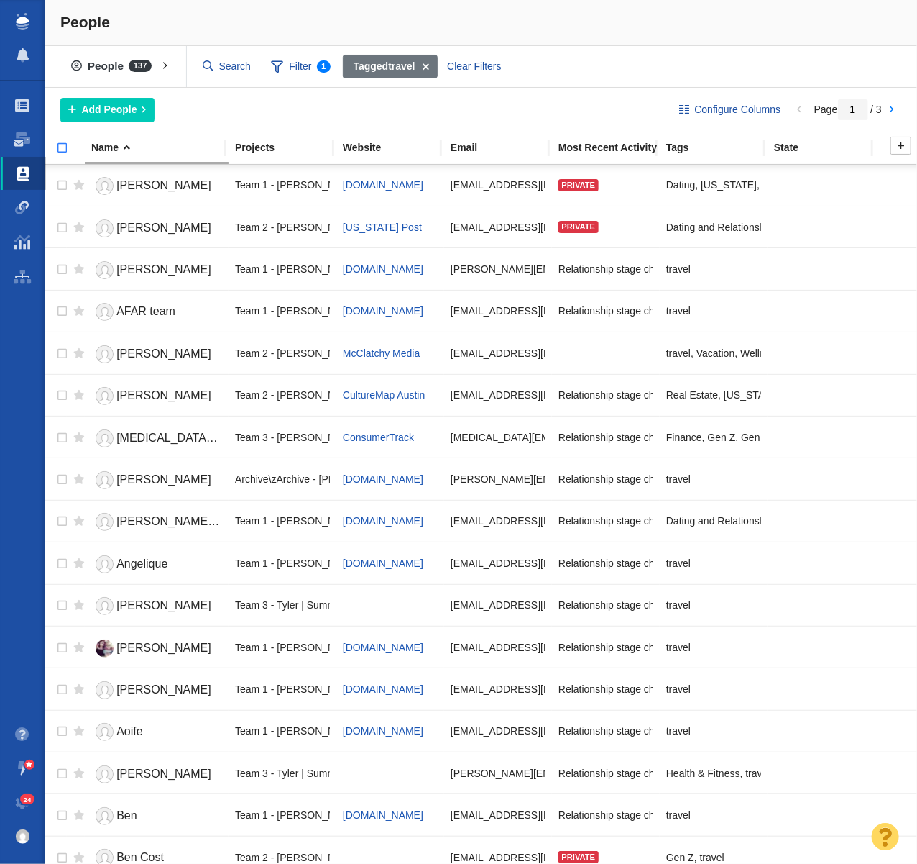
click at [63, 146] on input "checkbox" at bounding box center [56, 155] width 22 height 32
checkbox input "true"
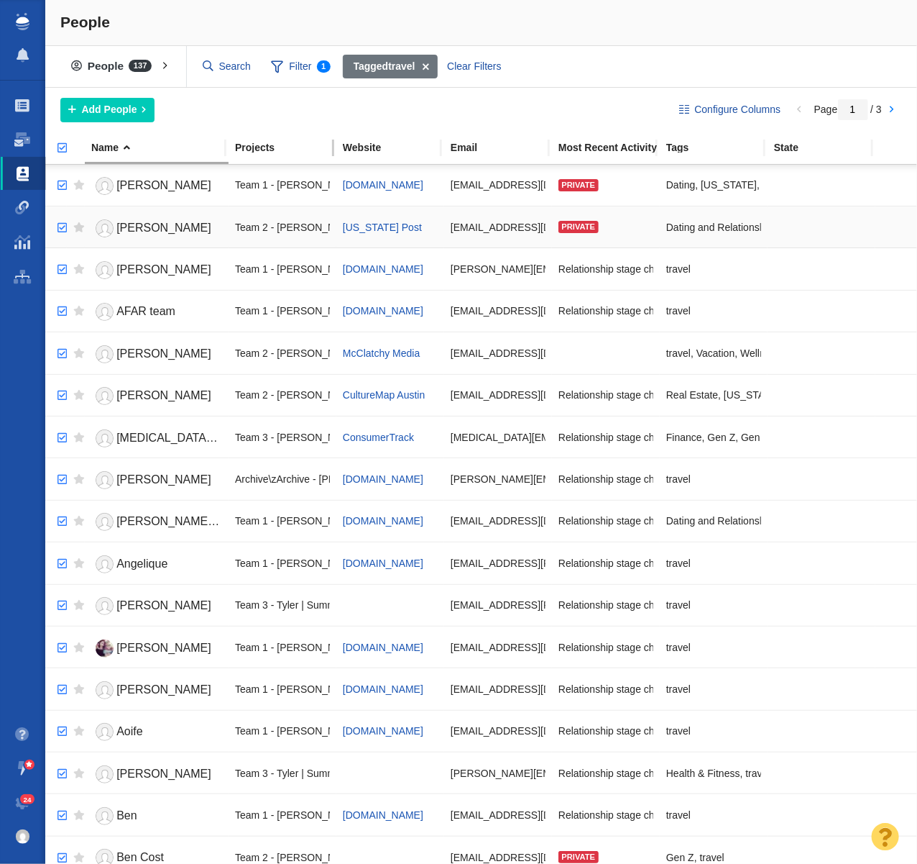
checkbox input "true"
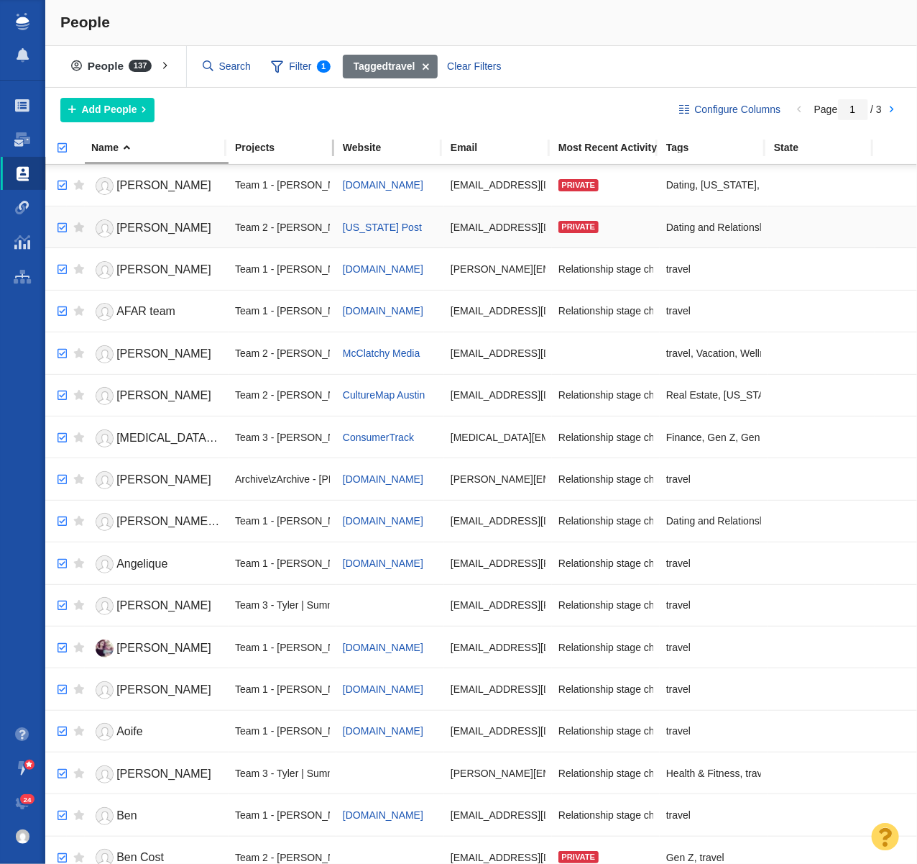
checkbox input "true"
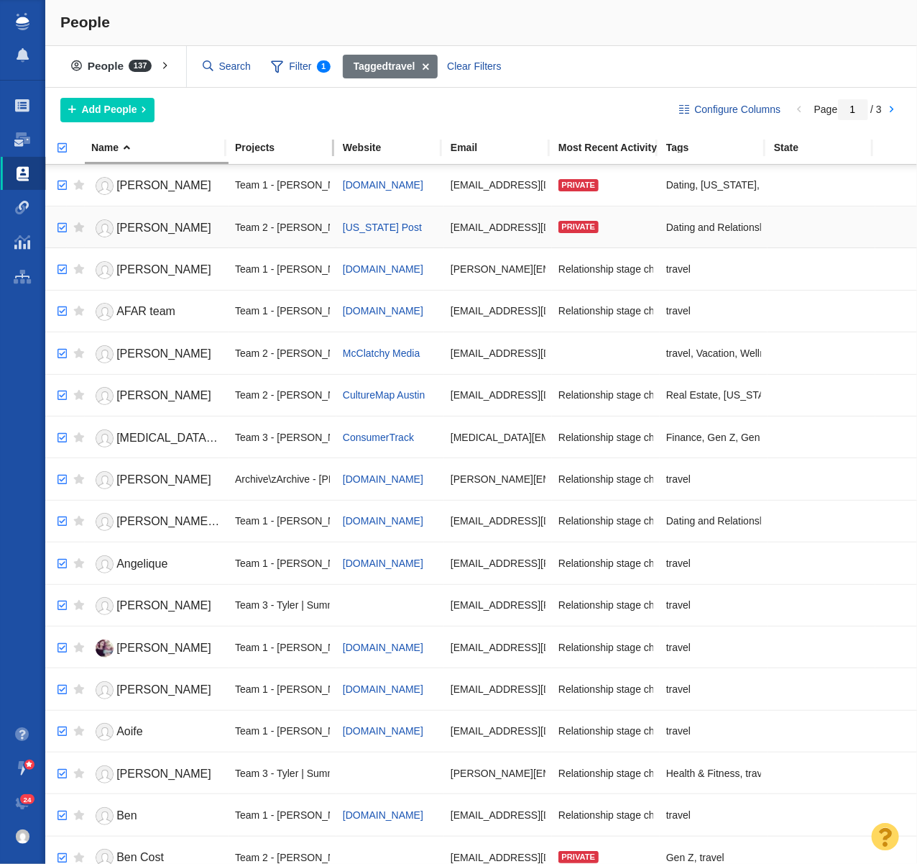
checkbox input "true"
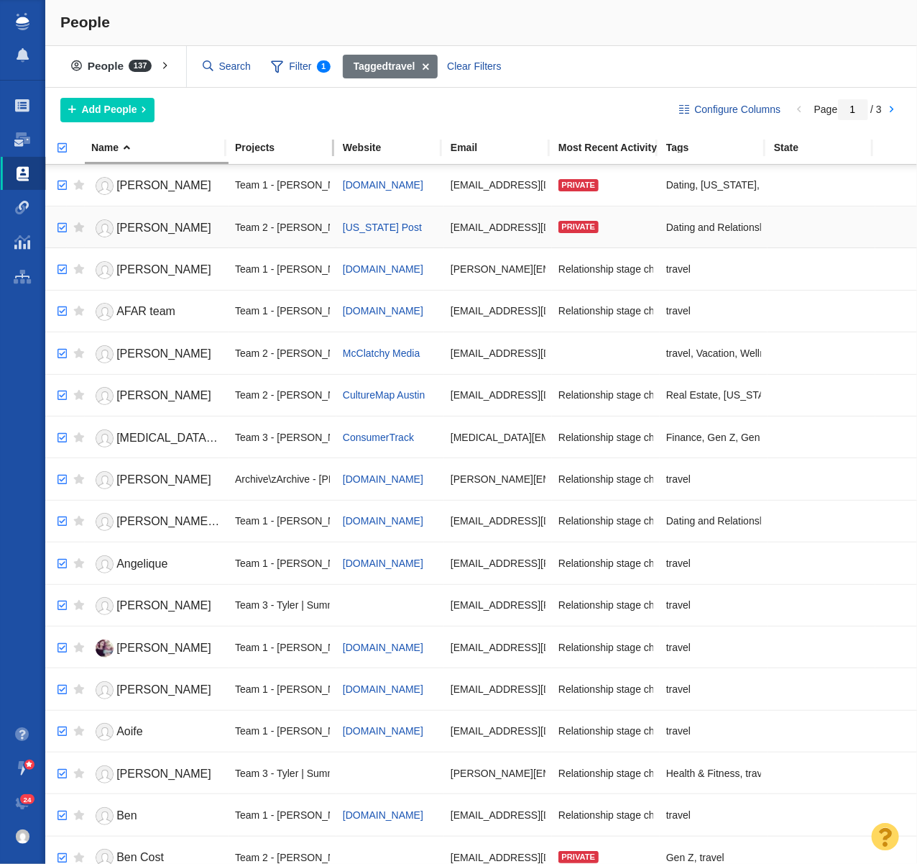
checkbox input "true"
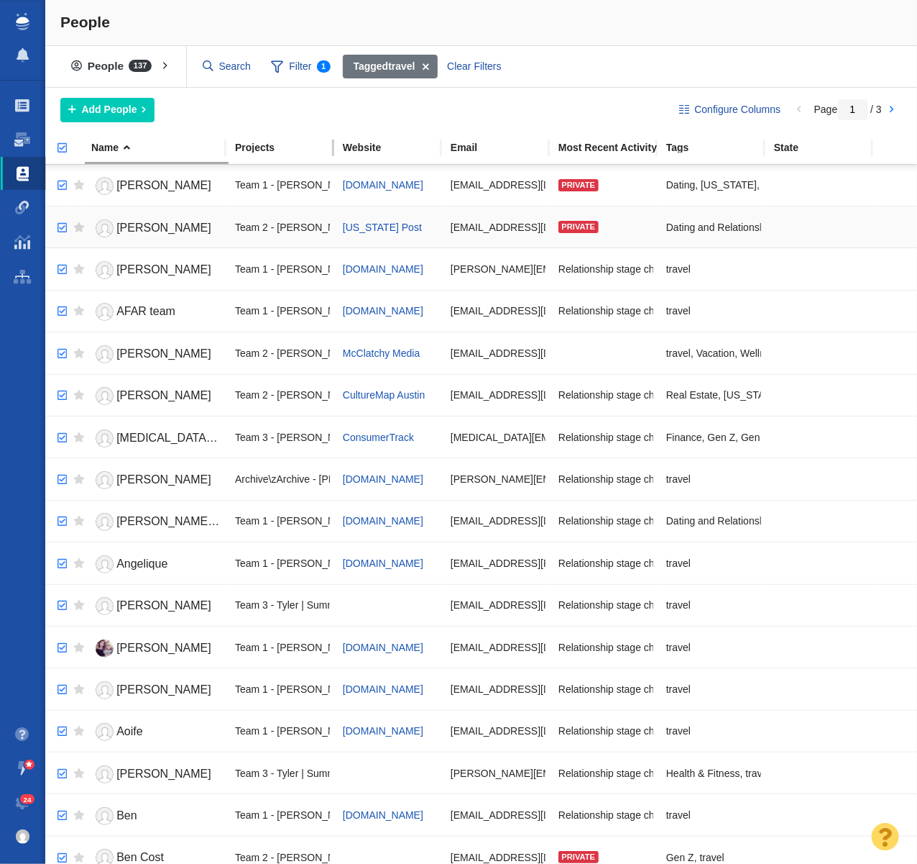
checkbox input "true"
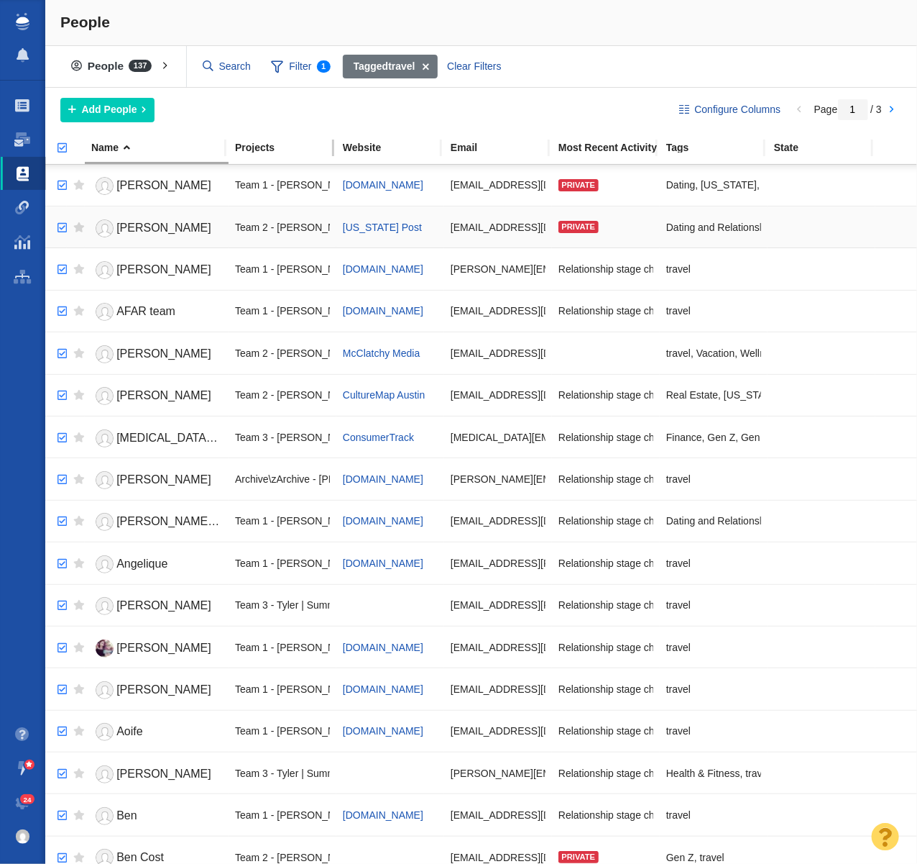
checkbox input "true"
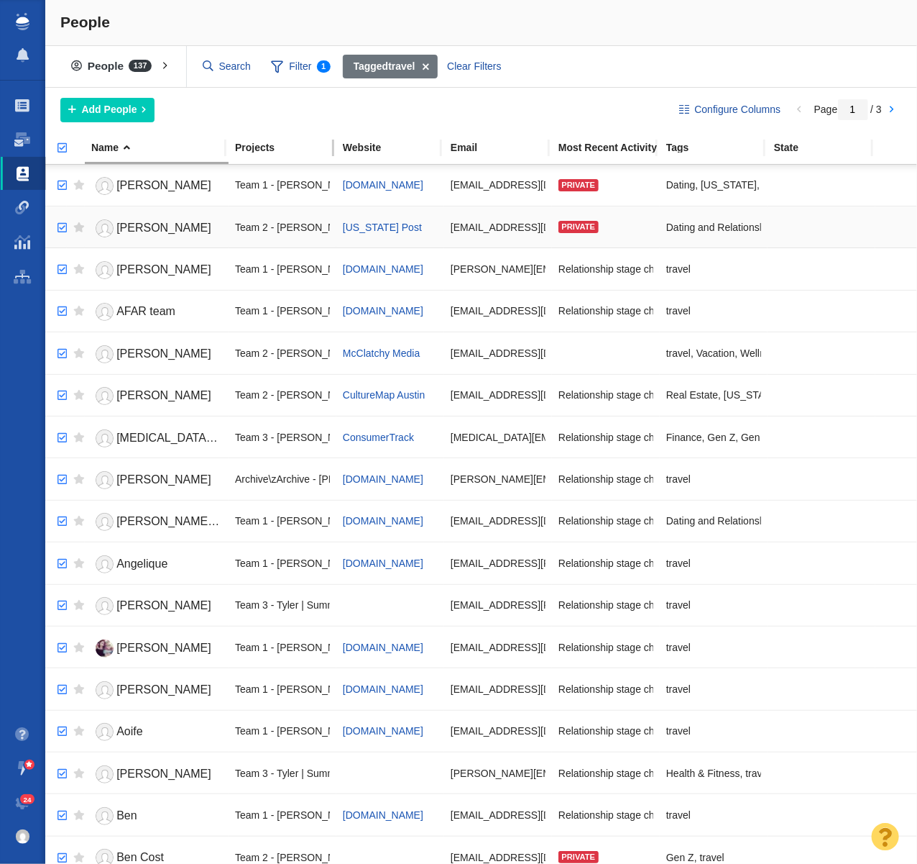
checkbox input "true"
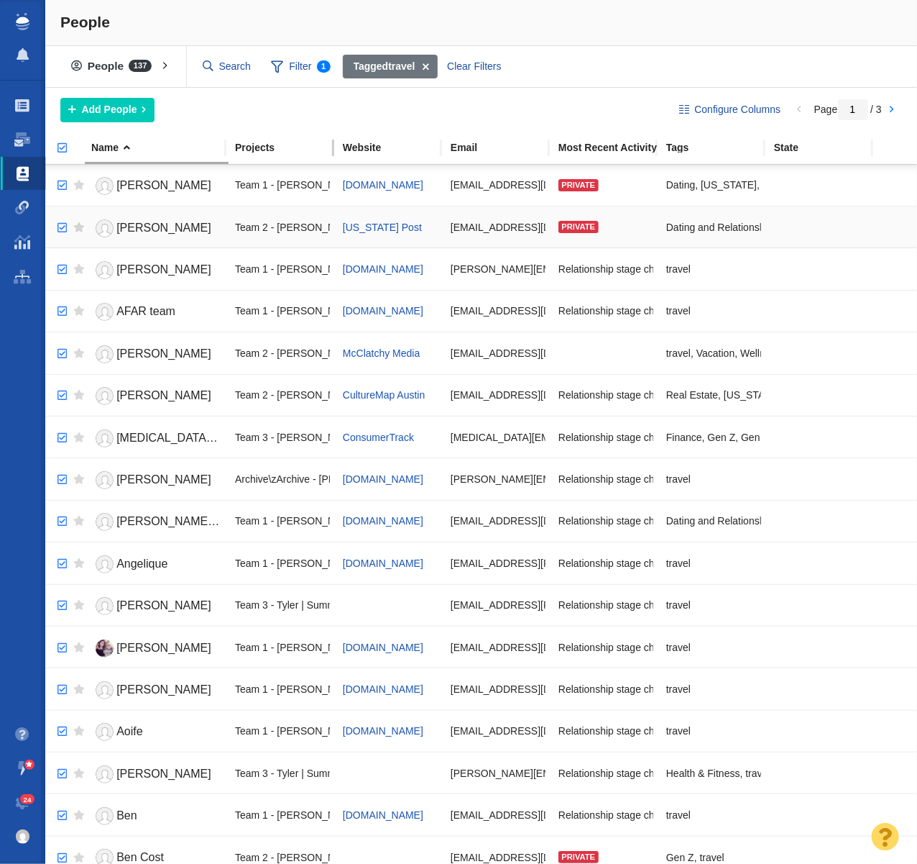
checkbox input "true"
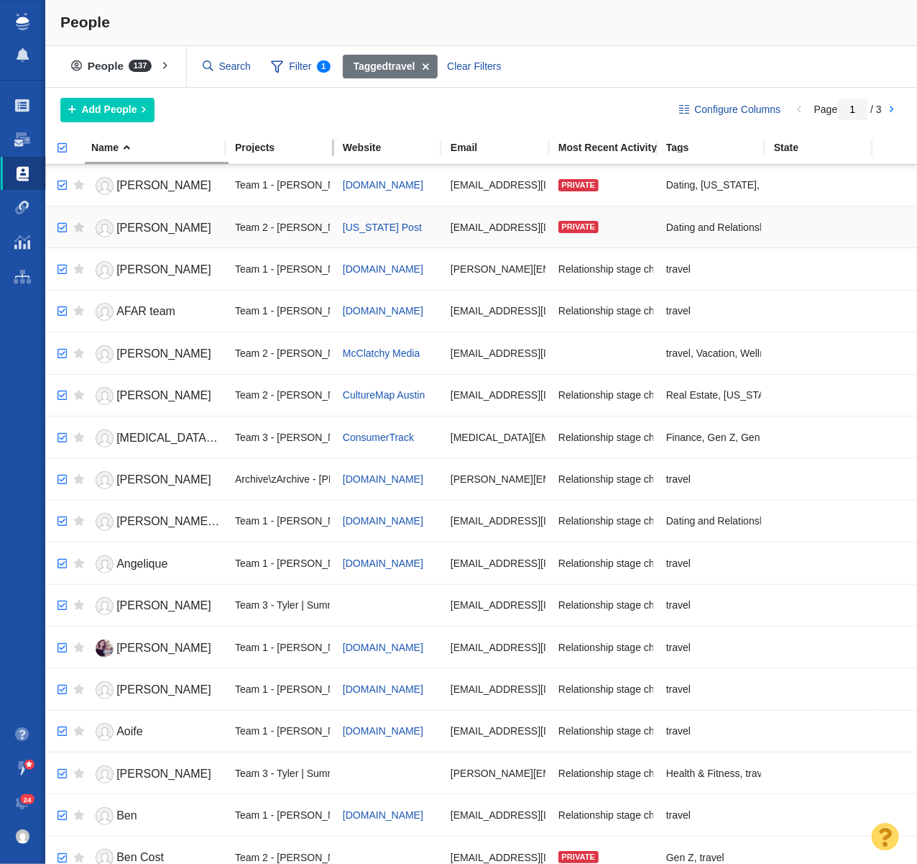
checkbox input "true"
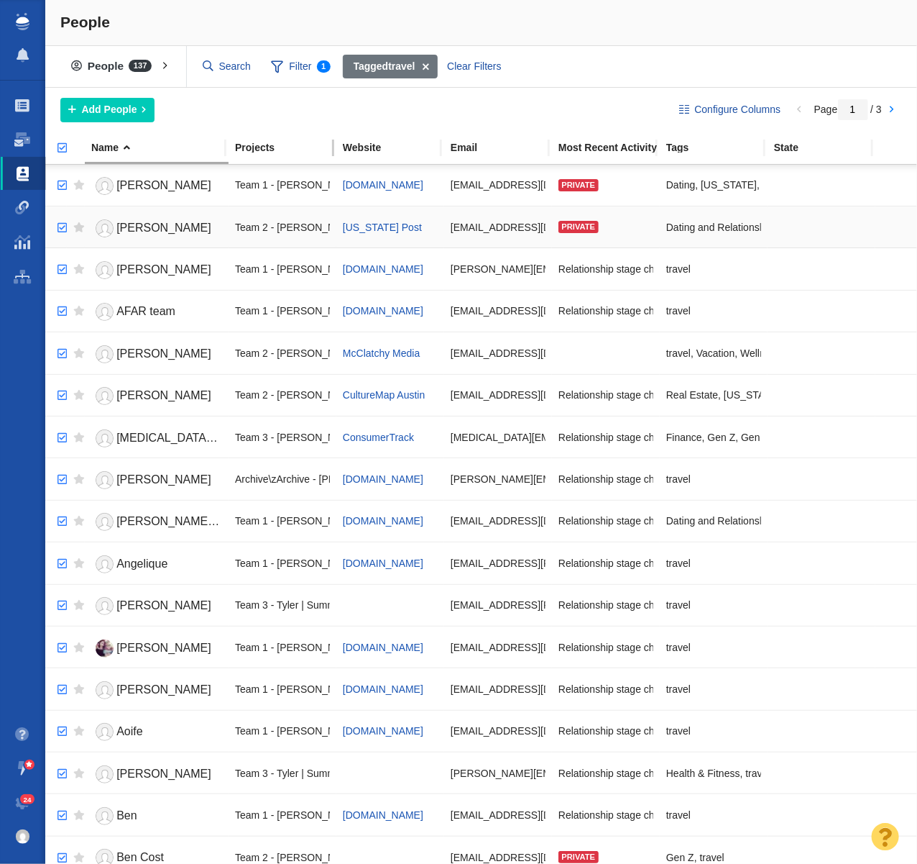
checkbox input "true"
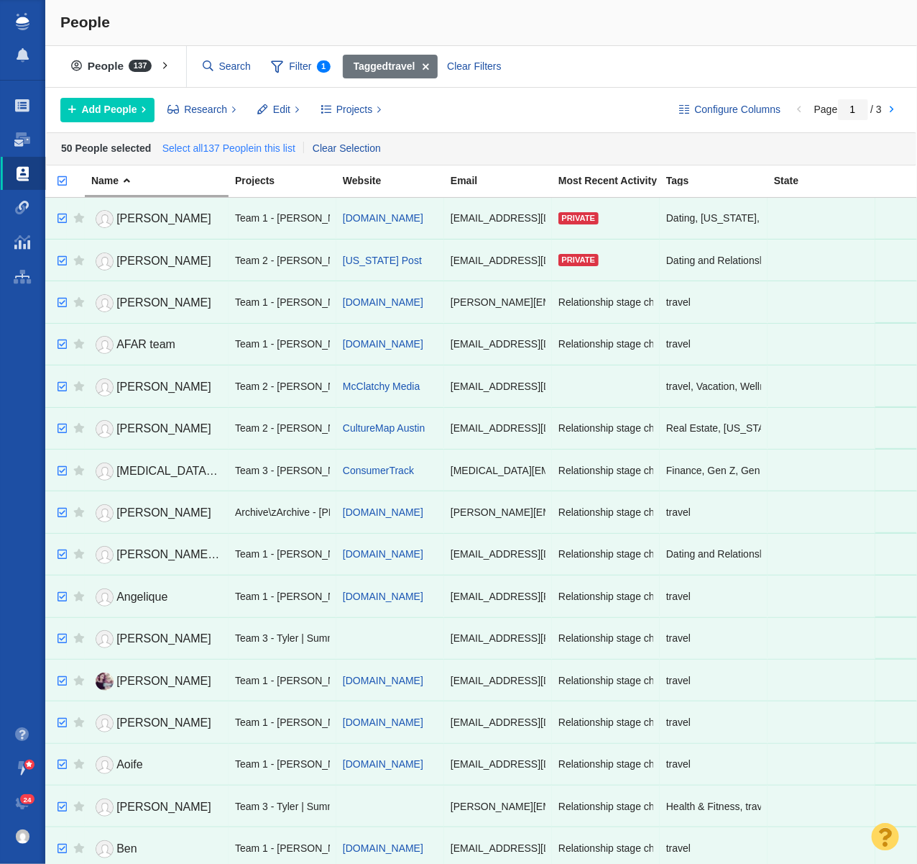
click at [218, 145] on link "Select all 137 People in this list" at bounding box center [228, 149] width 139 height 22
click at [376, 117] on button "Projects" at bounding box center [351, 110] width 77 height 24
click at [382, 137] on div "Copy to Project" at bounding box center [413, 142] width 201 height 22
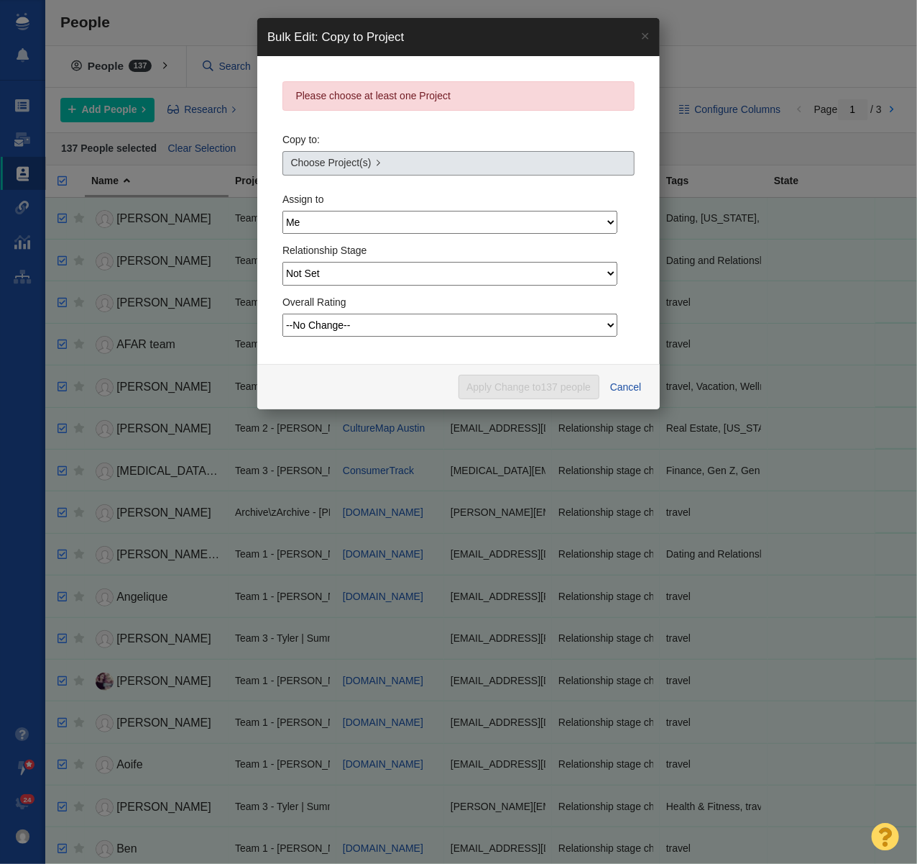
click at [364, 162] on span "Choose Project(s)" at bounding box center [331, 162] width 81 height 15
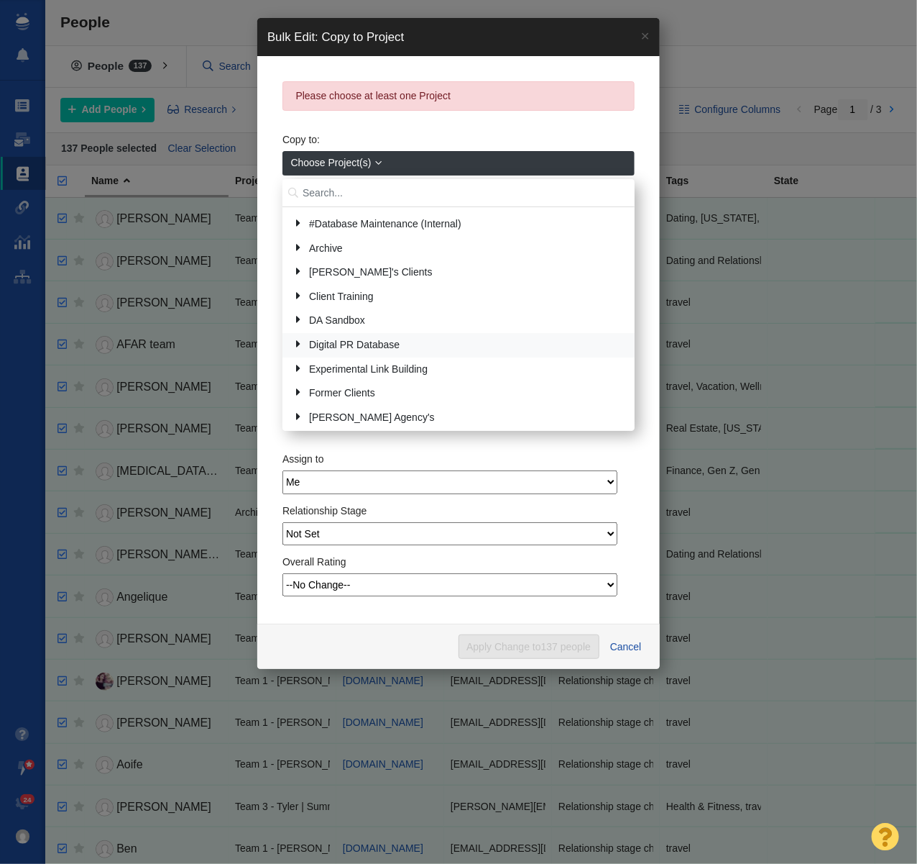
click at [303, 344] on link at bounding box center [293, 344] width 19 height 18
drag, startPoint x: 296, startPoint y: 340, endPoint x: 304, endPoint y: 288, distance: 52.4
click at [296, 340] on link at bounding box center [293, 344] width 19 height 18
click at [321, 197] on input "text" at bounding box center [459, 193] width 352 height 28
type input "full frame"
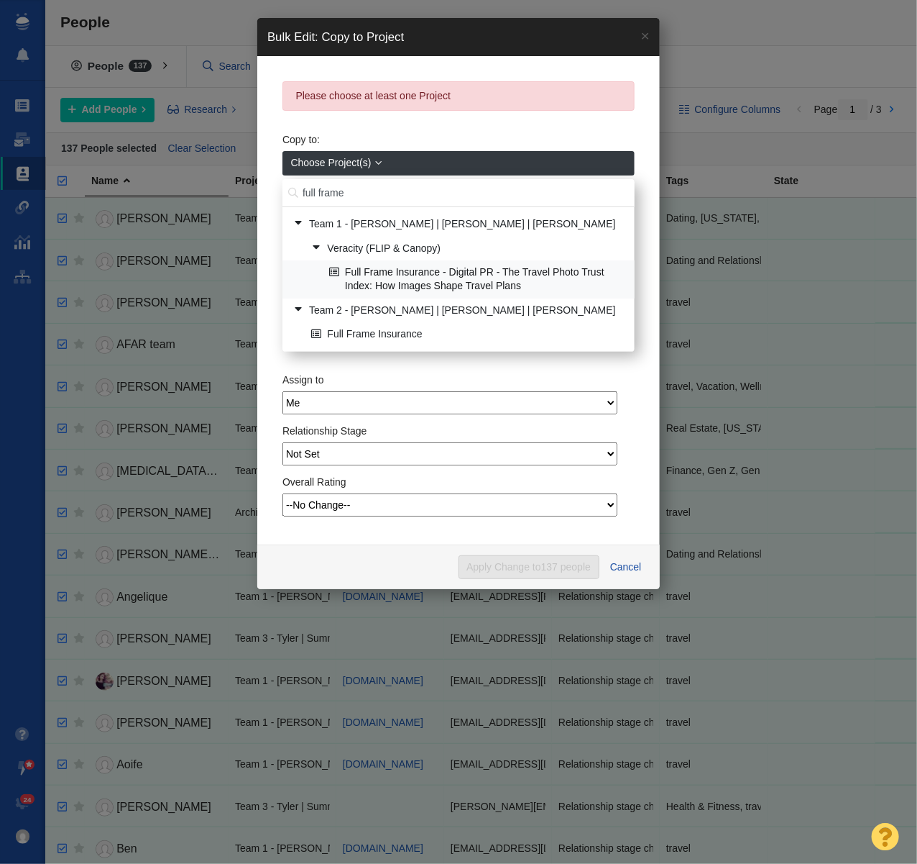
click at [377, 272] on link "Full Frame Insurance - Digital PR - The Travel Photo Trust Index: How Images Sh…" at bounding box center [476, 279] width 301 height 36
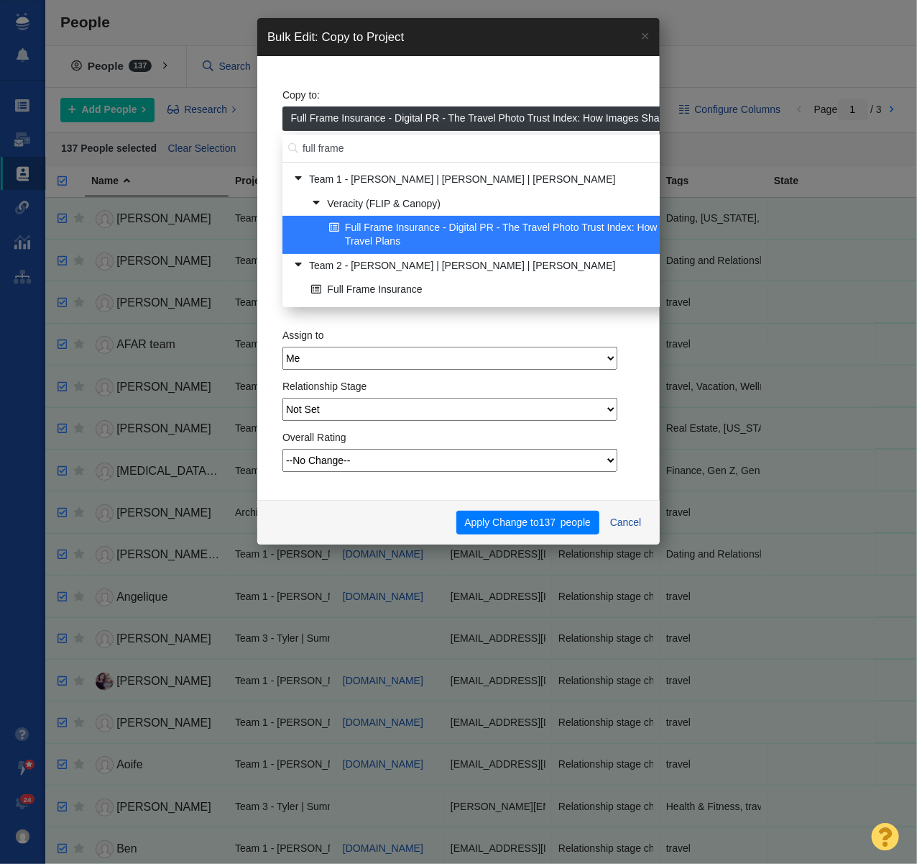
click at [365, 407] on select "Not Set --No Change-- Not Started Scheduled Attempting To Reach Paused Bounce S…" at bounding box center [450, 409] width 335 height 23
click at [518, 523] on button "Apply Change to 137 people" at bounding box center [528, 523] width 143 height 24
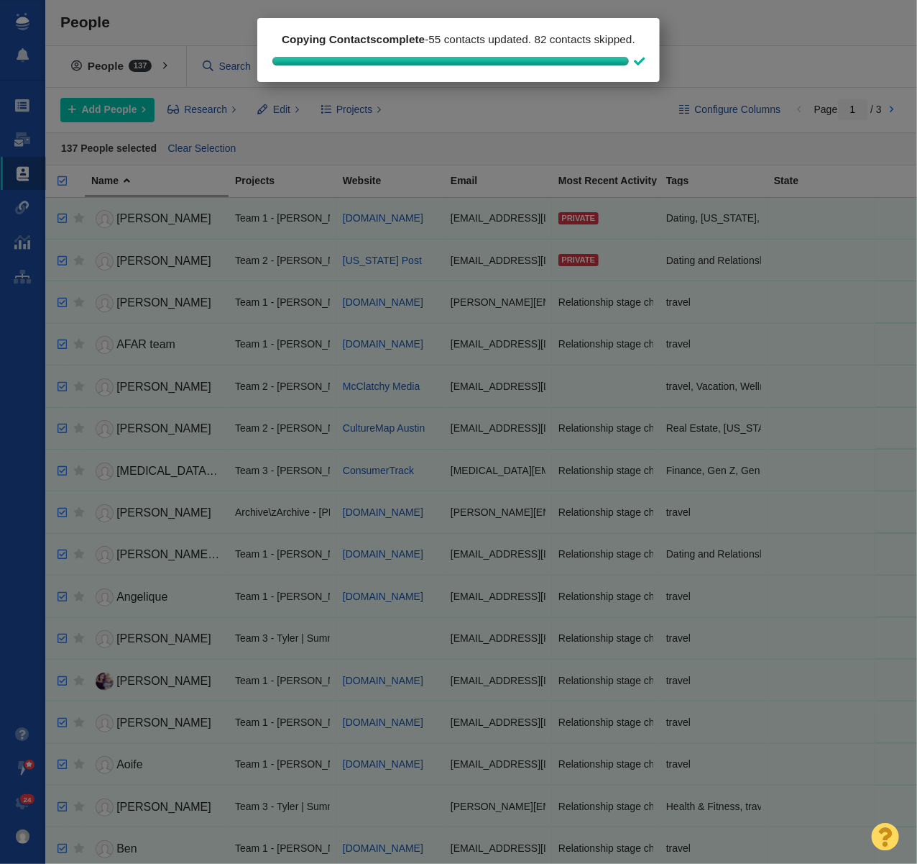
click at [172, 29] on body "Projects Dashboard Websites People Link Monitoring Reports Projects Home Help C…" at bounding box center [458, 432] width 917 height 864
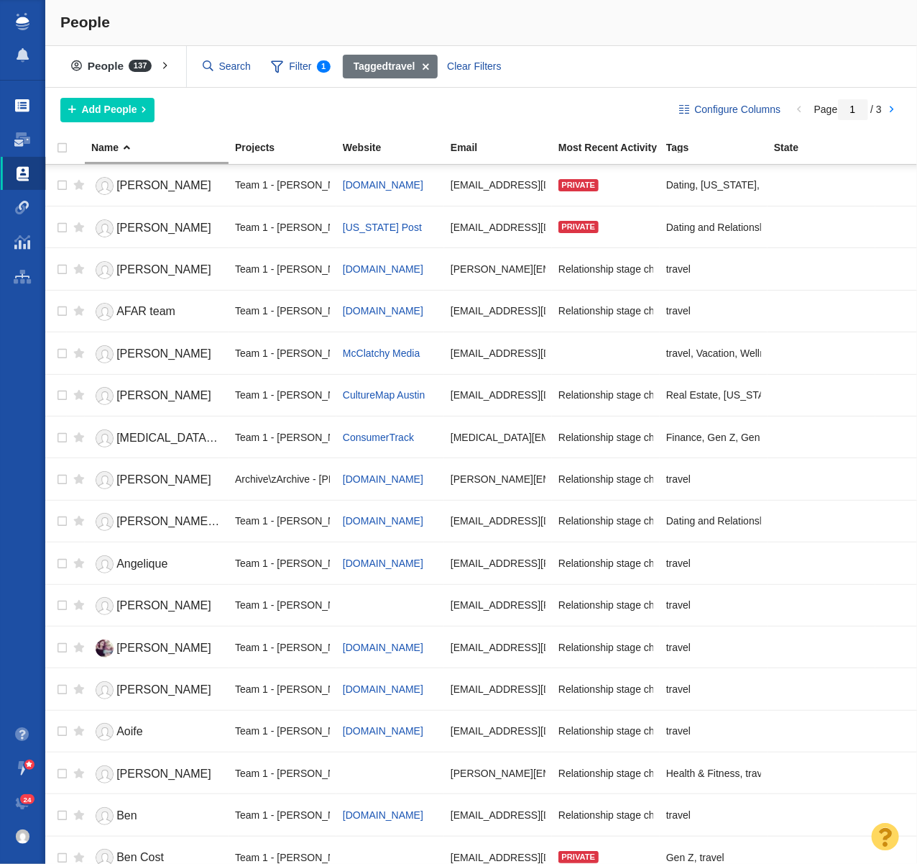
click at [24, 108] on span at bounding box center [23, 106] width 14 height 14
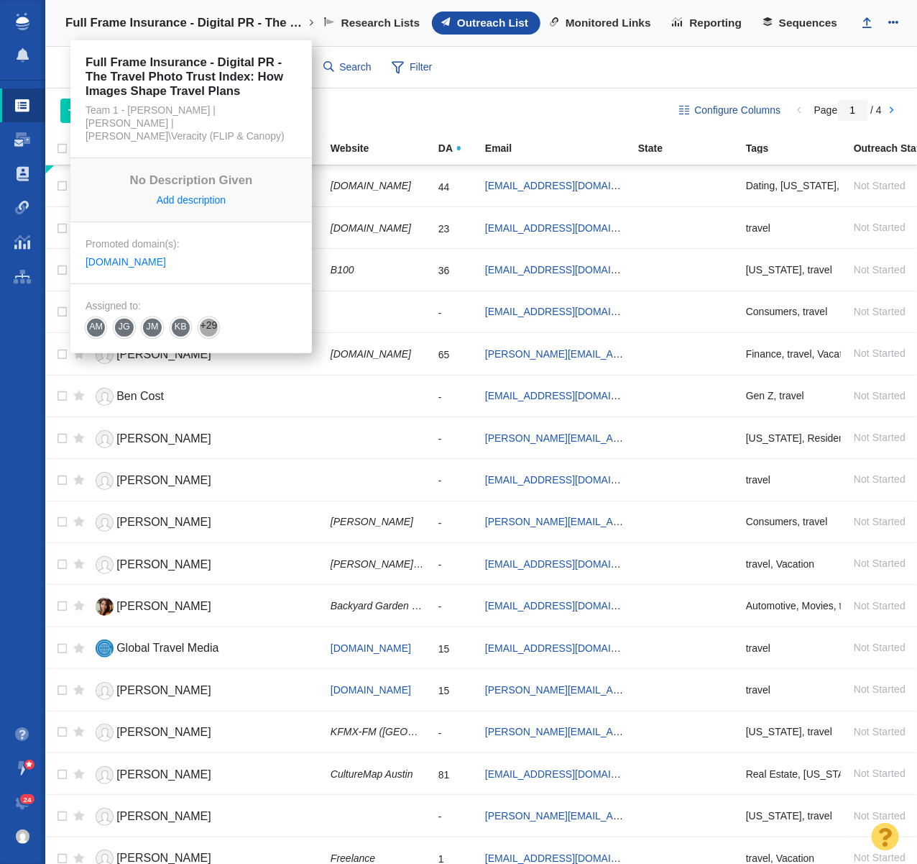
click at [123, 27] on h4 "Full Frame Insurance - Digital PR - The Travel Photo Trust Index: How Images Sh…" at bounding box center [186, 23] width 243 height 14
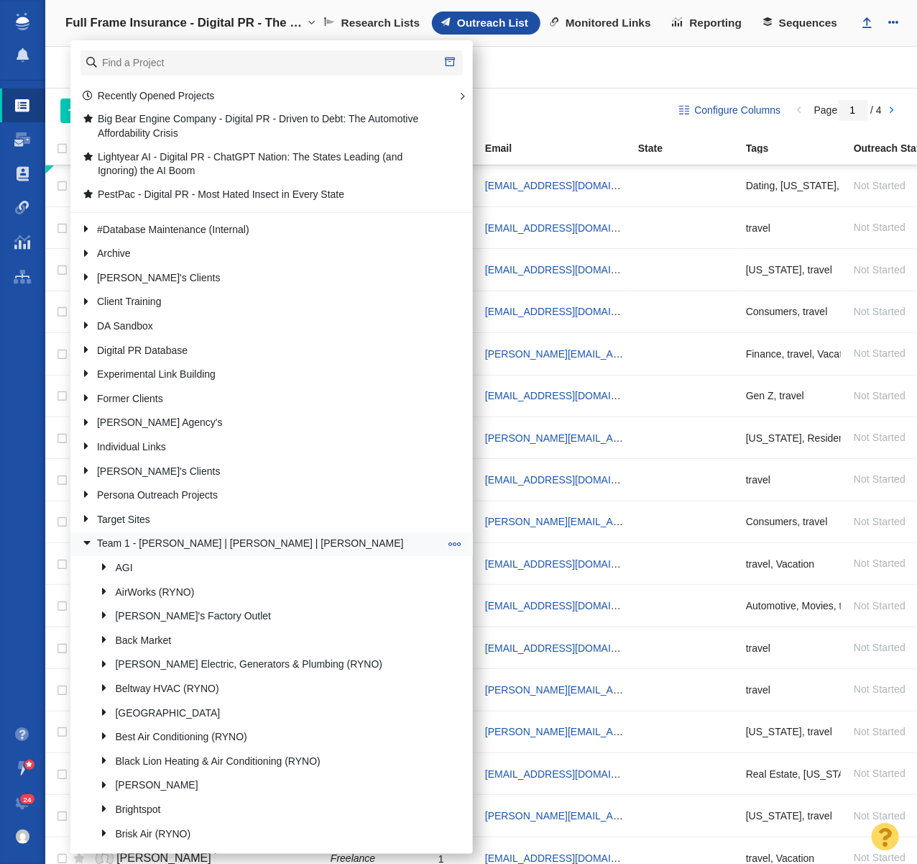
click at [75, 541] on link at bounding box center [81, 543] width 19 height 18
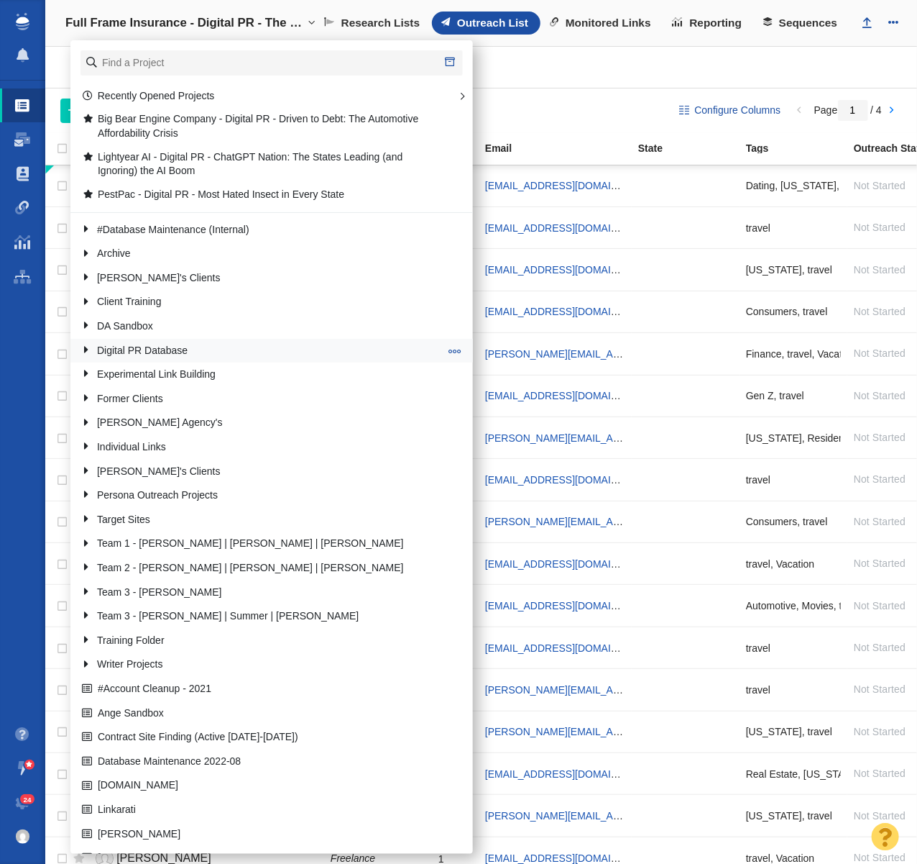
click at [85, 351] on link at bounding box center [81, 350] width 19 height 18
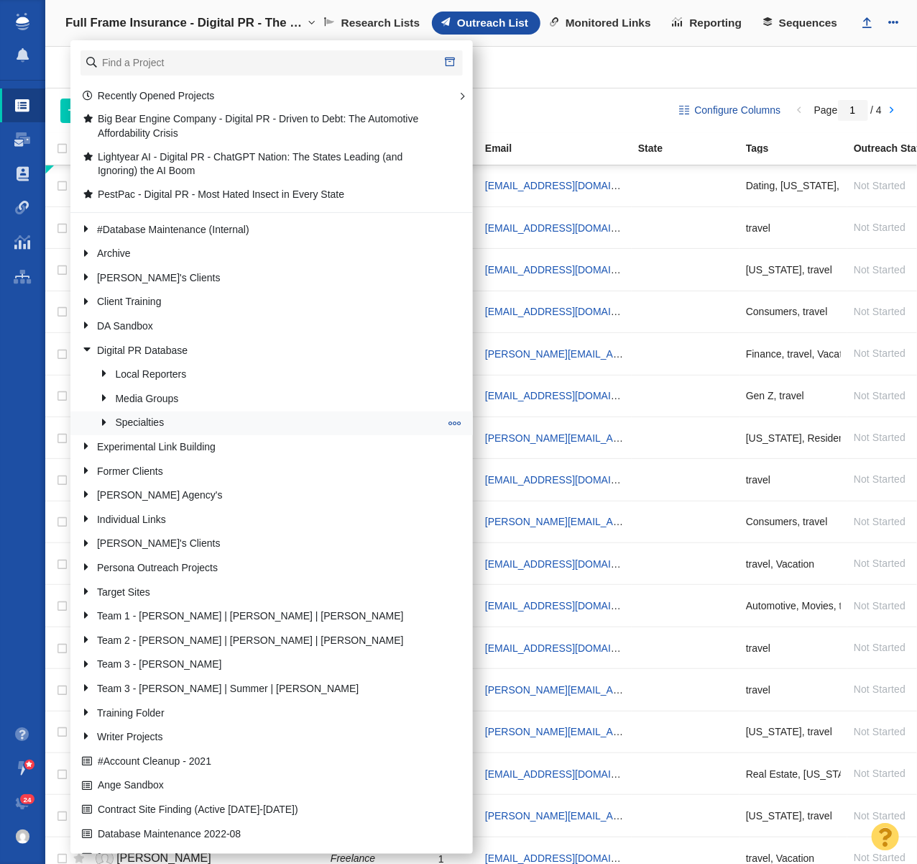
click at [103, 424] on link at bounding box center [99, 422] width 19 height 18
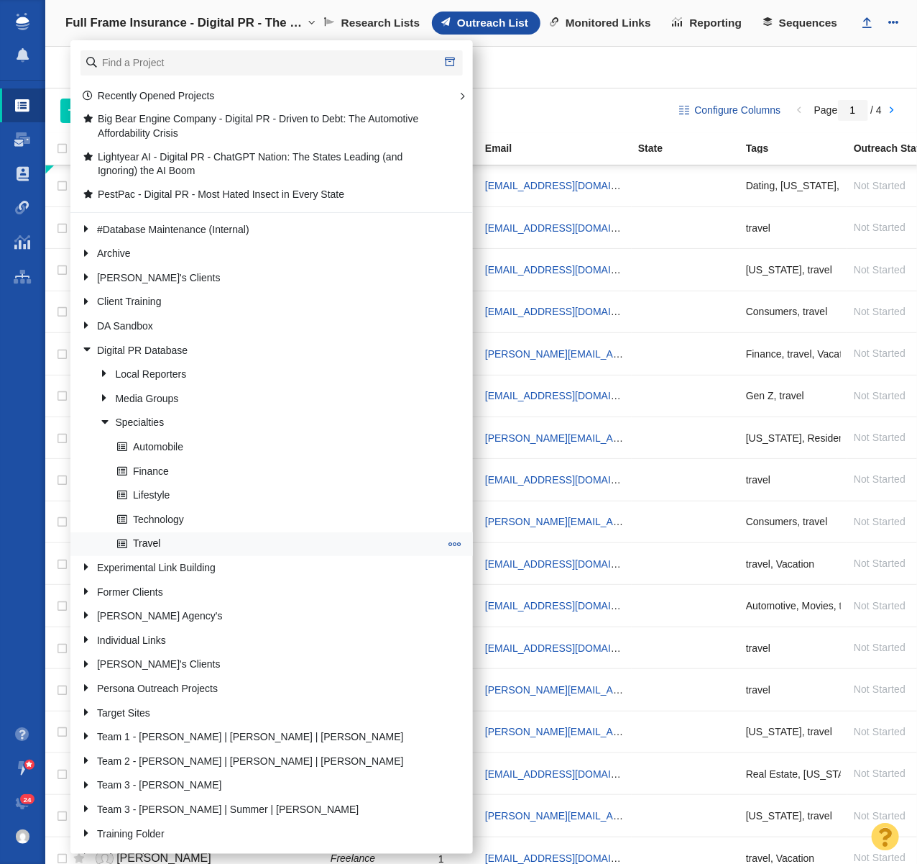
click at [156, 545] on link "Travel" at bounding box center [279, 544] width 330 height 22
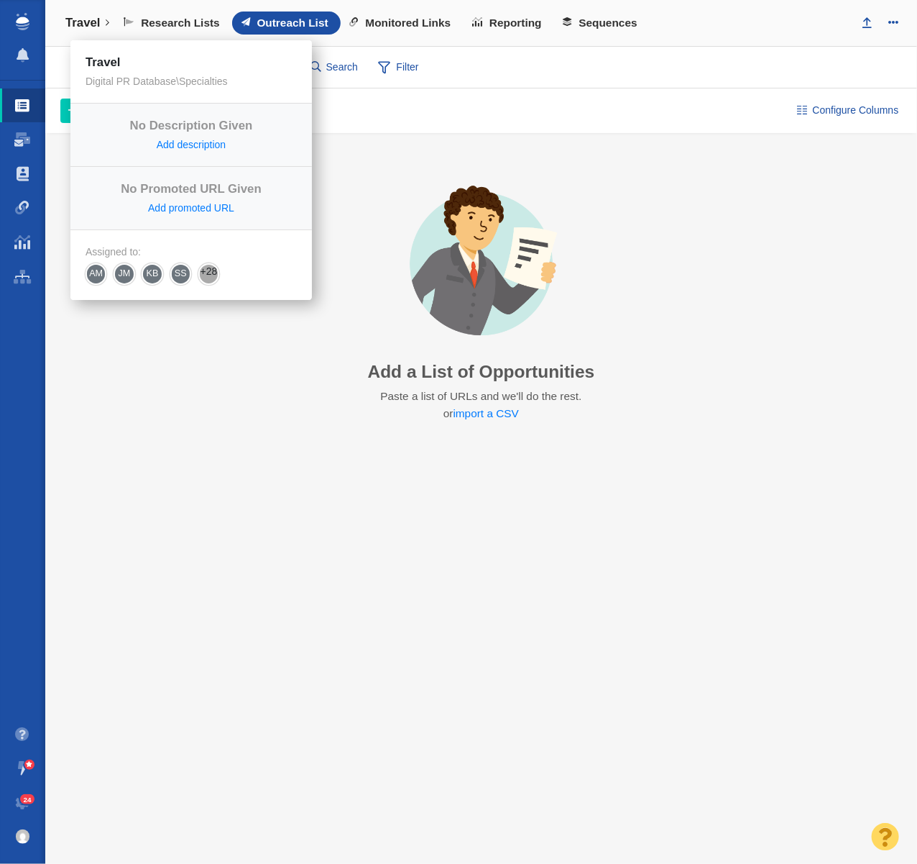
click at [88, 28] on h4 "Travel" at bounding box center [82, 23] width 35 height 14
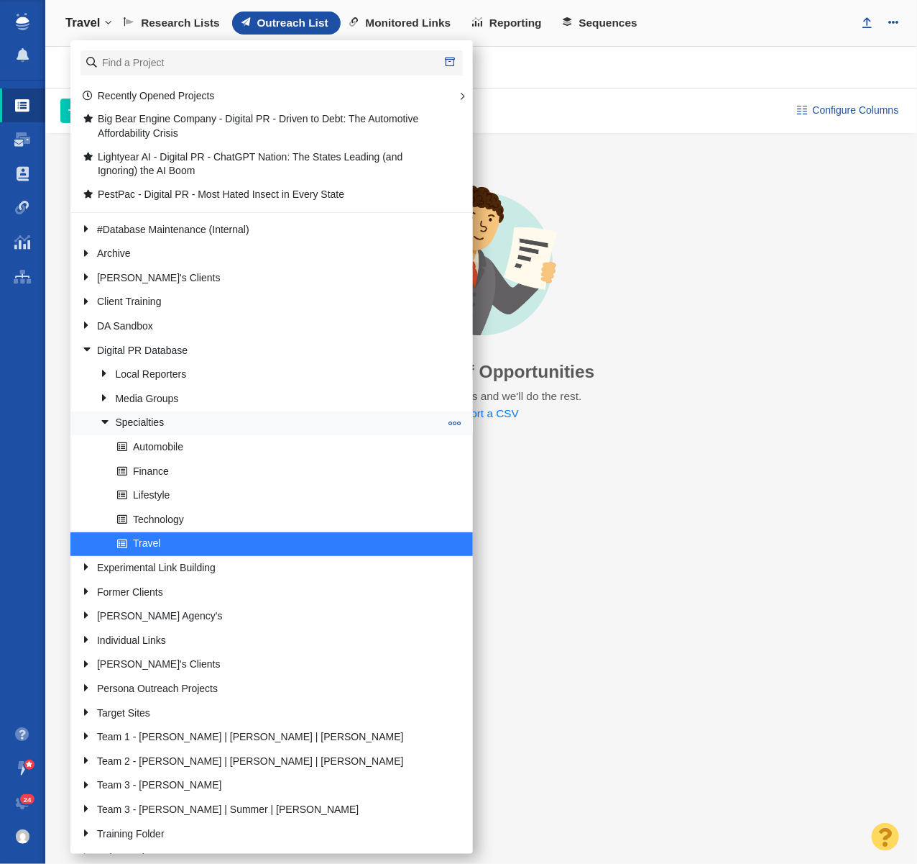
click at [102, 419] on link at bounding box center [99, 422] width 19 height 18
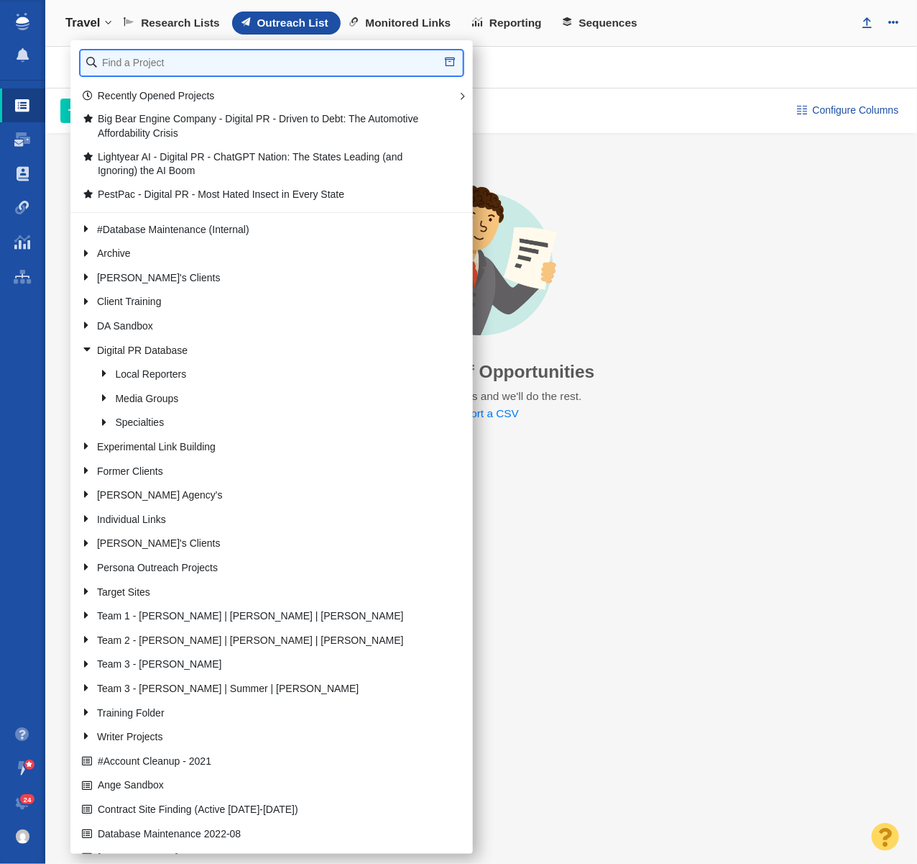
click at [172, 68] on input "text" at bounding box center [272, 62] width 383 height 25
type input "full frame"
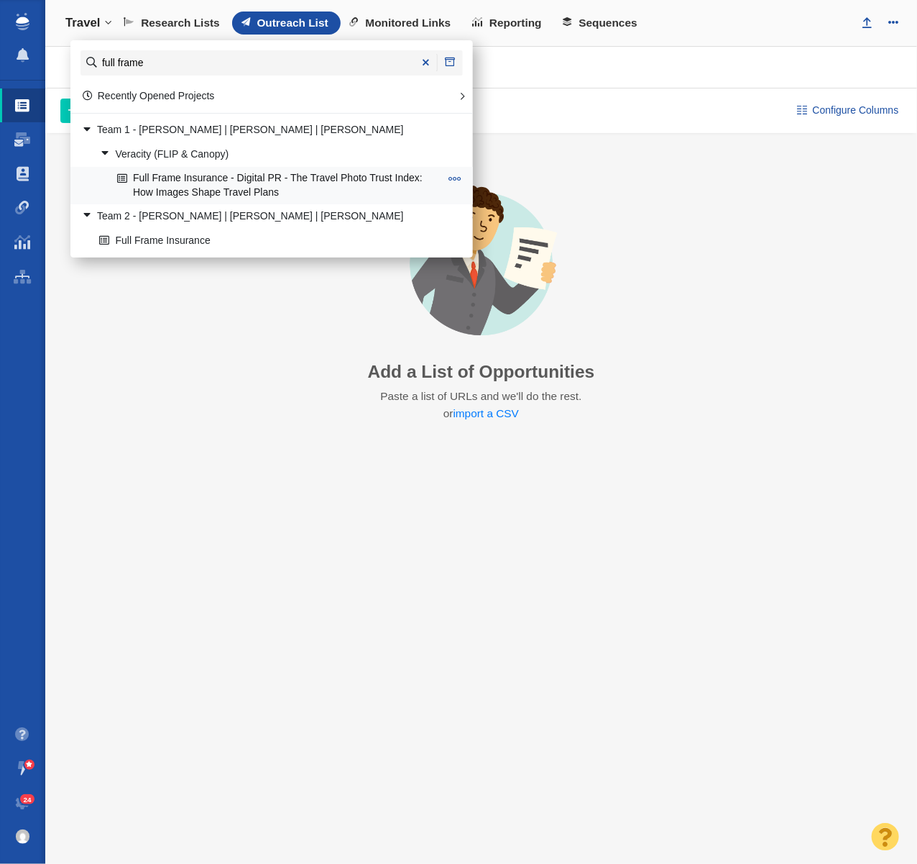
click at [450, 180] on span at bounding box center [455, 178] width 13 height 13
click at [481, 224] on li "Star Project" at bounding box center [509, 226] width 131 height 22
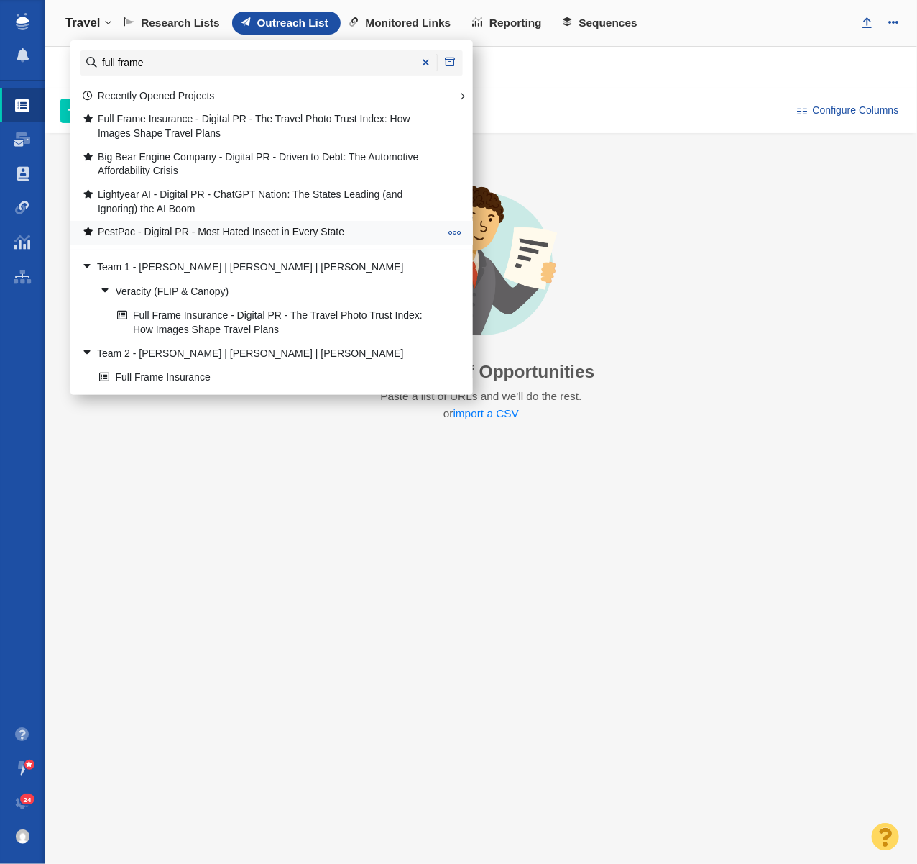
click at [460, 229] on span at bounding box center [455, 232] width 13 height 13
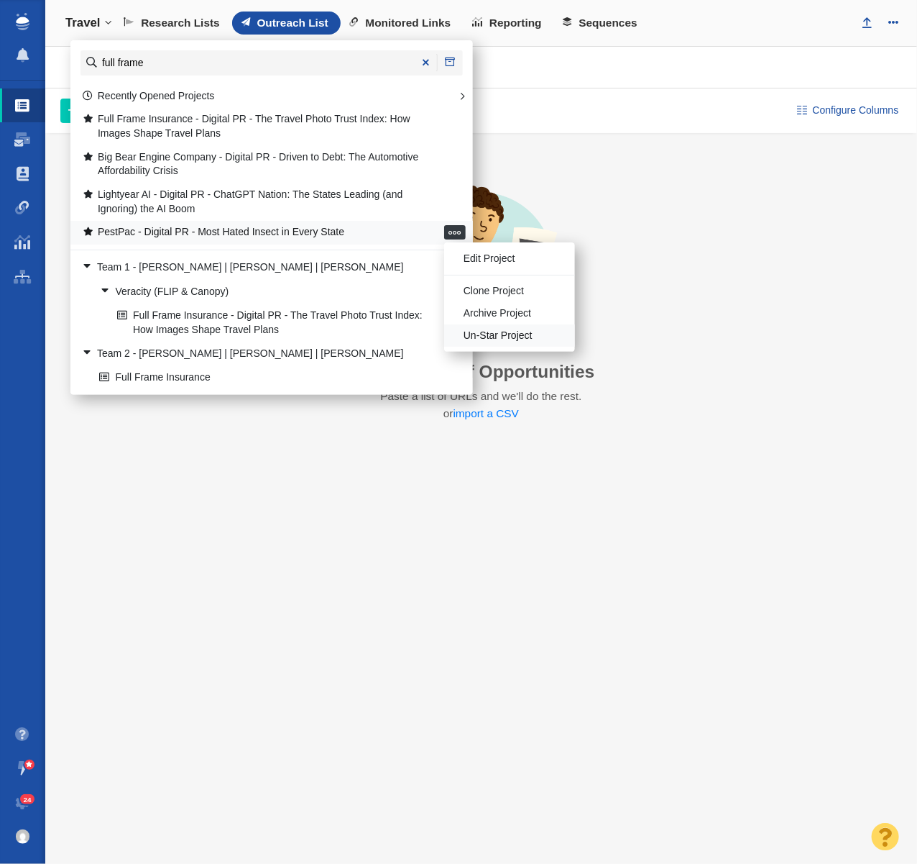
click at [480, 339] on li "Un-Star Project" at bounding box center [509, 335] width 131 height 22
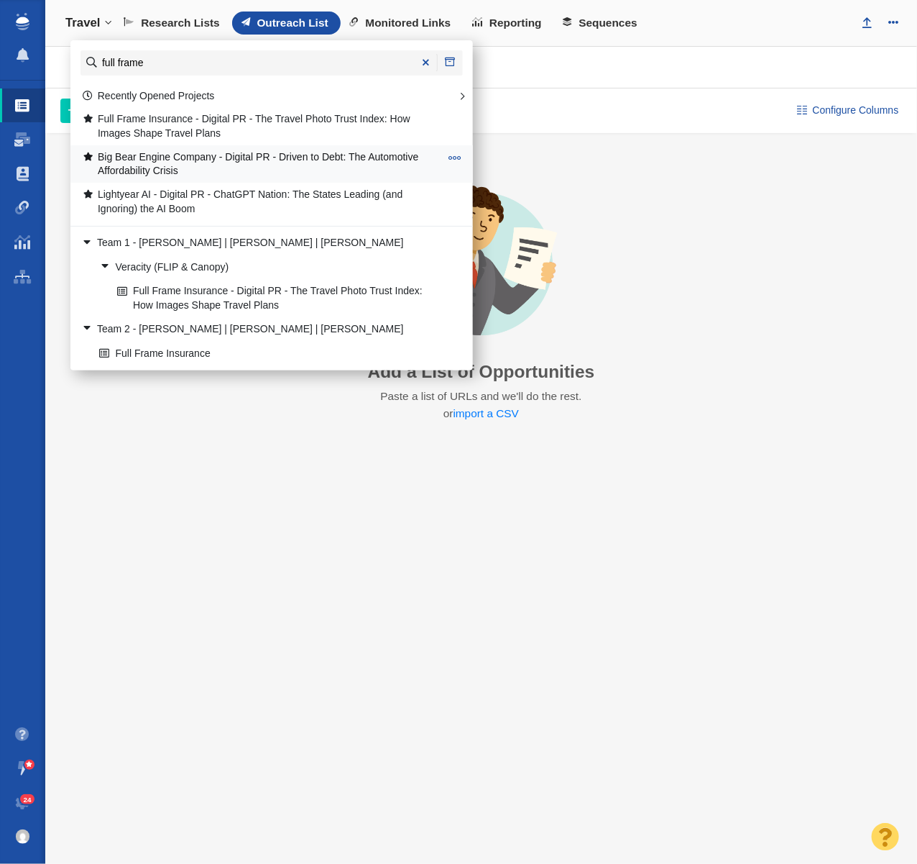
click at [453, 157] on span at bounding box center [455, 157] width 13 height 13
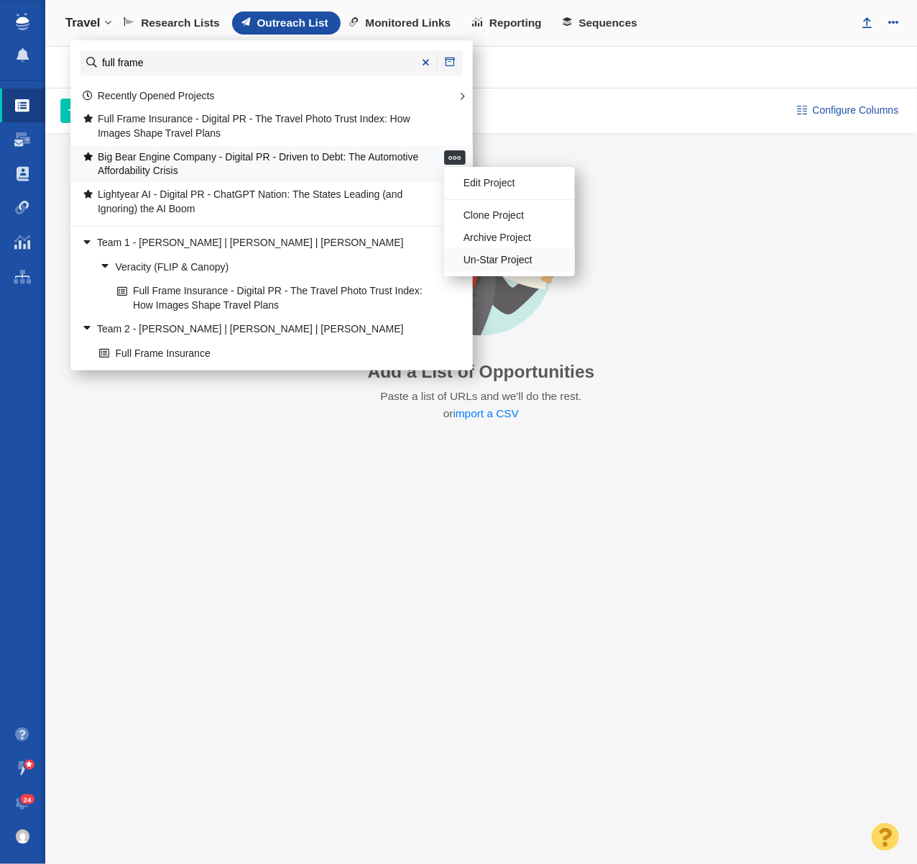
click at [473, 259] on li "Un-Star Project" at bounding box center [509, 260] width 131 height 22
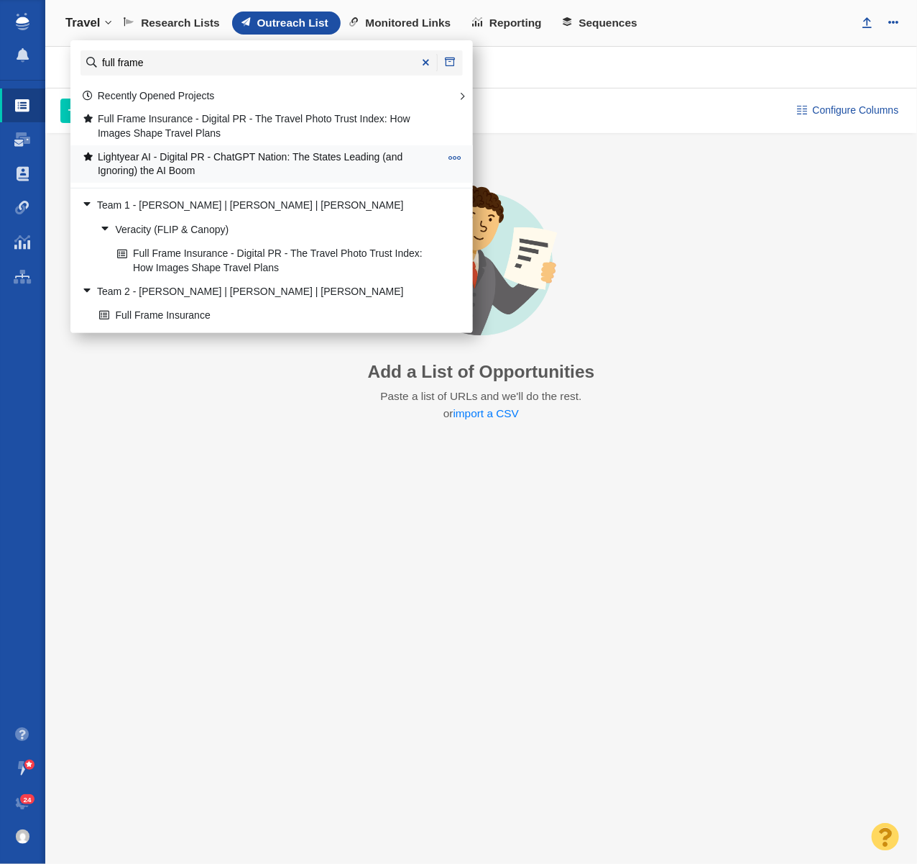
click at [451, 155] on span at bounding box center [455, 157] width 13 height 13
drag, startPoint x: 463, startPoint y: 258, endPoint x: 444, endPoint y: 255, distance: 19.7
click at [463, 258] on li "Un-Star Project" at bounding box center [509, 260] width 131 height 22
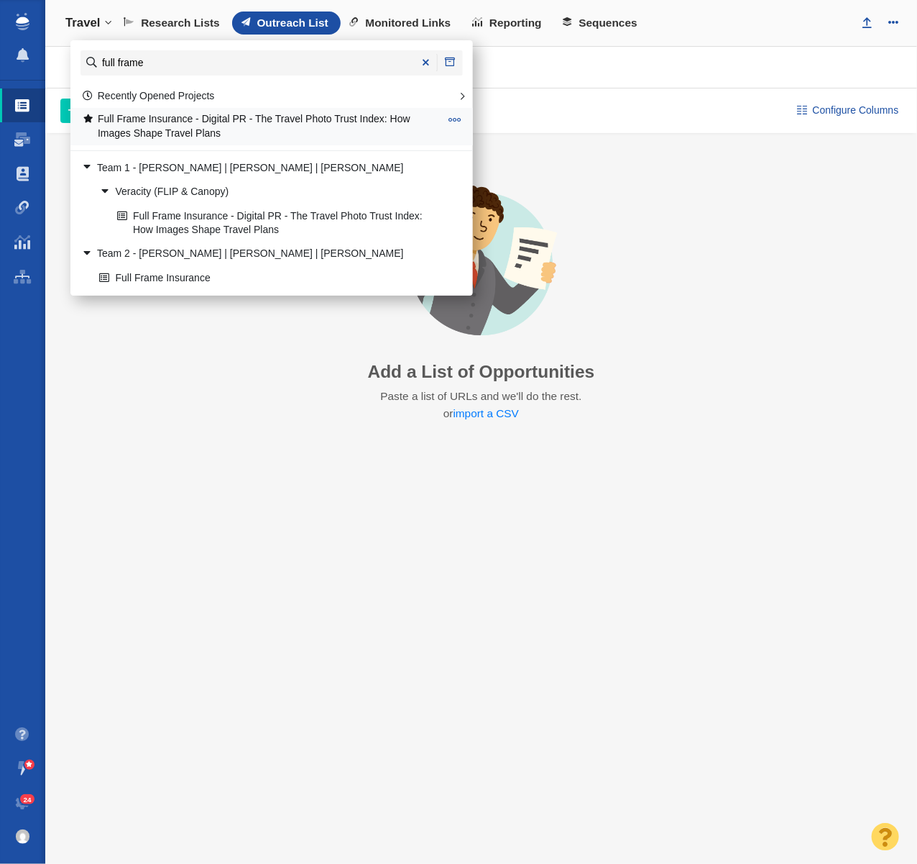
click at [190, 123] on link "Full Frame Insurance - Digital PR - The Travel Photo Trust Index: How Images Sh…" at bounding box center [260, 127] width 365 height 36
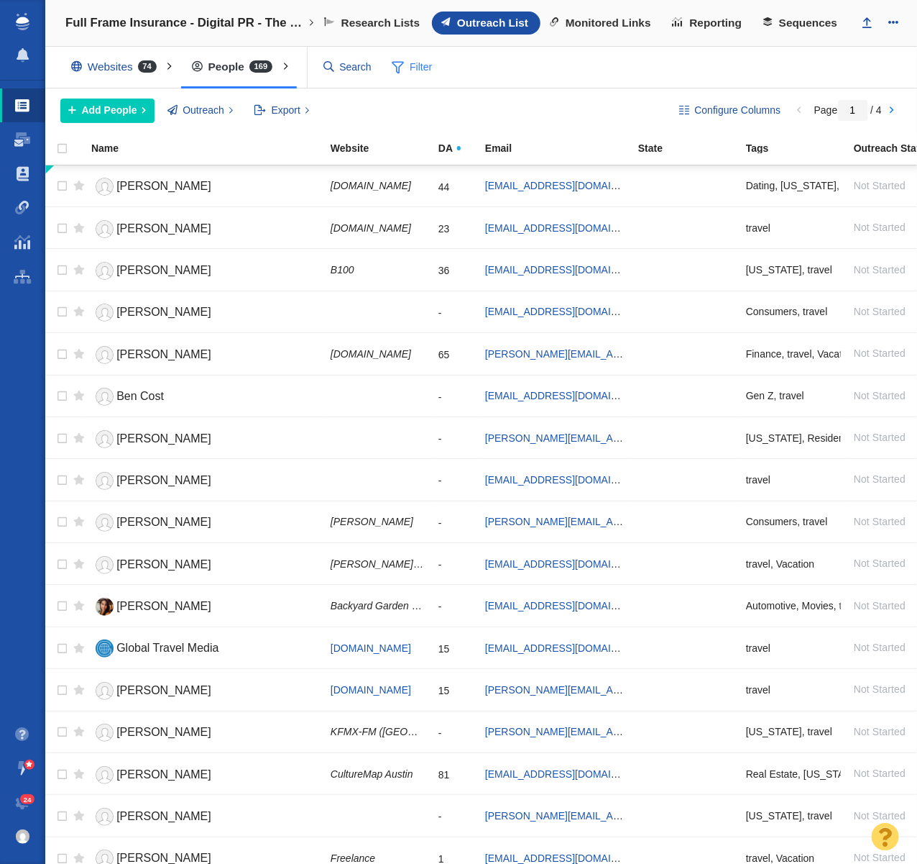
click at [421, 65] on span "Filter" at bounding box center [412, 67] width 58 height 27
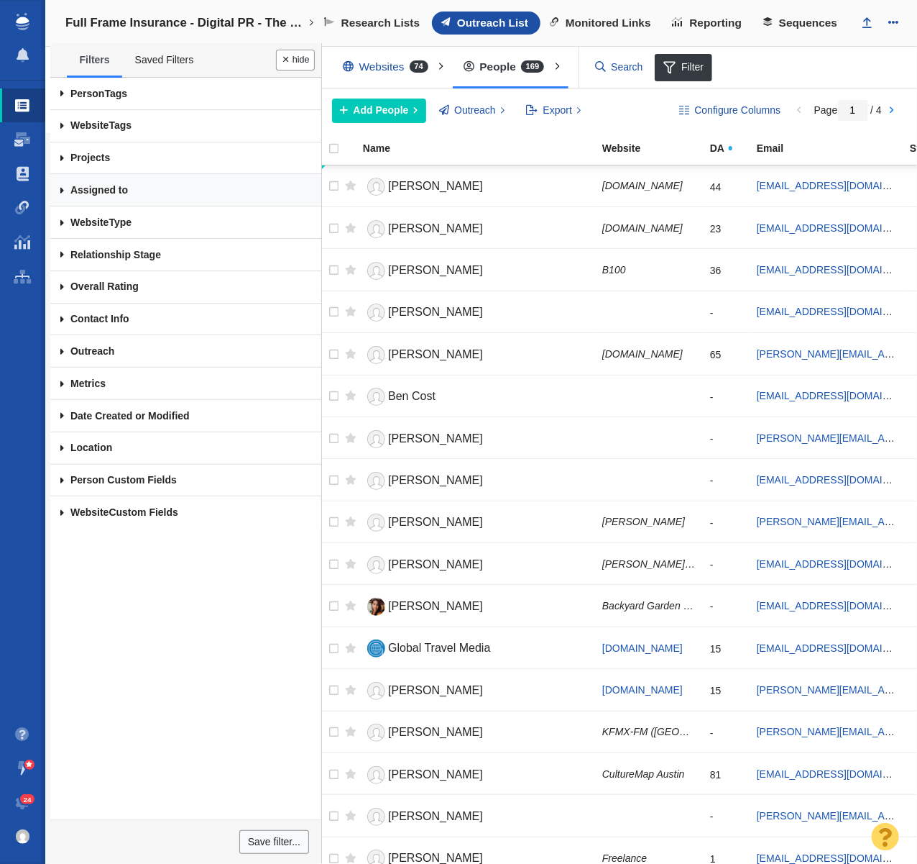
click at [125, 186] on link "Assigned to" at bounding box center [185, 190] width 271 height 32
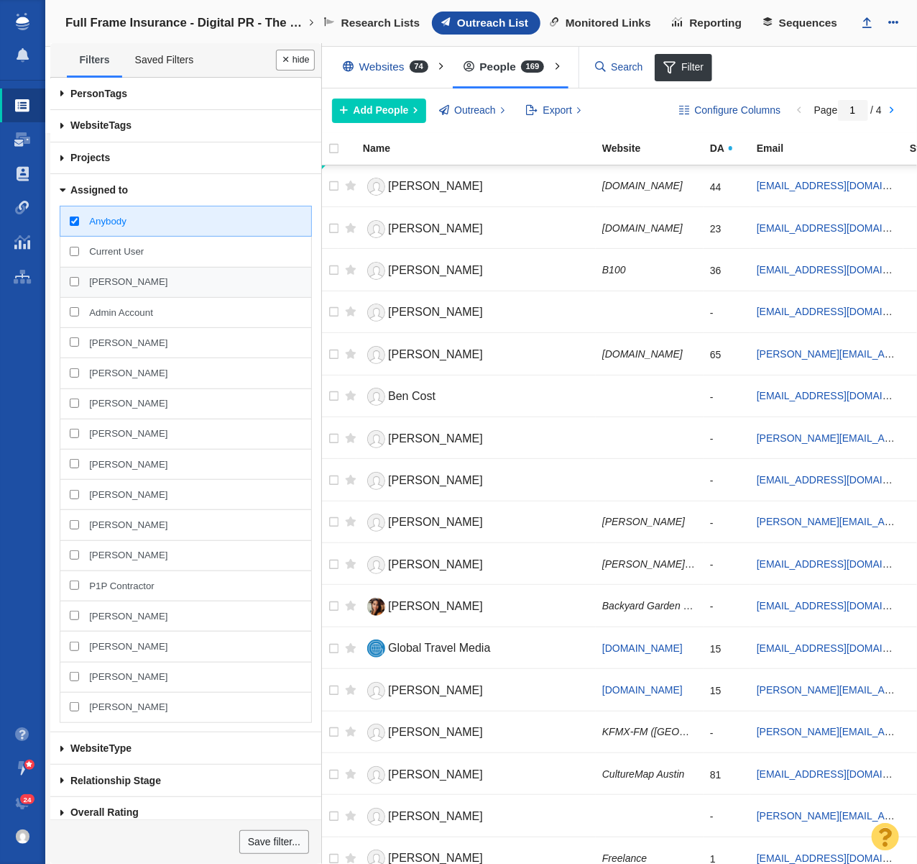
click at [137, 282] on span "[PERSON_NAME]" at bounding box center [128, 281] width 78 height 13
click at [79, 282] on input "[PERSON_NAME]" at bounding box center [74, 281] width 9 height 9
checkbox input "true"
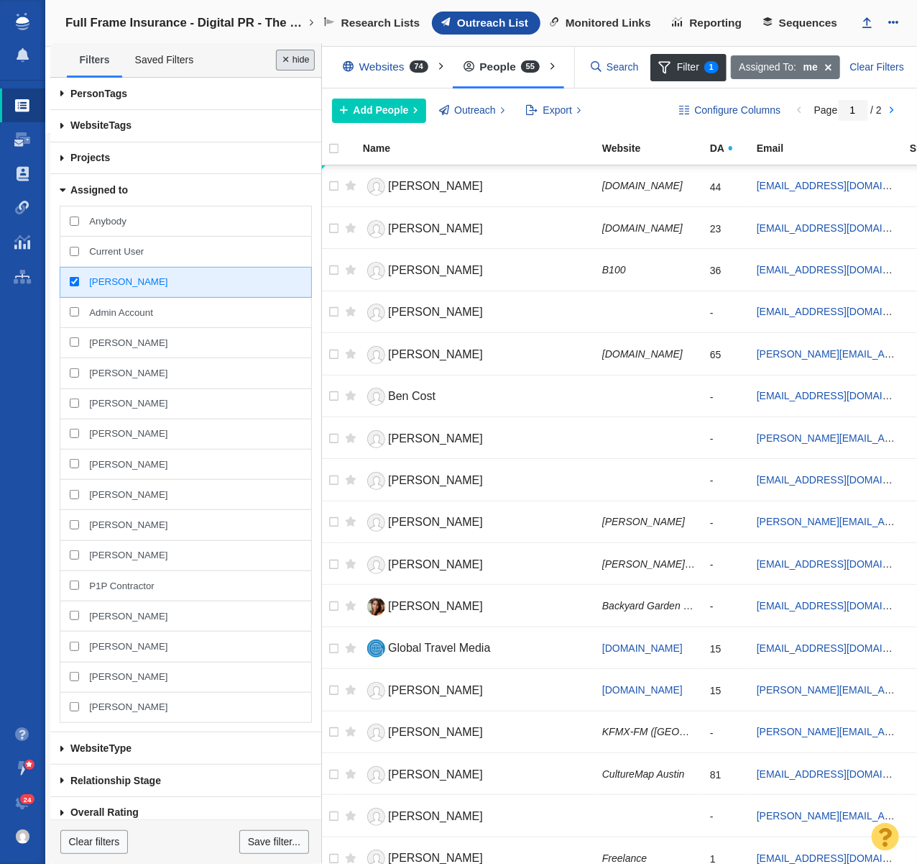
click at [291, 64] on button "Done" at bounding box center [295, 60] width 39 height 21
